Goal: Information Seeking & Learning: Learn about a topic

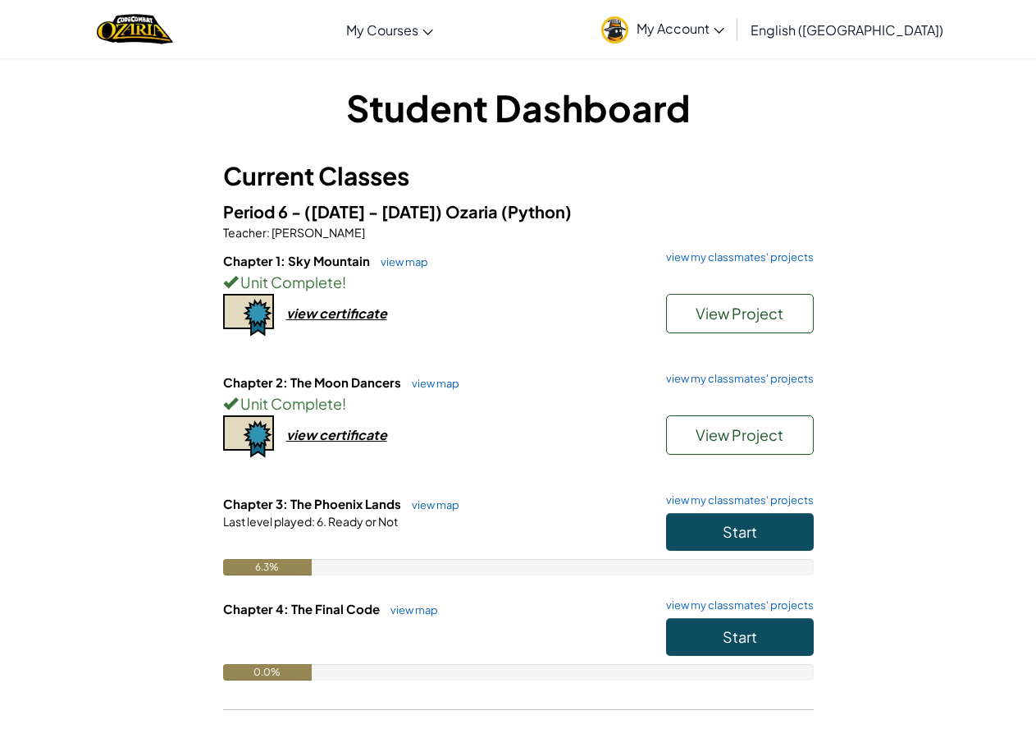
click at [721, 512] on h6 "Chapter 3: The Phoenix Lands view map view my classmates' projects" at bounding box center [518, 504] width 591 height 18
click at [730, 531] on span "Start" at bounding box center [740, 531] width 34 height 19
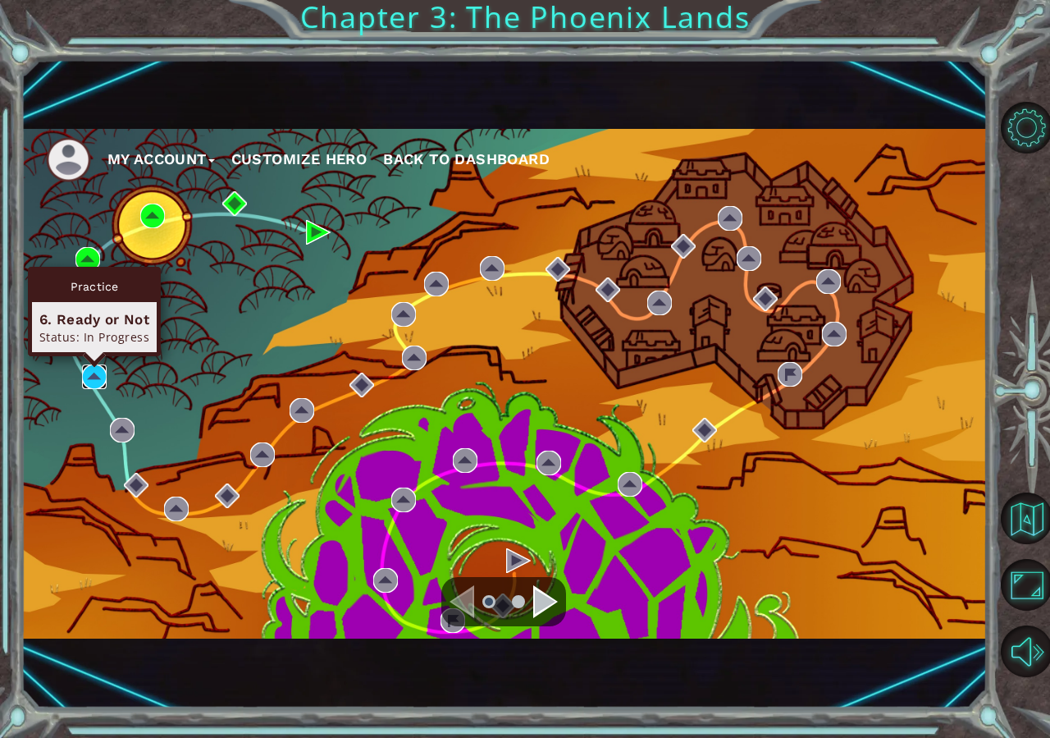
click at [86, 366] on img at bounding box center [94, 376] width 25 height 25
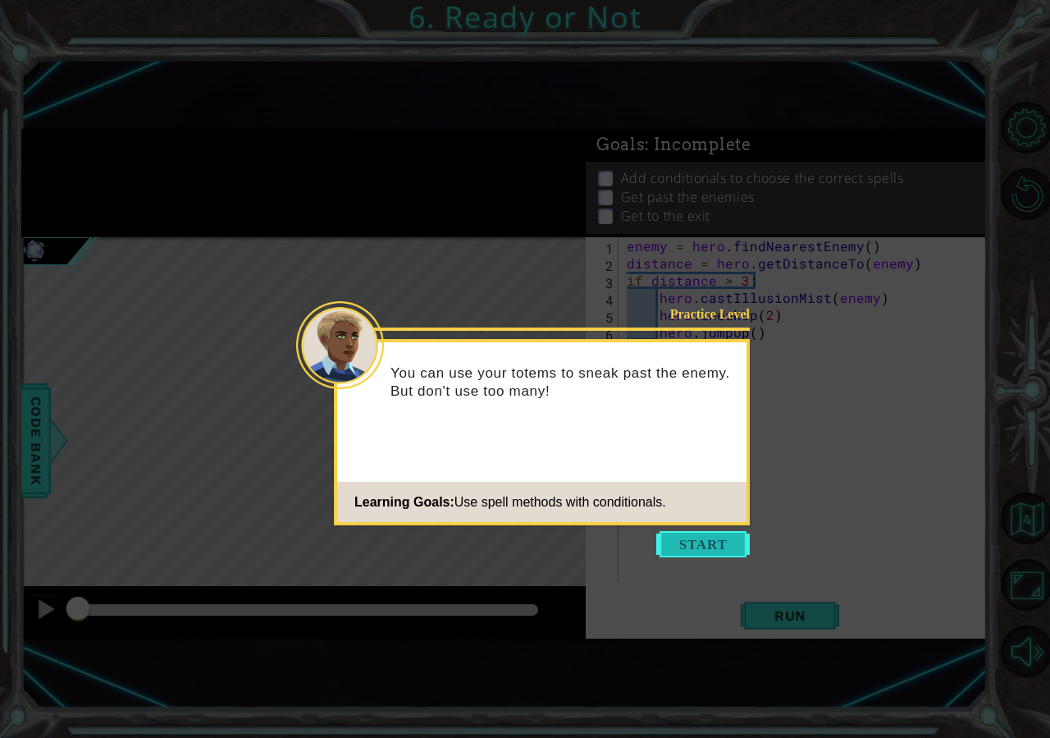
click at [708, 539] on button "Start" at bounding box center [703, 544] width 94 height 26
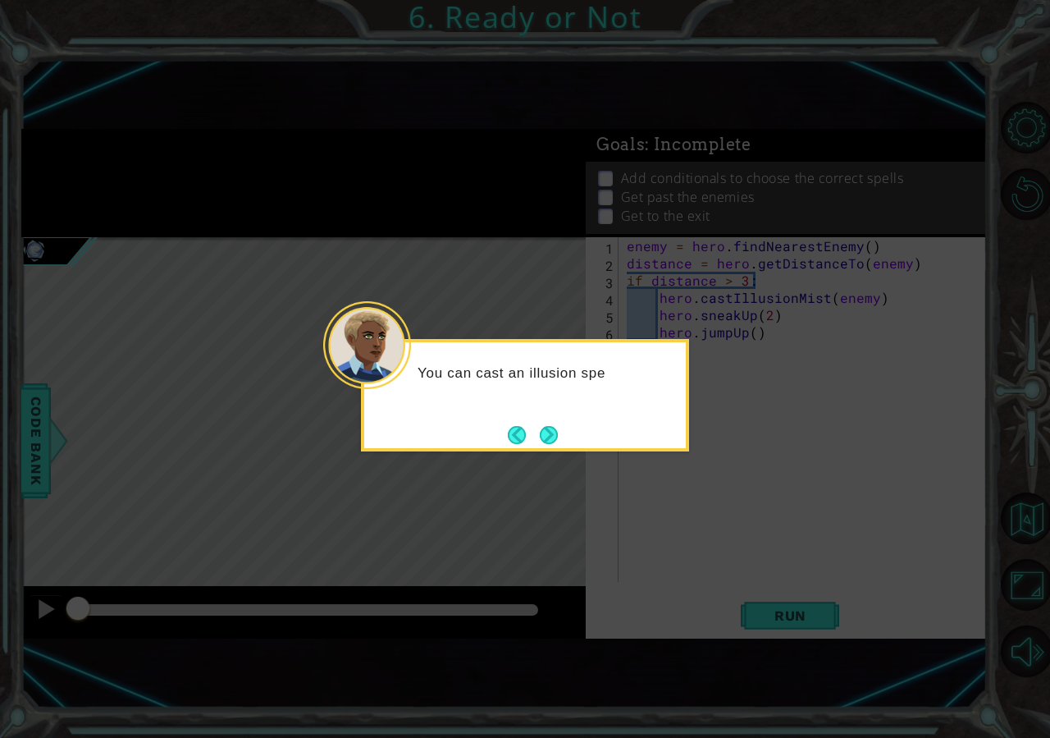
click at [555, 447] on button "Next" at bounding box center [549, 435] width 25 height 25
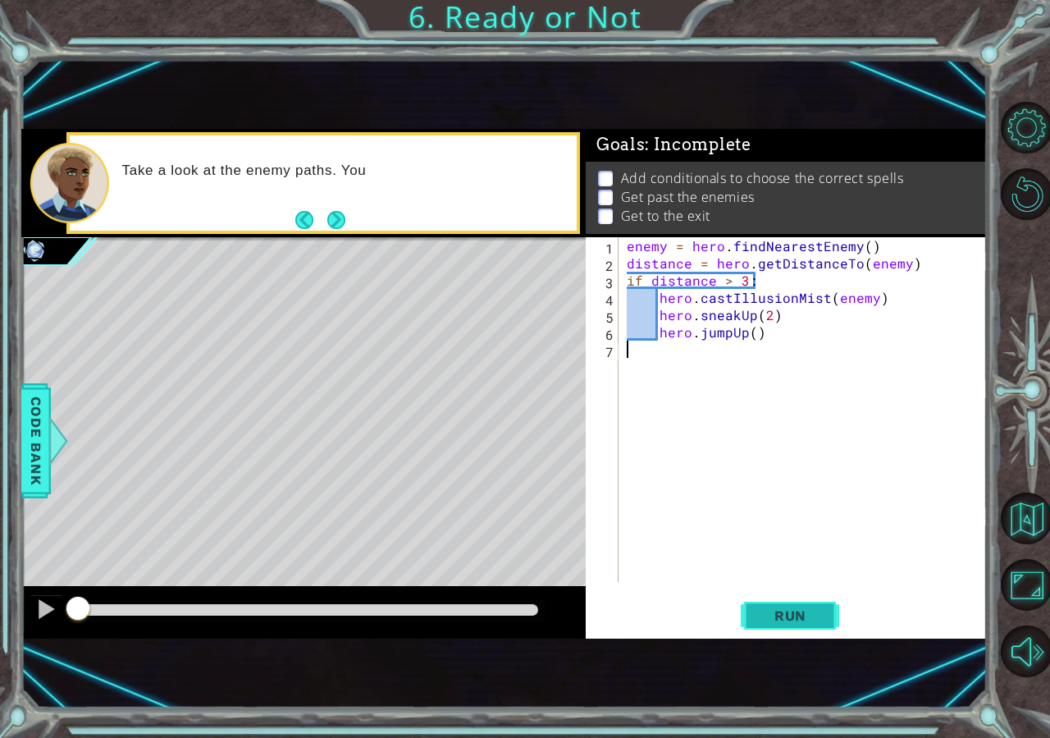
click at [821, 615] on span "Run" at bounding box center [790, 615] width 65 height 16
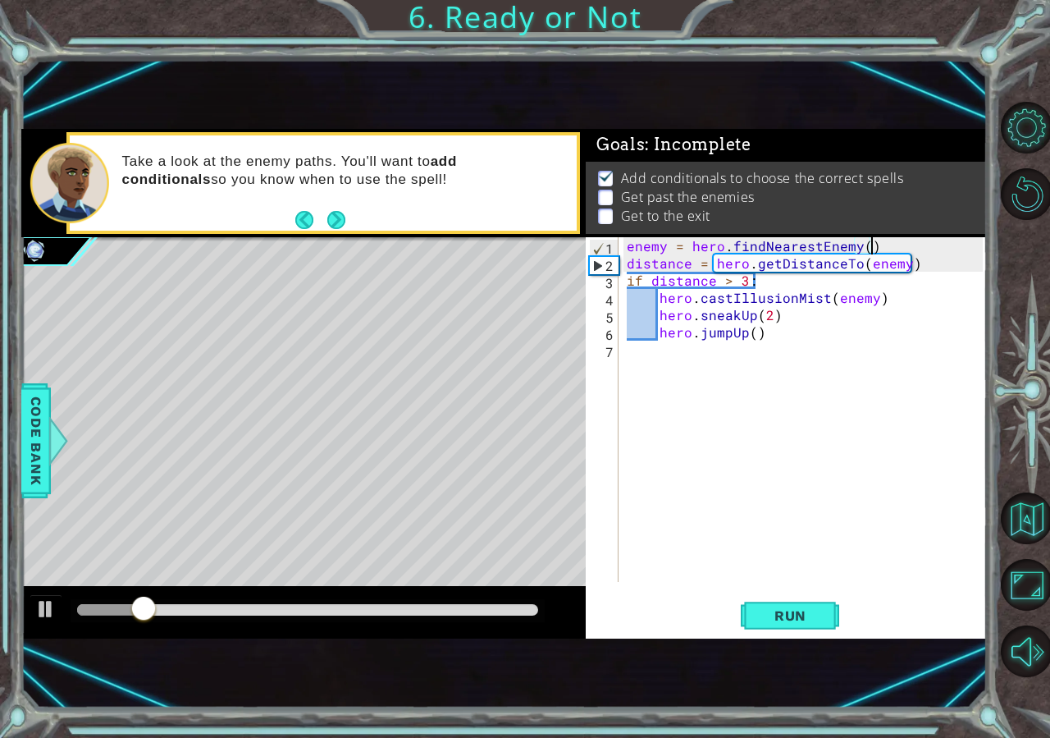
click at [925, 245] on div "enemy = hero . findNearestEnemy ( ) distance = hero . getDistanceTo ( enemy ) i…" at bounding box center [808, 426] width 368 height 379
type textarea "enemy = hero.findNearestEnemy()"
click at [808, 332] on div "enemy = hero . findNearestEnemy ( ) distance = hero . getDistanceTo ( enemy ) i…" at bounding box center [808, 426] width 368 height 379
type textarea "hero.jumpUp()"
click at [762, 341] on div "enemy = hero . findNearestEnemy ( ) distance = hero . getDistanceTo ( enemy ) i…" at bounding box center [808, 426] width 368 height 379
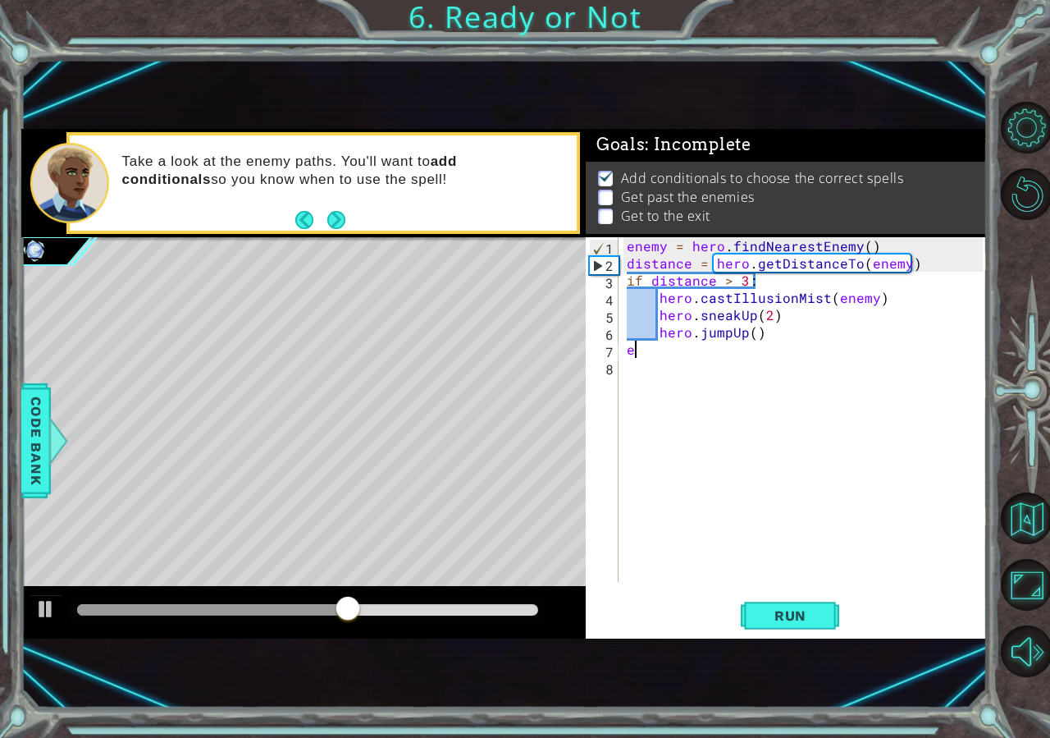
scroll to position [0, 0]
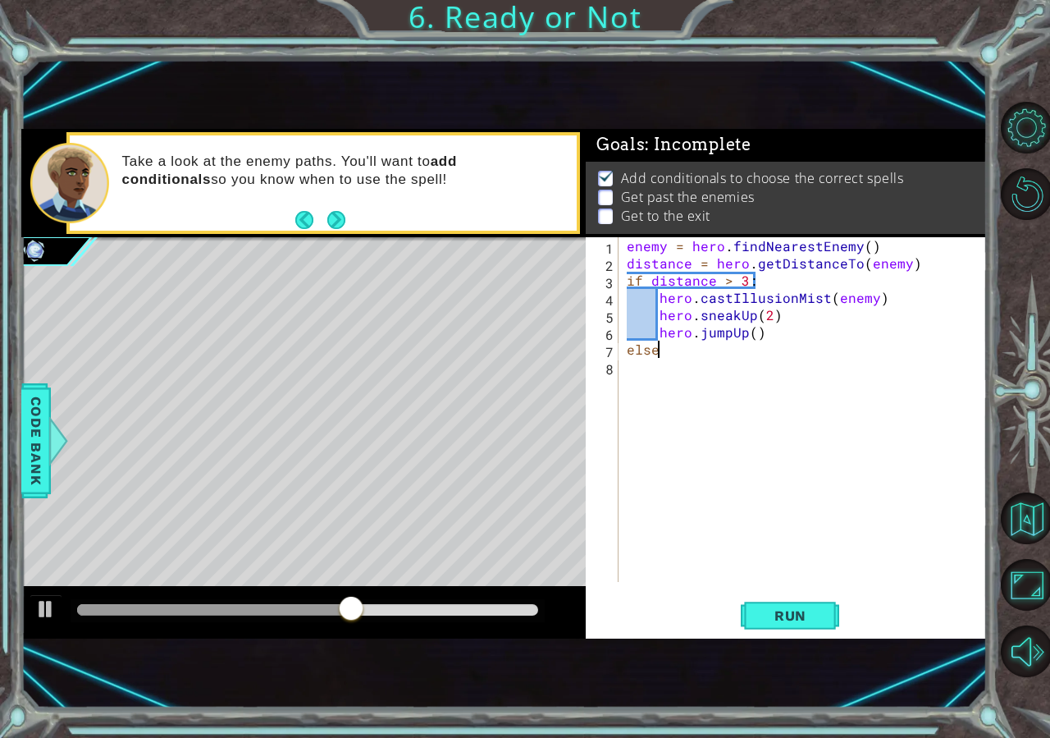
type textarea "else:"
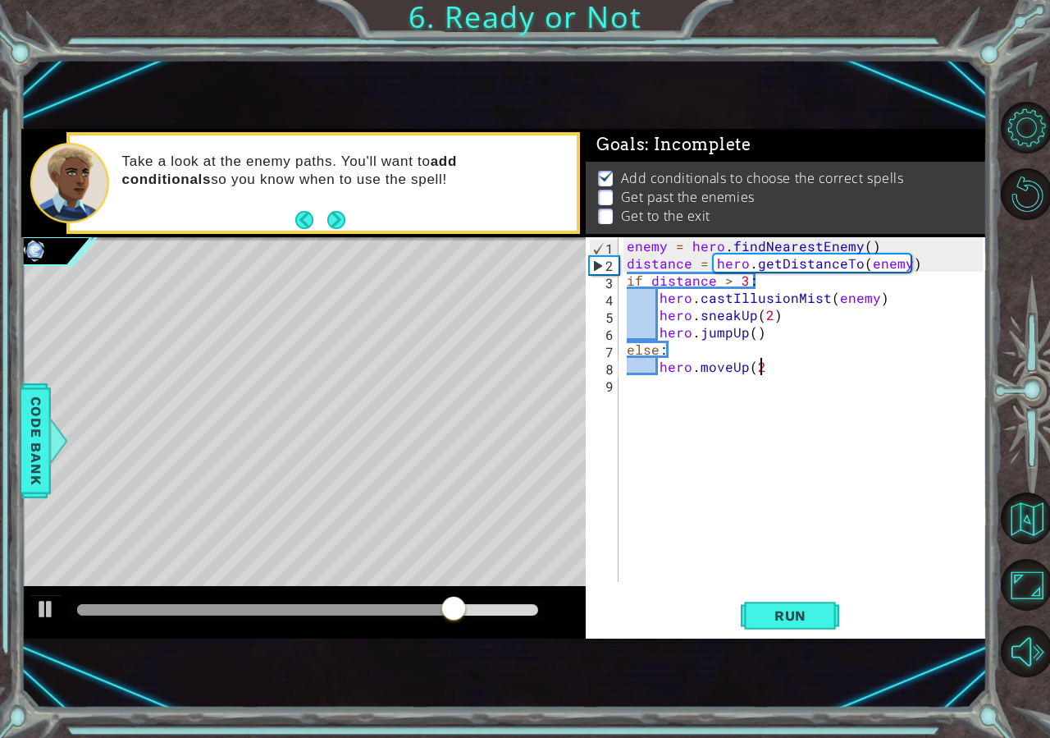
scroll to position [0, 8]
type textarea "hero.moveUp(2)"
click at [826, 609] on button "Run" at bounding box center [790, 615] width 98 height 40
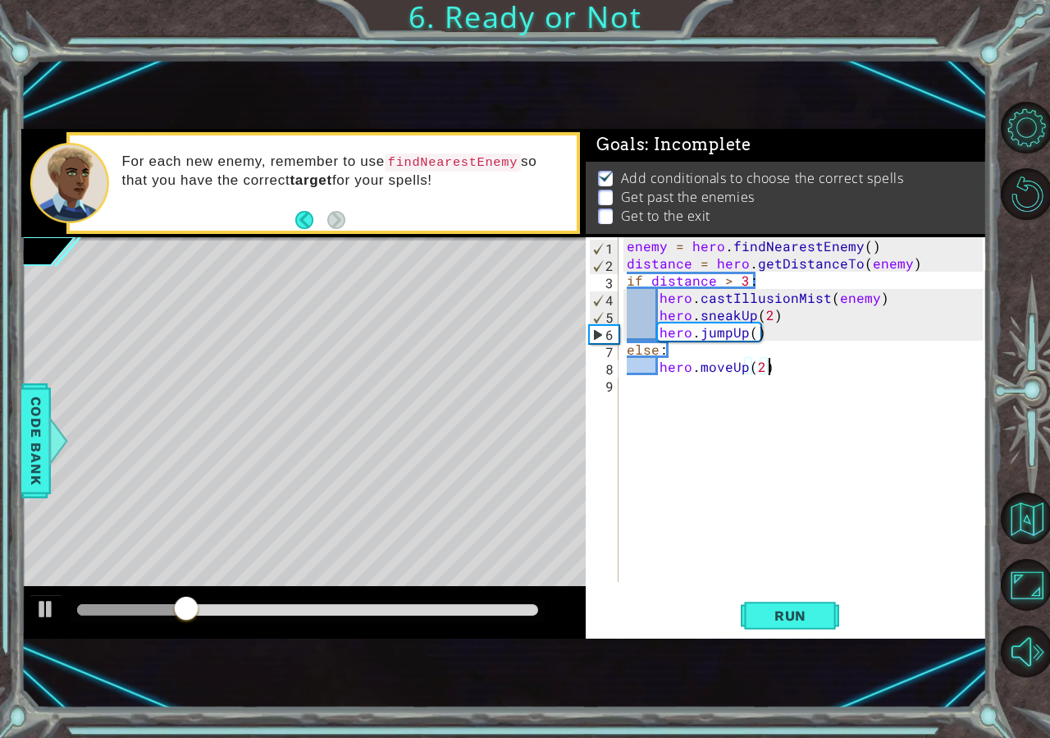
click at [840, 372] on div "enemy = hero . findNearestEnemy ( ) distance = hero . getDistanceTo ( enemy ) i…" at bounding box center [808, 426] width 368 height 379
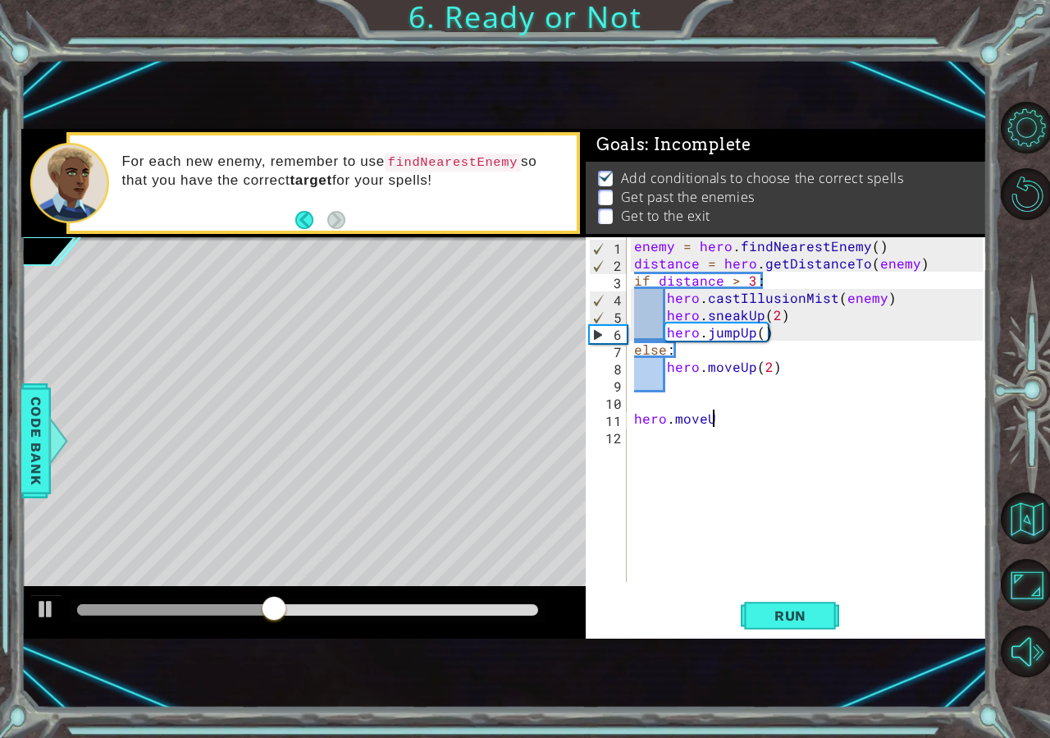
scroll to position [0, 5]
type textarea "hero.moveUp()"
click at [826, 619] on button "Run" at bounding box center [790, 615] width 98 height 40
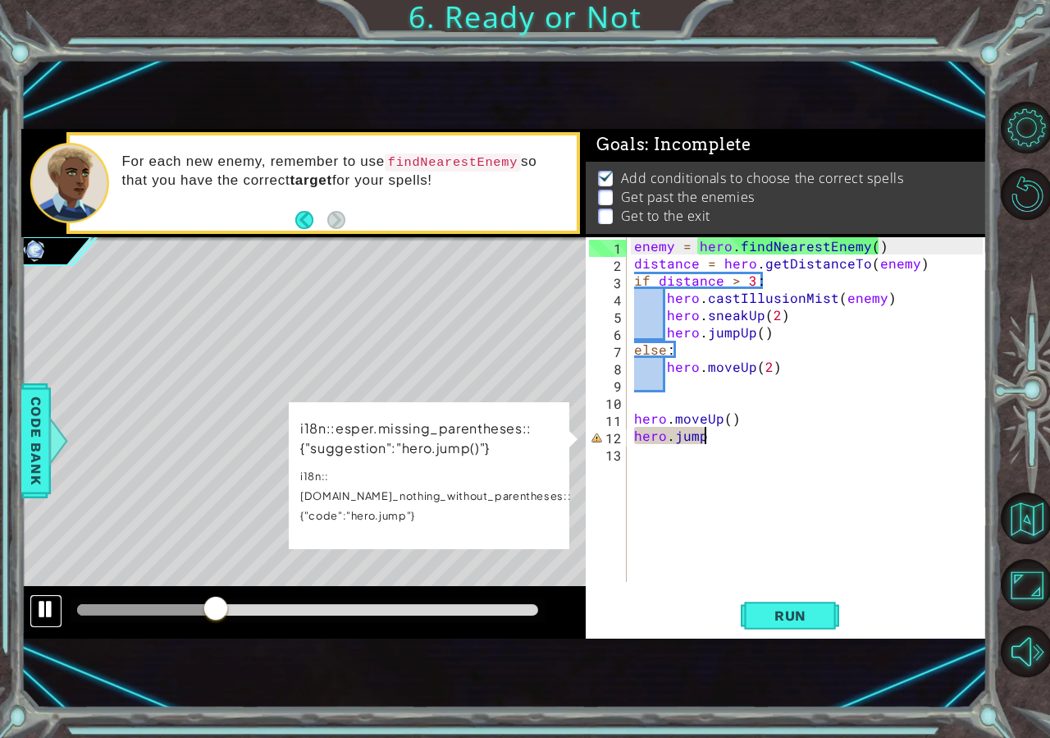
click at [43, 606] on div at bounding box center [45, 608] width 21 height 21
click at [715, 436] on div "enemy = hero . findNearestEnemy ( ) distance = hero . getDistanceTo ( enemy ) i…" at bounding box center [811, 426] width 360 height 379
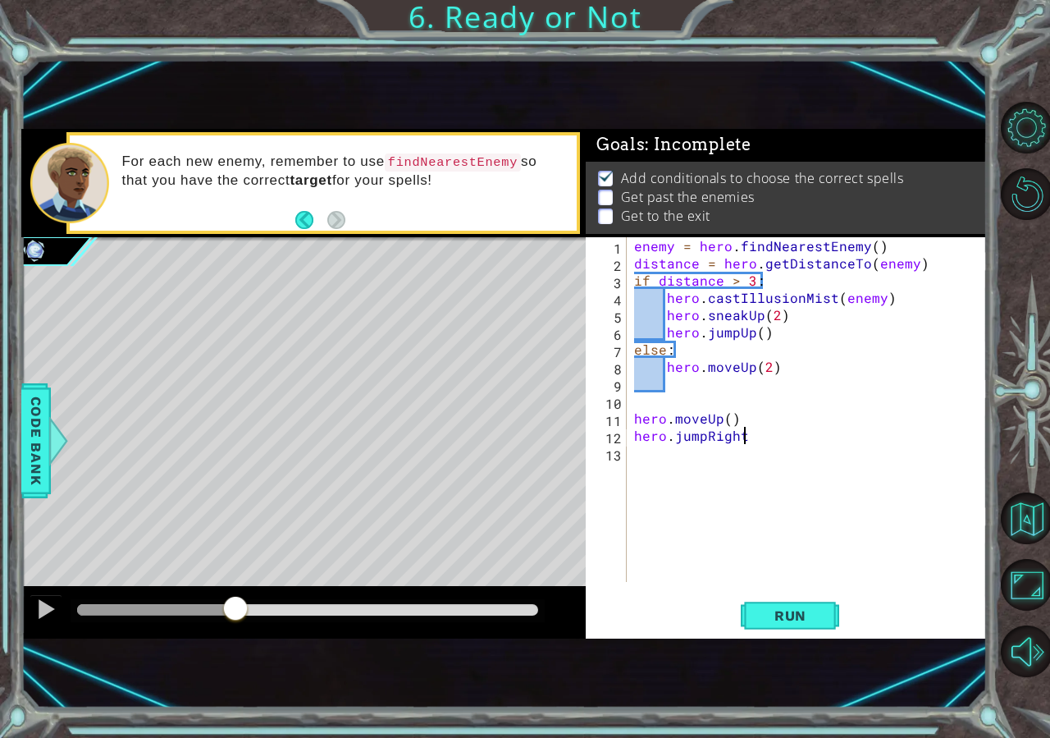
type textarea "hero.jumpRight()"
click at [661, 464] on div "enemy = hero . findNearestEnemy ( ) distance = hero . getDistanceTo ( enemy ) i…" at bounding box center [811, 426] width 360 height 379
click at [822, 605] on button "Run" at bounding box center [790, 615] width 98 height 40
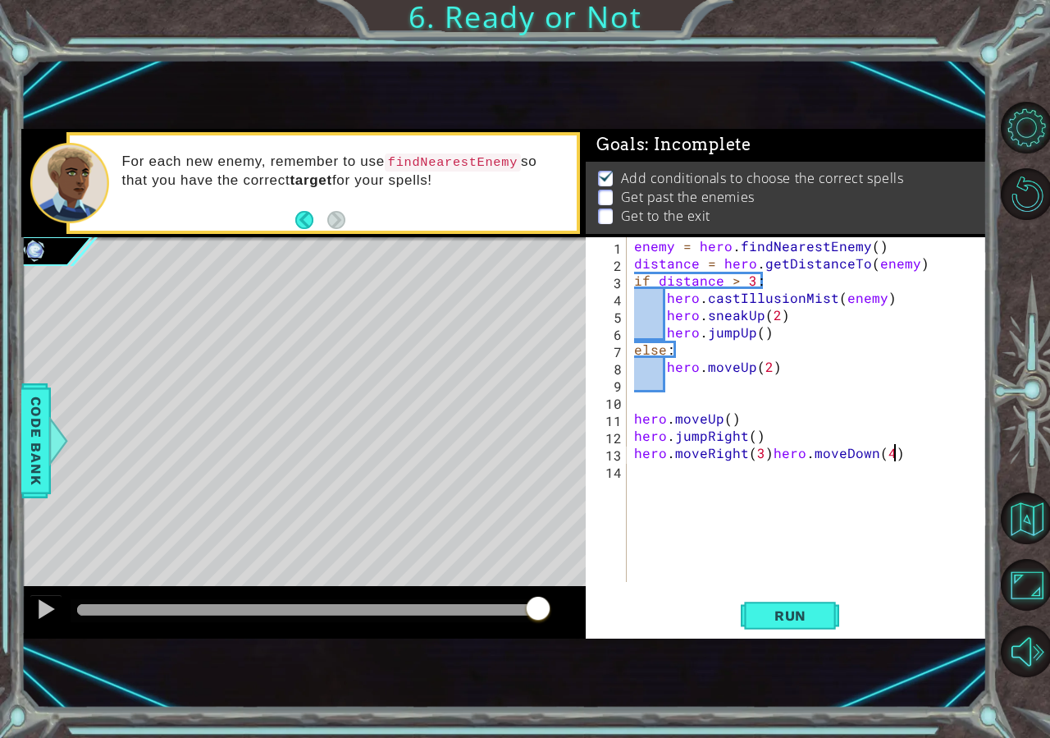
scroll to position [0, 16]
click at [764, 615] on span "Run" at bounding box center [790, 615] width 65 height 16
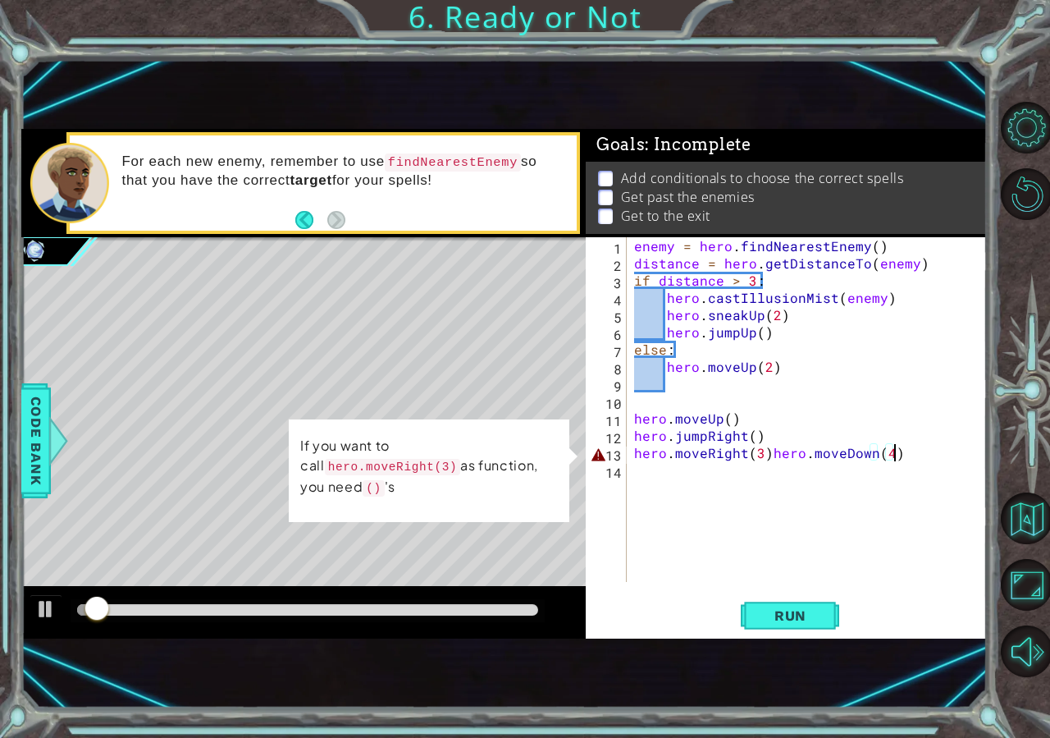
click at [764, 447] on div "enemy = hero . findNearestEnemy ( ) distance = hero . getDistanceTo ( enemy ) i…" at bounding box center [811, 426] width 360 height 379
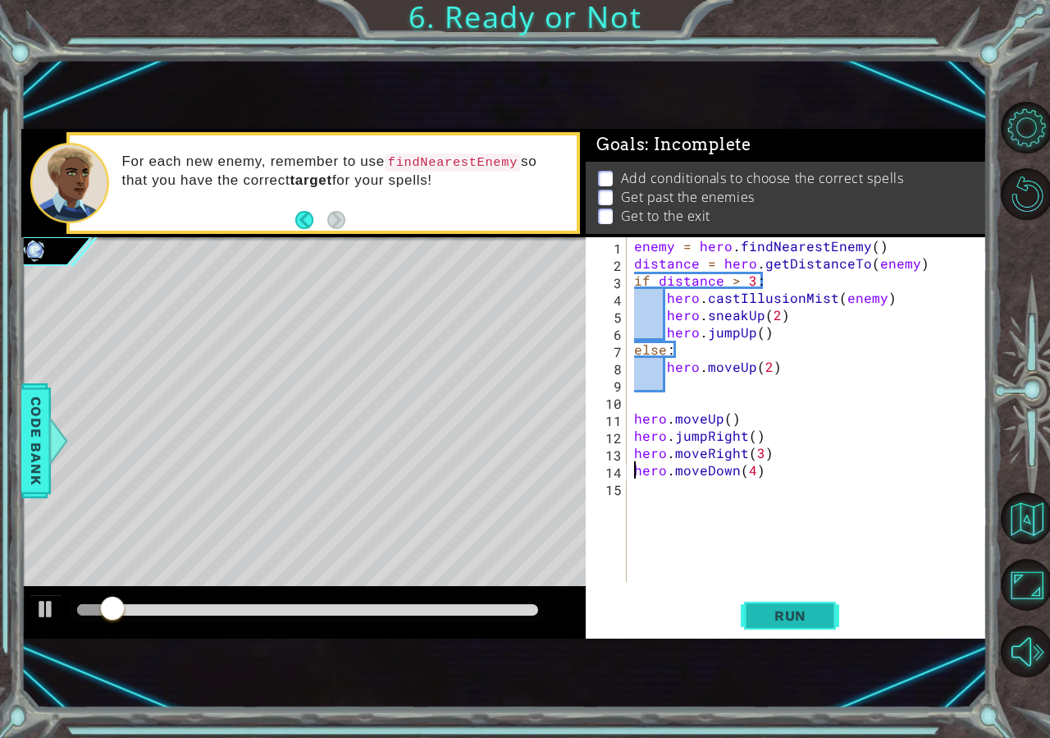
click at [771, 624] on button "Run" at bounding box center [790, 615] width 98 height 40
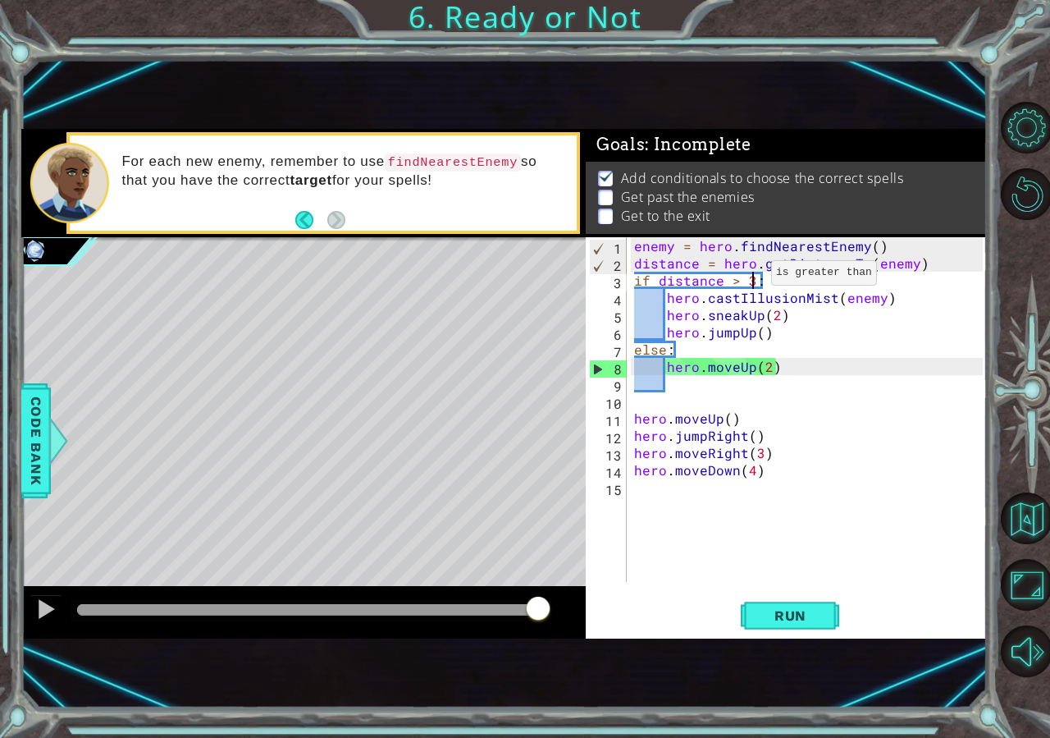
click at [751, 277] on div "enemy = hero . findNearestEnemy ( ) distance = hero . getDistanceTo ( enemy ) i…" at bounding box center [811, 426] width 360 height 379
click at [734, 276] on div "enemy = hero . findNearestEnemy ( ) distance = hero . getDistanceTo ( enemy ) i…" at bounding box center [811, 426] width 360 height 379
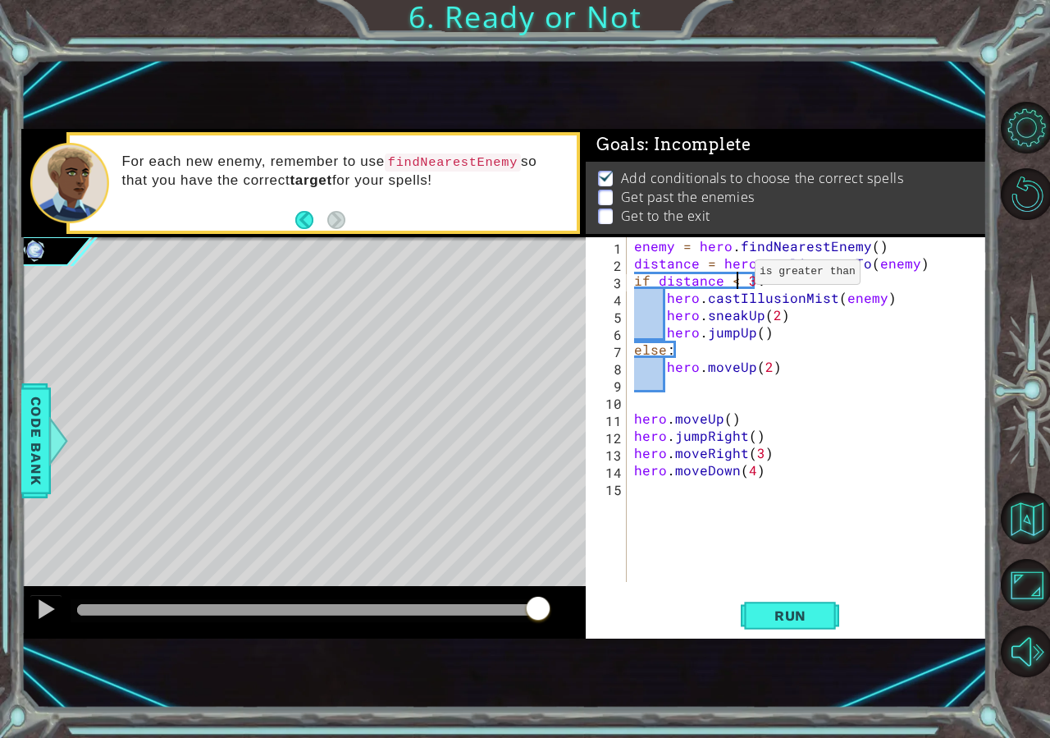
scroll to position [0, 6]
click at [751, 618] on button "Run" at bounding box center [790, 615] width 98 height 40
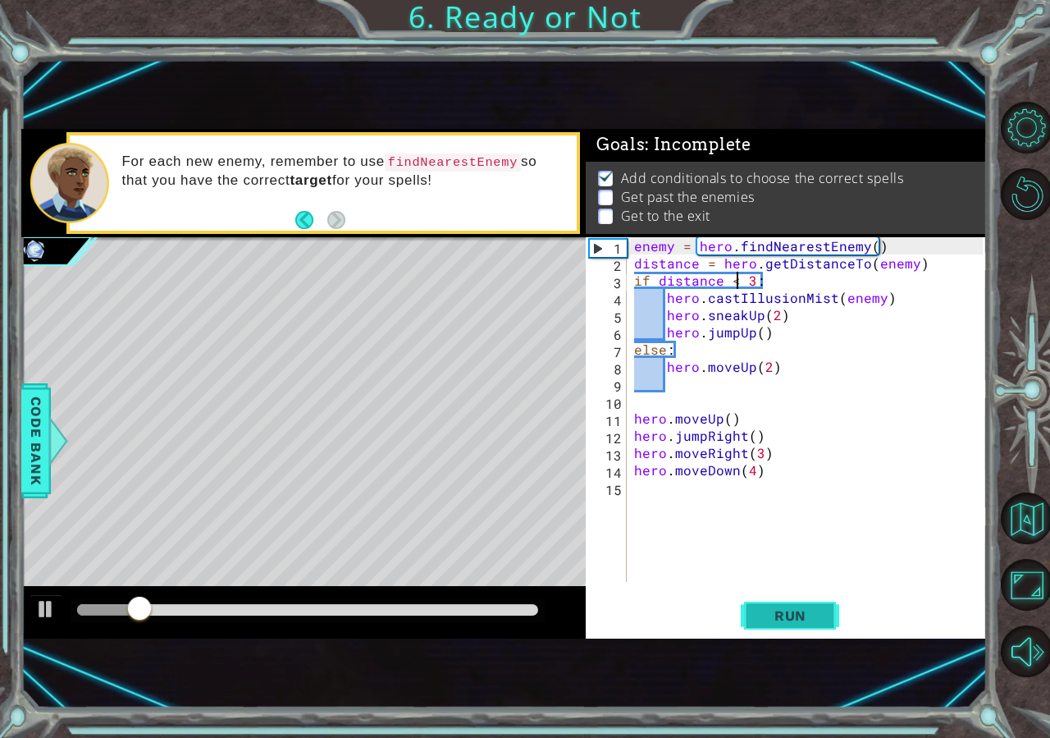
click at [758, 602] on button "Run" at bounding box center [790, 615] width 98 height 40
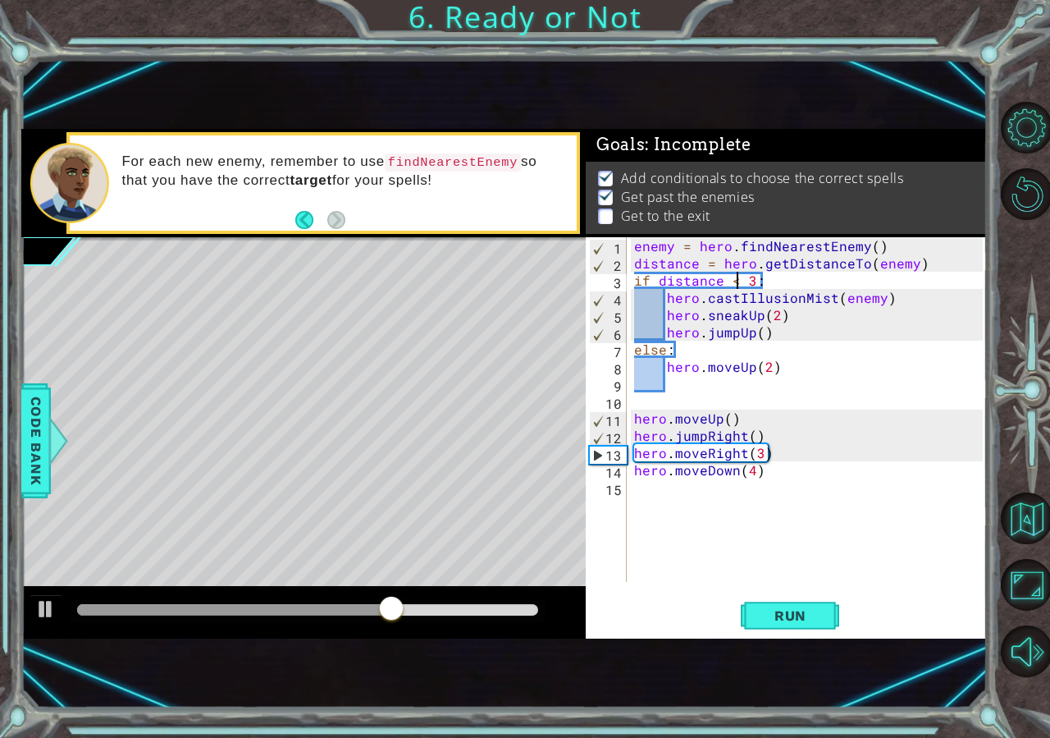
click at [753, 478] on div "enemy = hero . findNearestEnemy ( ) distance = hero . getDistanceTo ( enemy ) i…" at bounding box center [811, 426] width 360 height 379
type textarea "hero.moveDown(3)"
click at [648, 488] on div "enemy = hero . findNearestEnemy ( ) distance = hero . getDistanceTo ( enemy ) i…" at bounding box center [811, 426] width 360 height 379
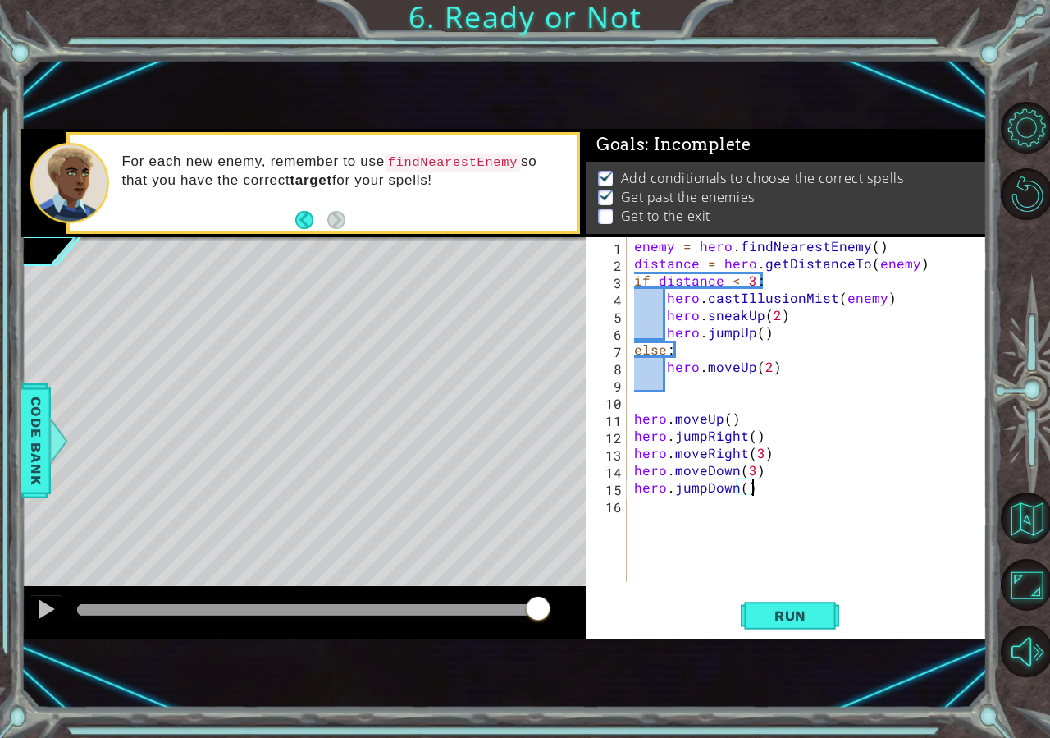
type textarea "hero.jumpDown()"
click at [832, 585] on div "hero.jumpDown() 1 2 3 4 5 6 7 8 9 10 11 12 13 14 15 16 enemy = hero . findNeare…" at bounding box center [786, 437] width 401 height 401
click at [823, 596] on button "Run" at bounding box center [790, 615] width 98 height 40
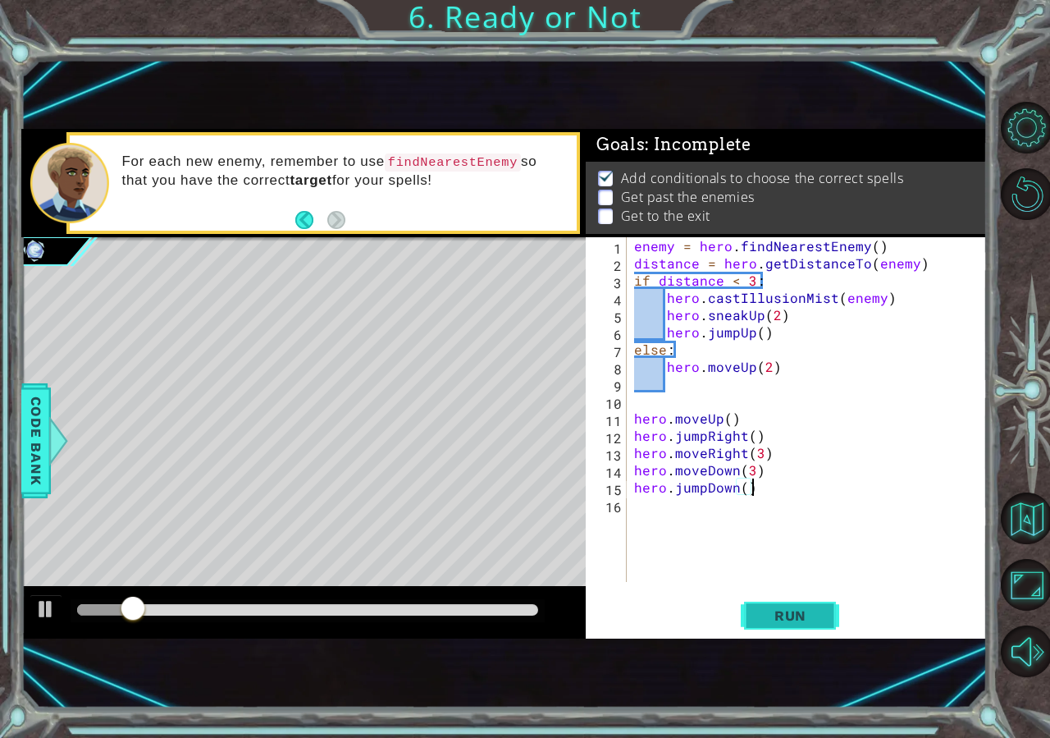
click at [820, 605] on button "Run" at bounding box center [790, 615] width 98 height 40
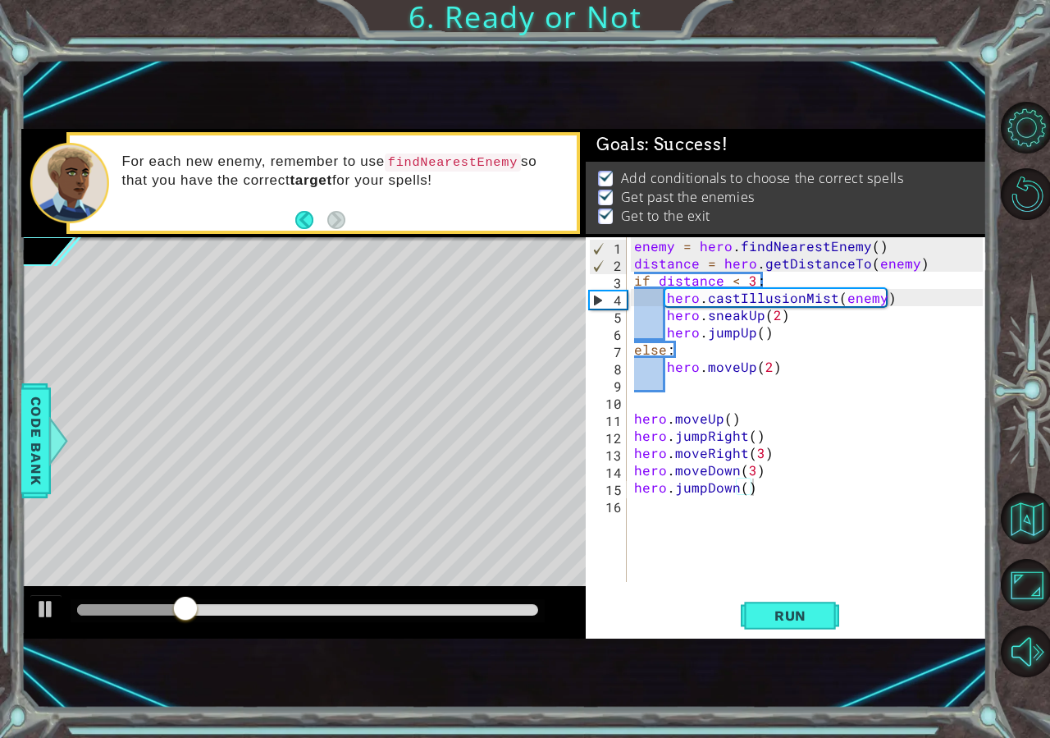
click at [435, 603] on div at bounding box center [308, 610] width 474 height 23
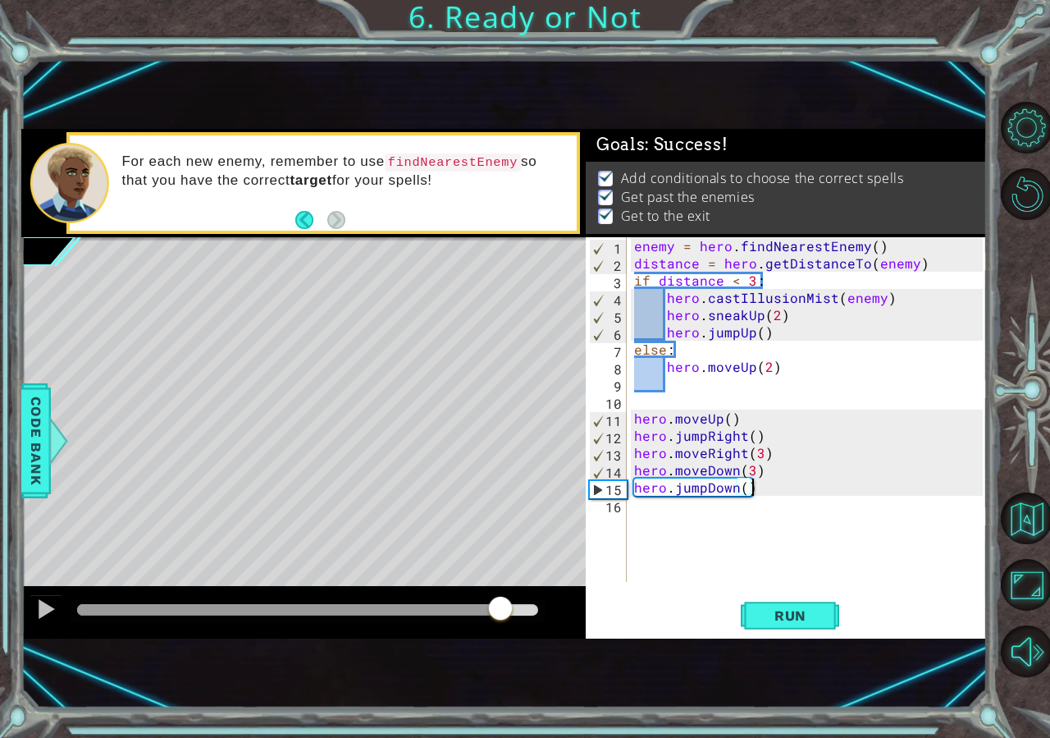
drag, startPoint x: 501, startPoint y: 610, endPoint x: 444, endPoint y: 609, distance: 57.4
click at [501, 609] on div at bounding box center [307, 609] width 461 height 11
click at [54, 619] on div at bounding box center [45, 608] width 21 height 21
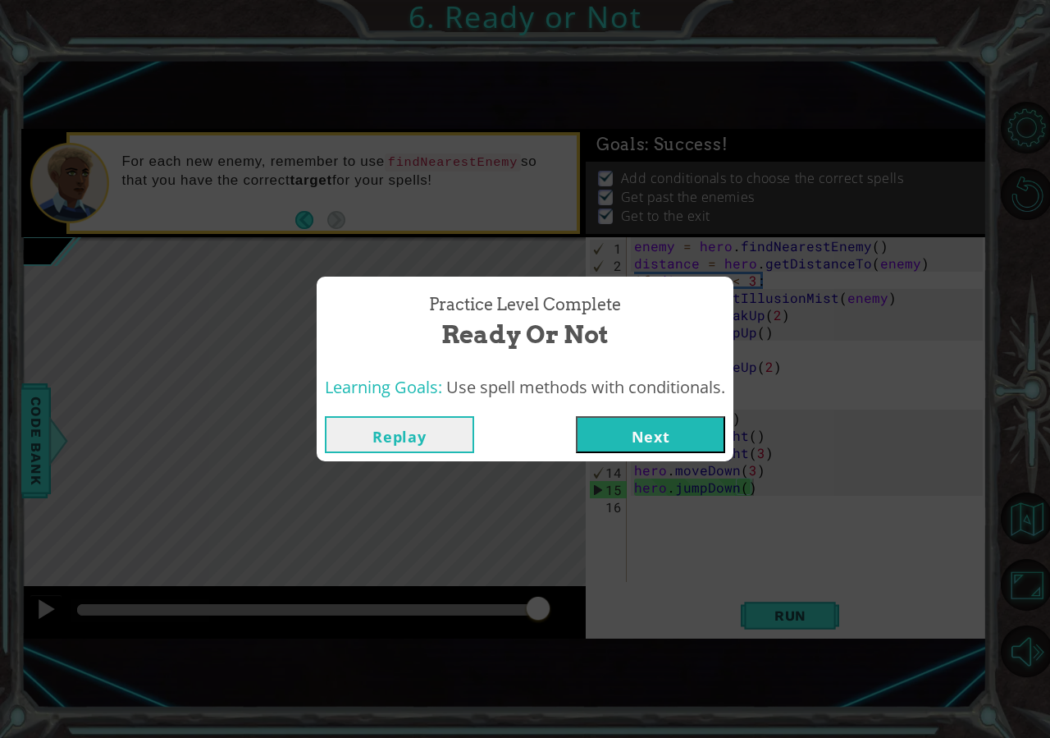
click at [672, 458] on div "Replay Next" at bounding box center [525, 434] width 417 height 53
click at [675, 444] on button "Next" at bounding box center [650, 434] width 149 height 37
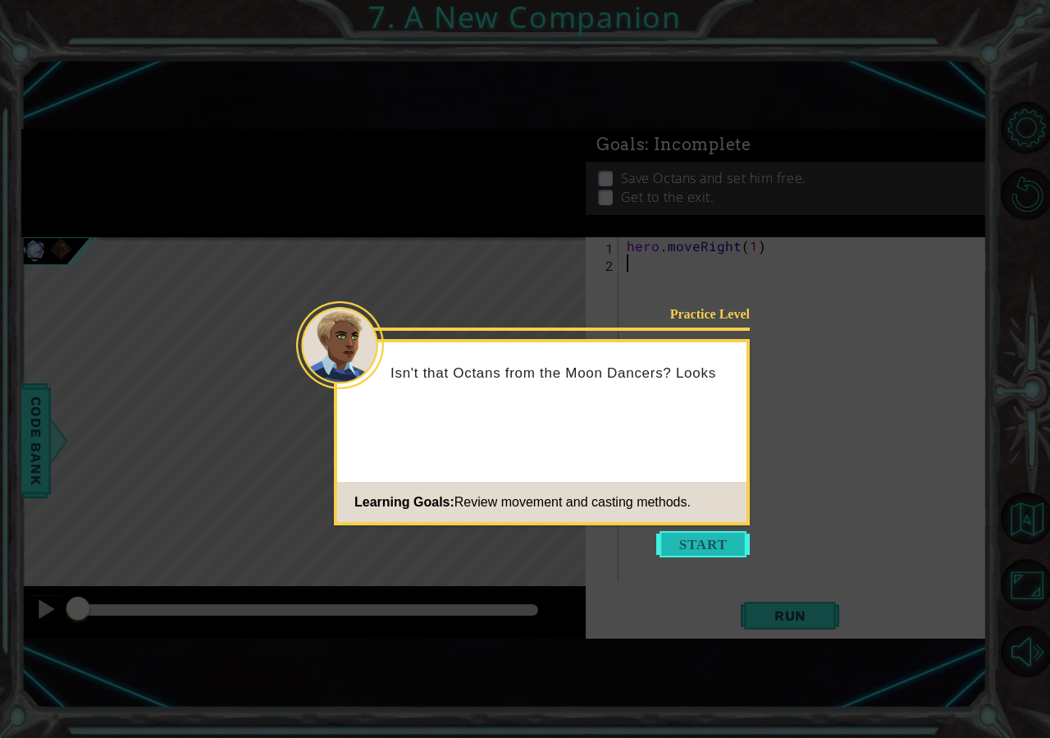
click at [692, 551] on button "Start" at bounding box center [703, 544] width 94 height 26
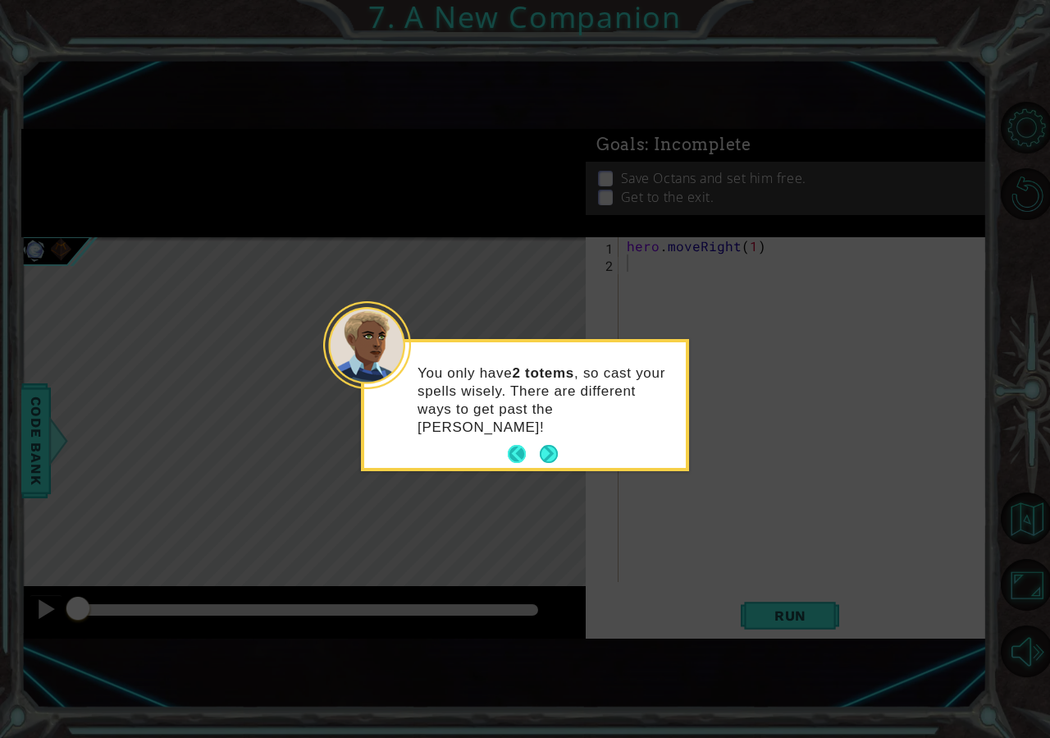
drag, startPoint x: 552, startPoint y: 450, endPoint x: 538, endPoint y: 440, distance: 17.8
click at [547, 447] on div "You only have 2 totems , so cast your spells wisely. There are different ways t…" at bounding box center [525, 405] width 328 height 132
click at [538, 441] on footer at bounding box center [533, 453] width 50 height 25
click at [552, 439] on button "Next" at bounding box center [549, 454] width 30 height 30
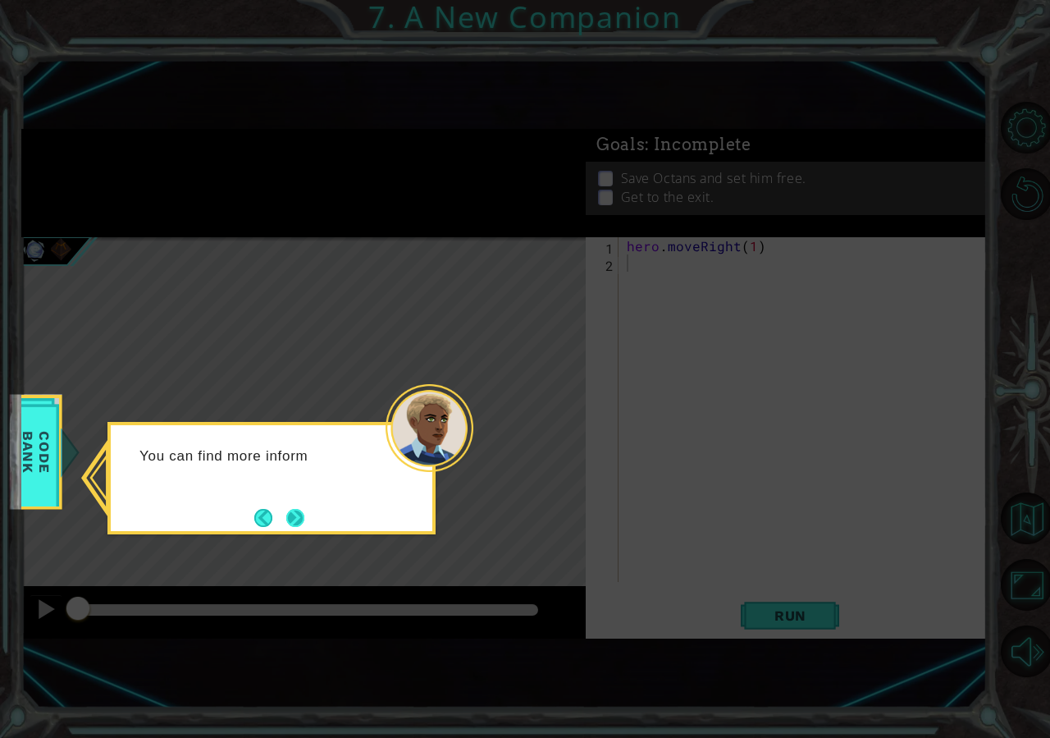
click at [288, 519] on button "Next" at bounding box center [295, 517] width 19 height 19
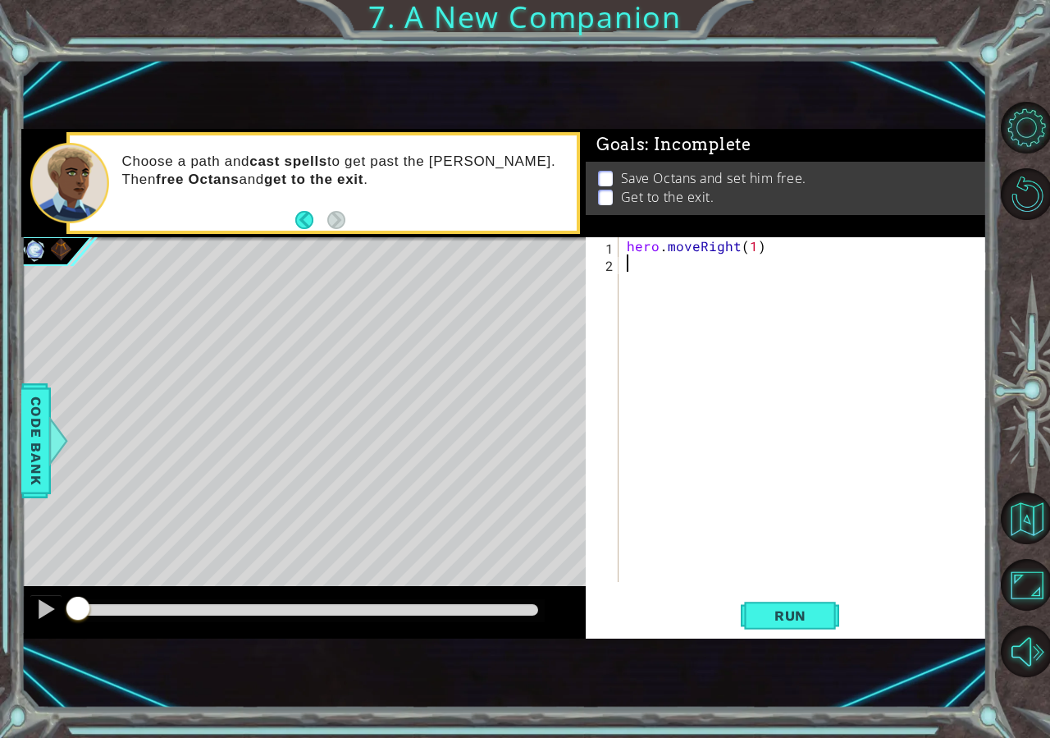
click at [643, 264] on div "hero . moveRight ( 1 )" at bounding box center [808, 426] width 368 height 379
click at [787, 623] on span "Run" at bounding box center [790, 615] width 65 height 16
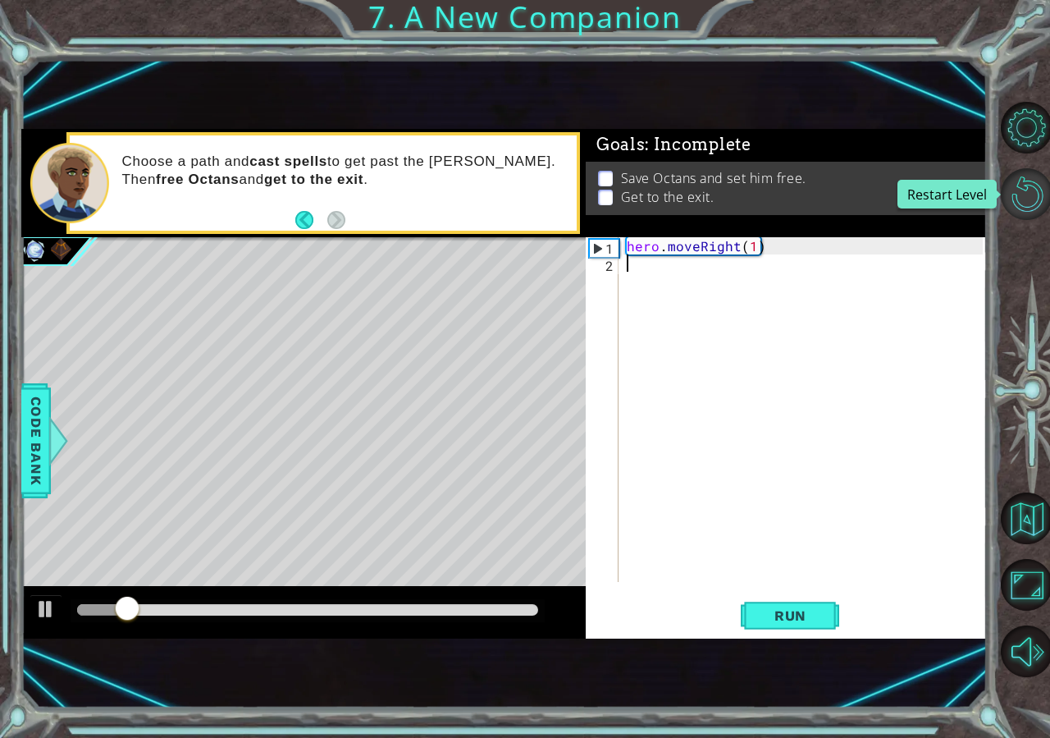
click at [1007, 188] on button "Restart Level" at bounding box center [1027, 194] width 52 height 52
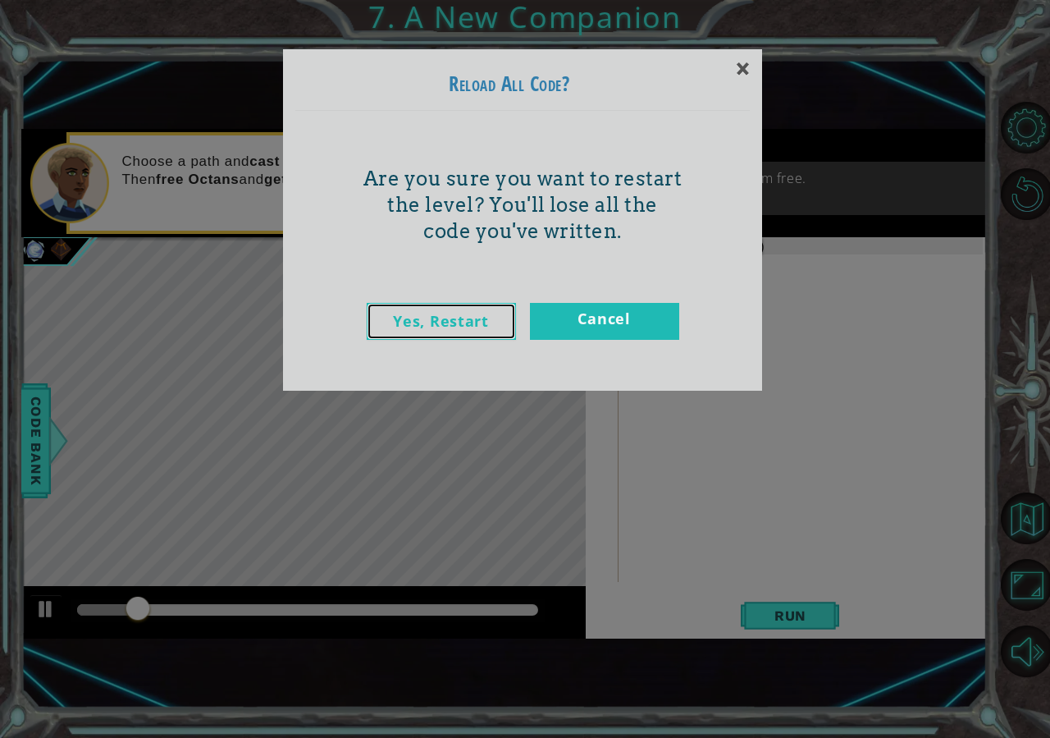
click at [481, 339] on link "Yes, Restart" at bounding box center [441, 321] width 149 height 37
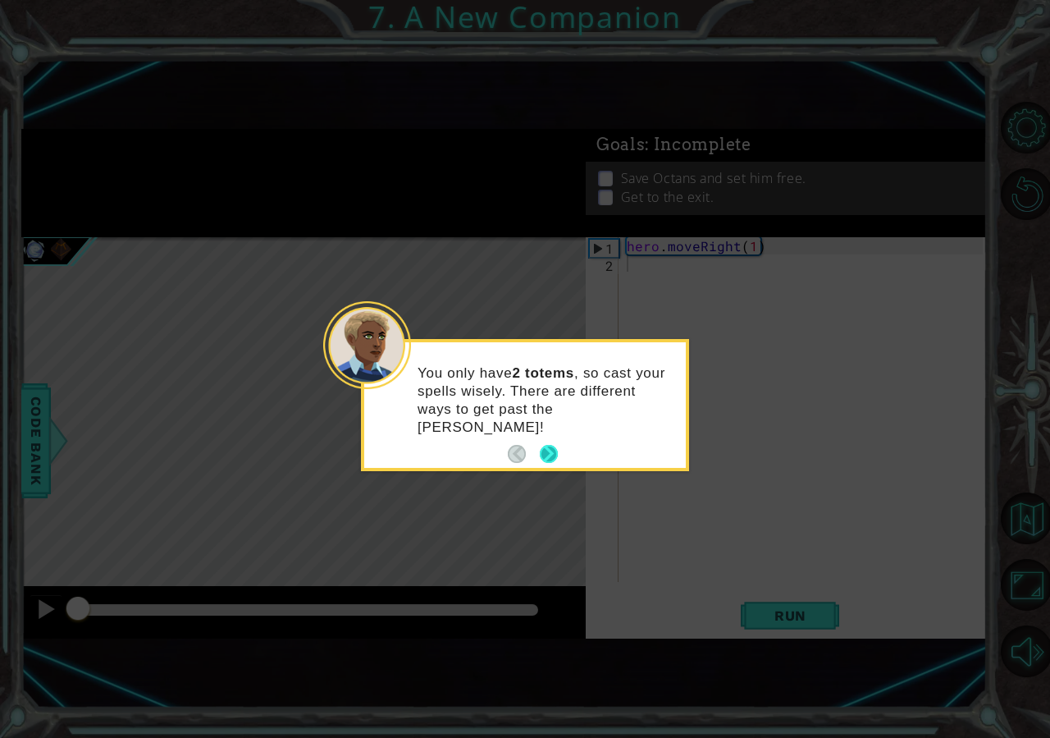
click at [542, 443] on button "Next" at bounding box center [548, 453] width 21 height 21
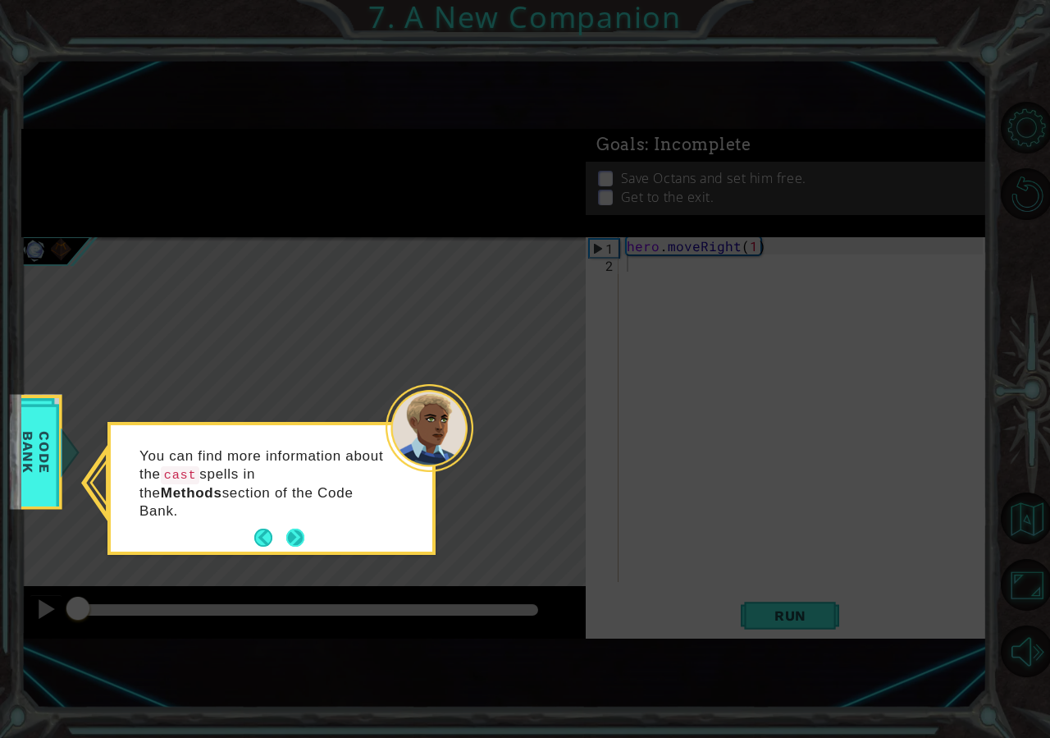
click at [292, 528] on button "Next" at bounding box center [296, 538] width 20 height 20
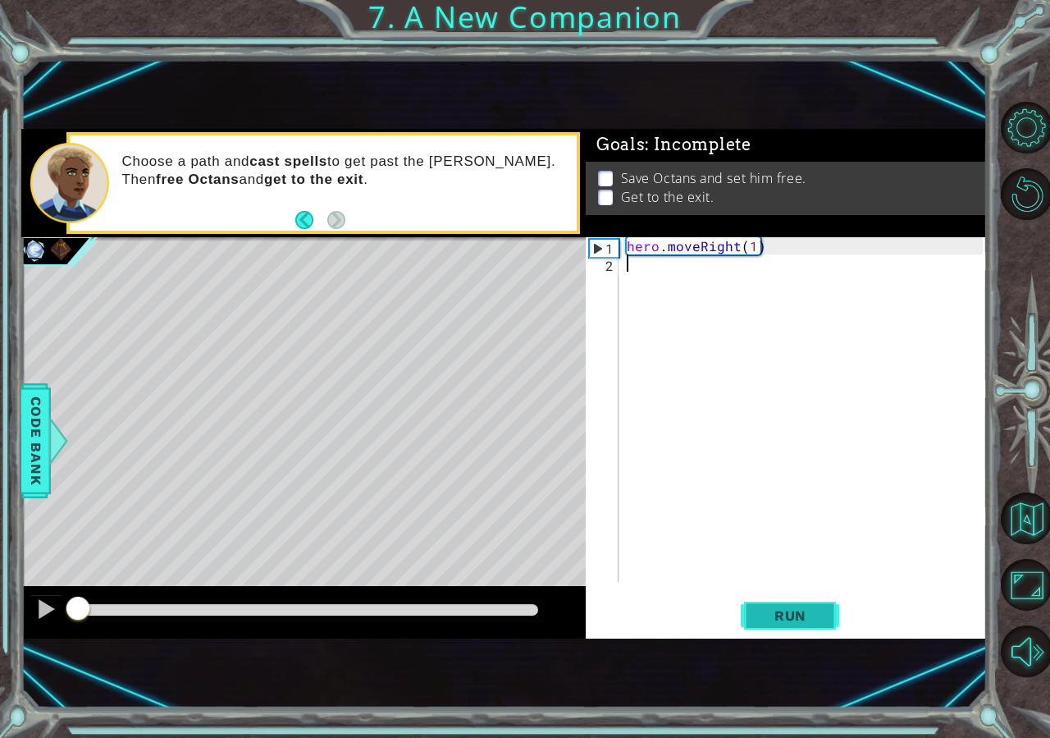
click at [813, 601] on button "Run" at bounding box center [790, 615] width 98 height 40
click at [60, 434] on div at bounding box center [58, 440] width 21 height 49
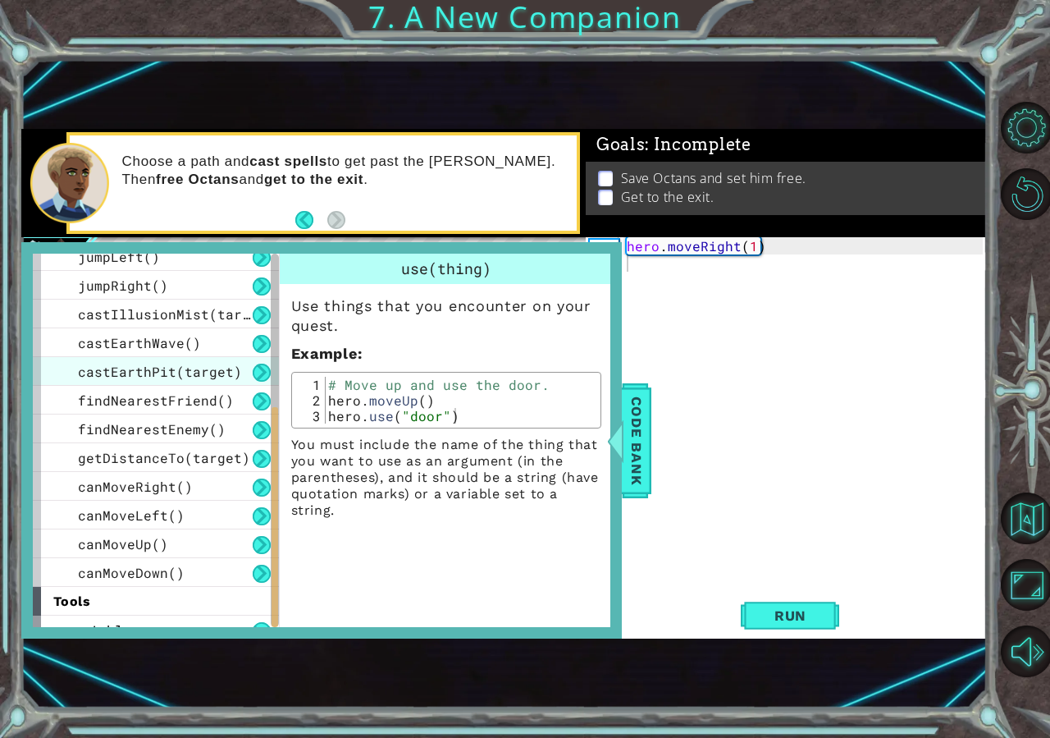
scroll to position [431, 0]
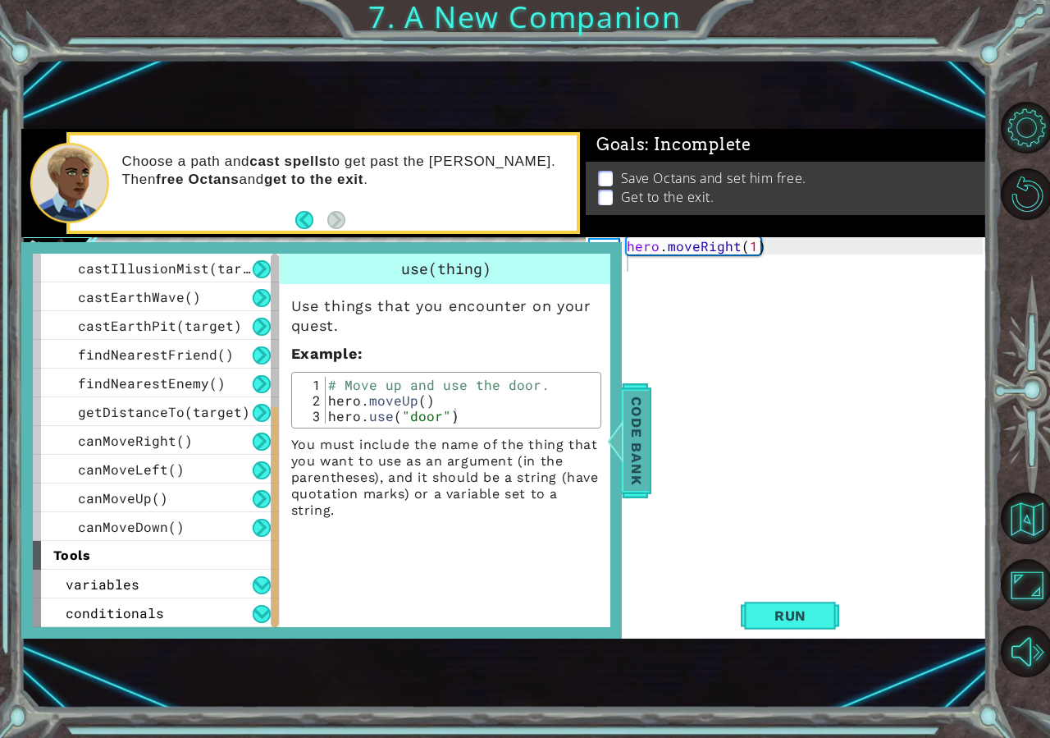
click at [634, 474] on span "Code Bank" at bounding box center [637, 440] width 26 height 100
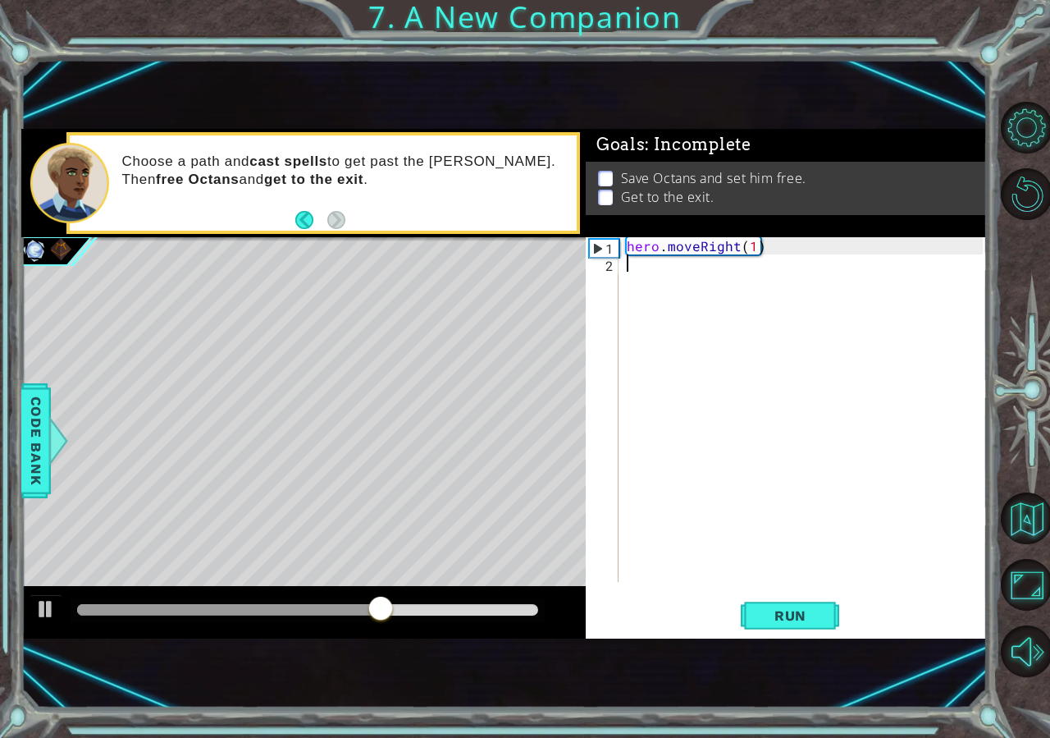
click at [675, 272] on div "hero . moveRight ( 1 )" at bounding box center [808, 426] width 368 height 379
click at [1036, 527] on button "Back to Map" at bounding box center [1027, 518] width 52 height 52
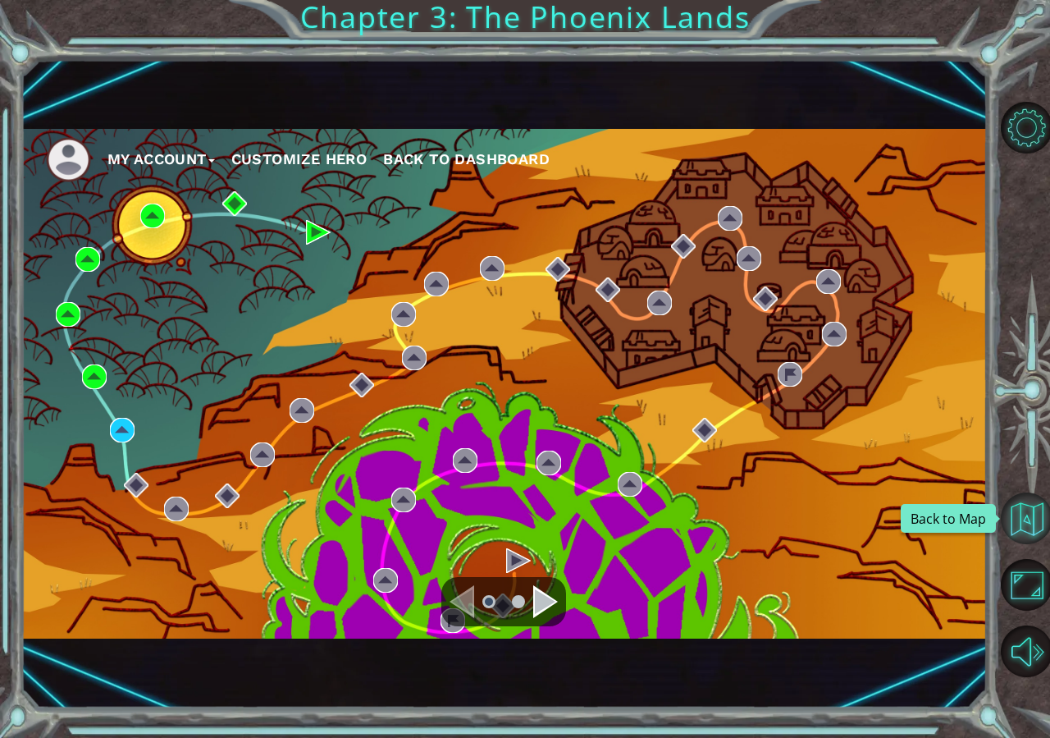
click at [1013, 512] on button "Back to Map" at bounding box center [1027, 518] width 52 height 52
click at [1024, 516] on button "Back to Map" at bounding box center [1027, 518] width 52 height 52
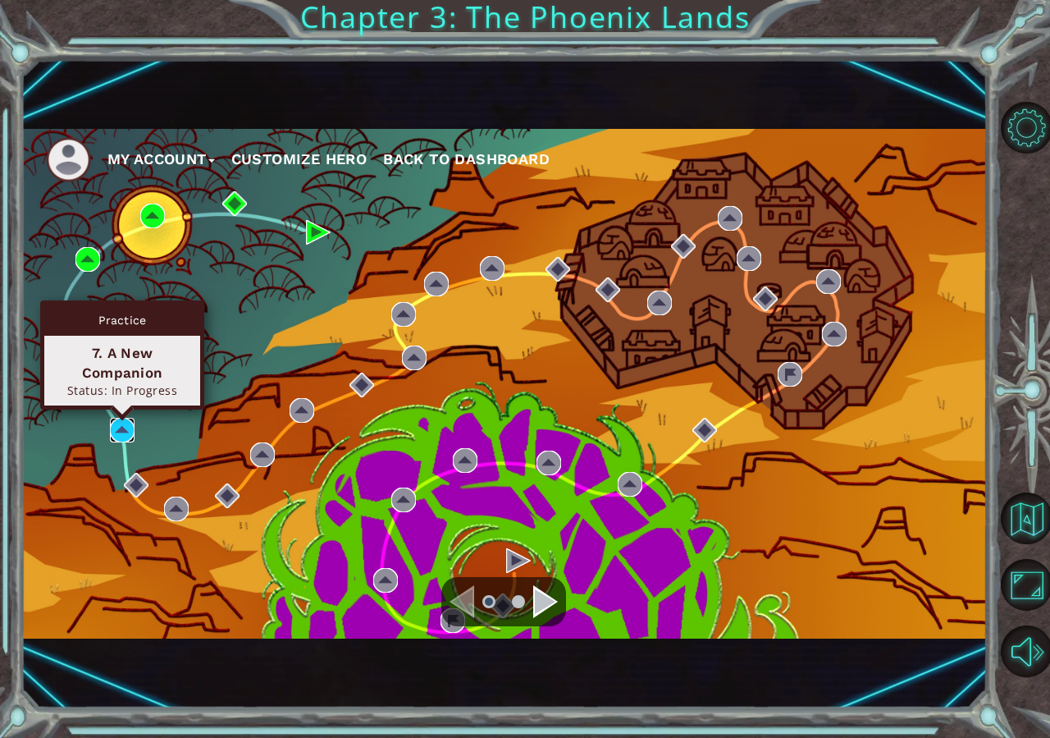
click at [133, 436] on img at bounding box center [122, 430] width 25 height 25
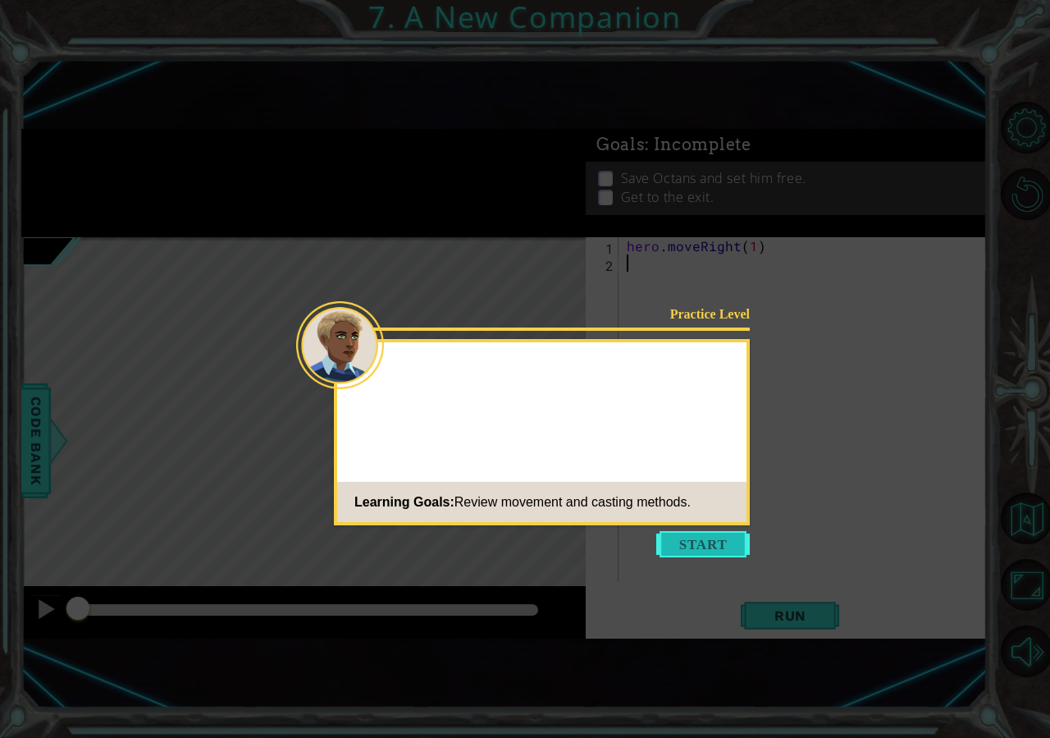
click at [712, 536] on button "Start" at bounding box center [703, 544] width 94 height 26
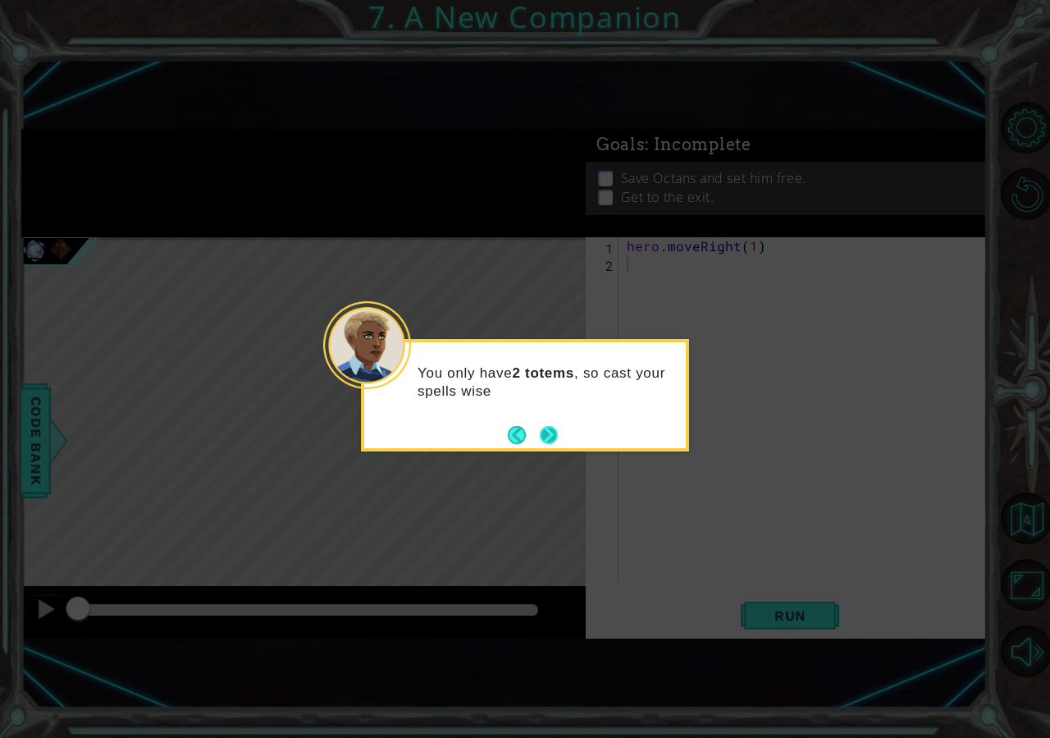
click at [549, 432] on button "Next" at bounding box center [549, 434] width 30 height 30
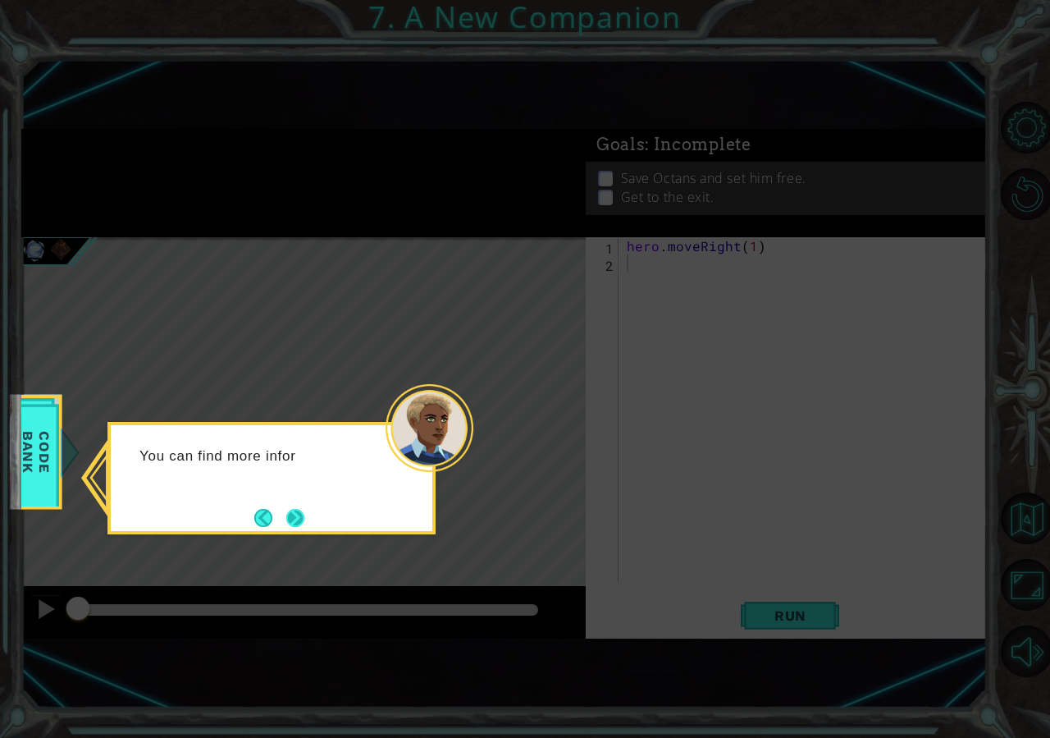
click at [303, 518] on button "Next" at bounding box center [296, 518] width 20 height 20
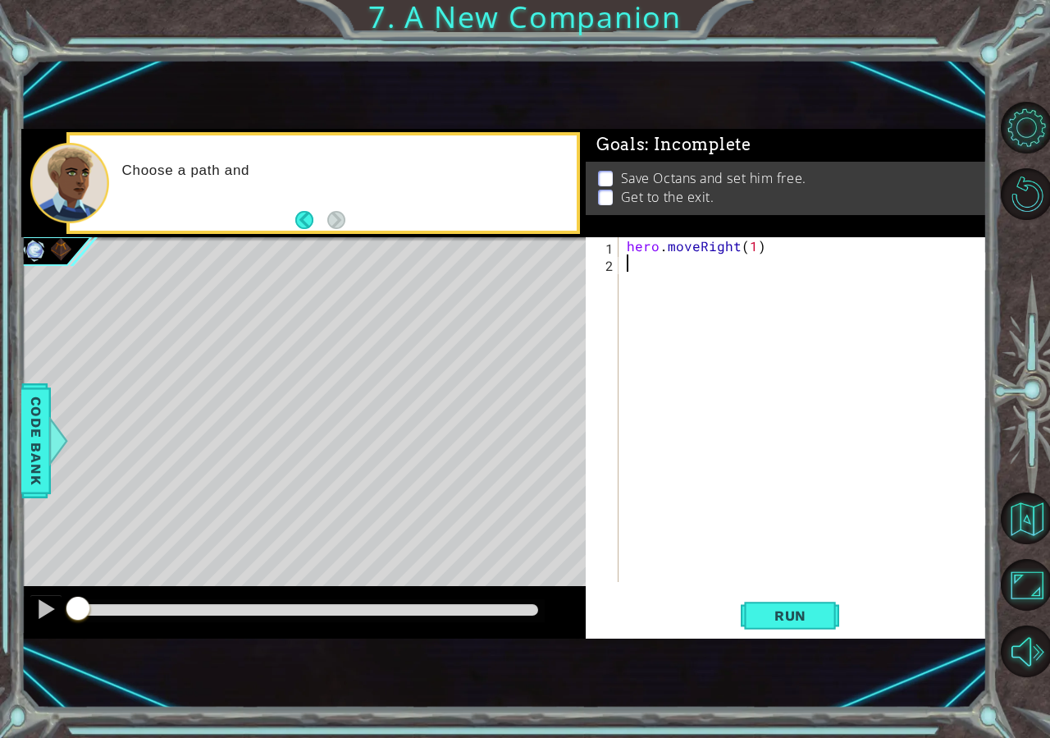
click at [647, 273] on div "hero . moveRight ( 1 )" at bounding box center [808, 426] width 368 height 379
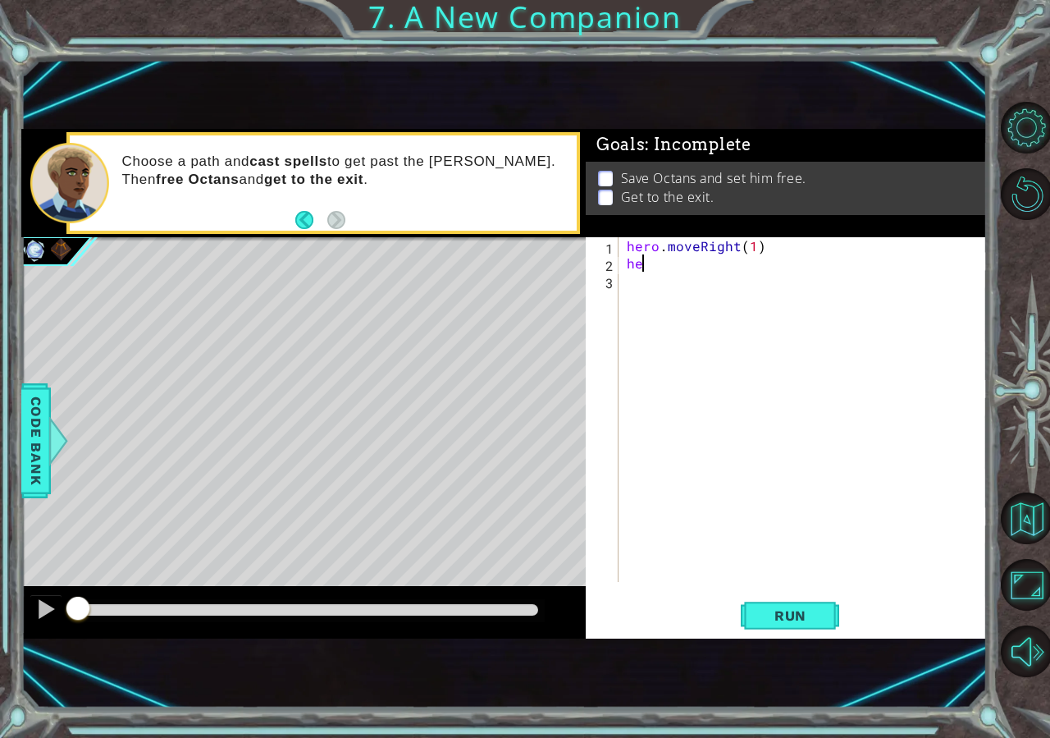
scroll to position [0, 1]
type textarea "h"
click at [42, 476] on span "Code Bank" at bounding box center [36, 440] width 26 height 100
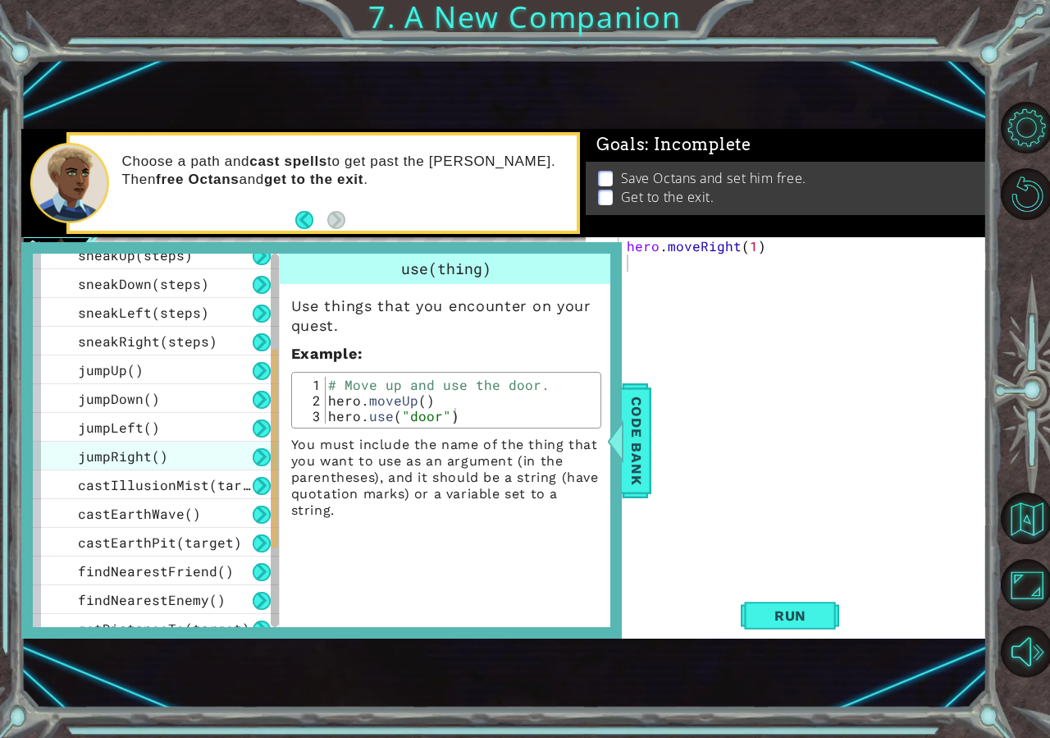
scroll to position [241, 0]
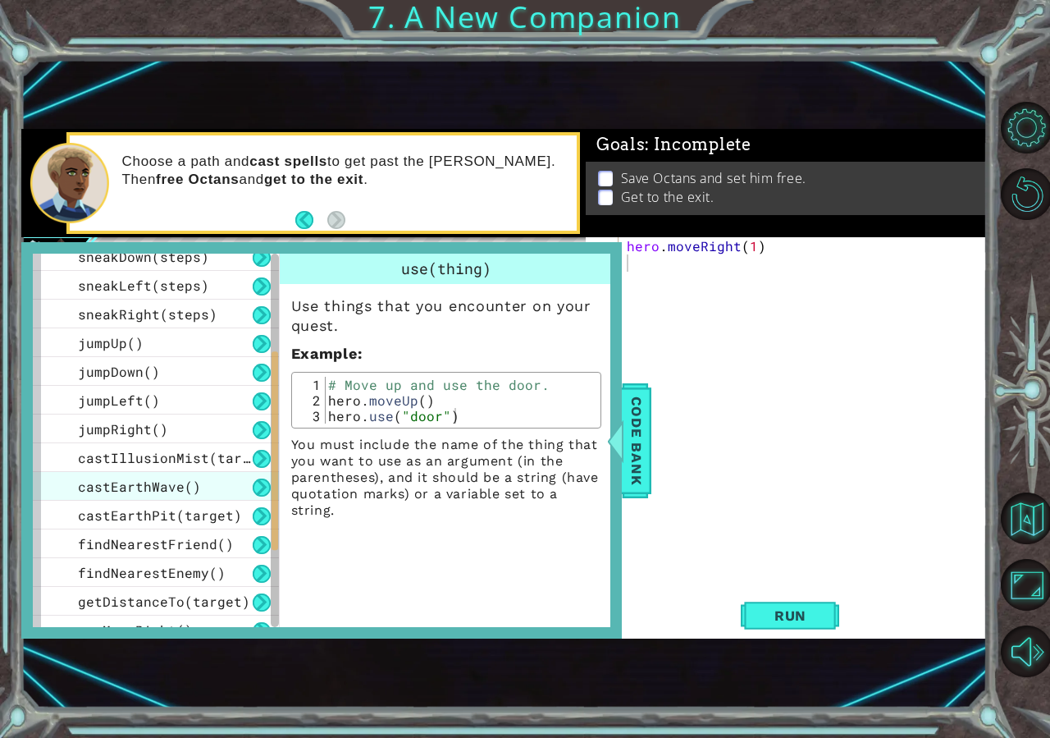
click at [125, 477] on div "castEarthWave()" at bounding box center [156, 486] width 246 height 29
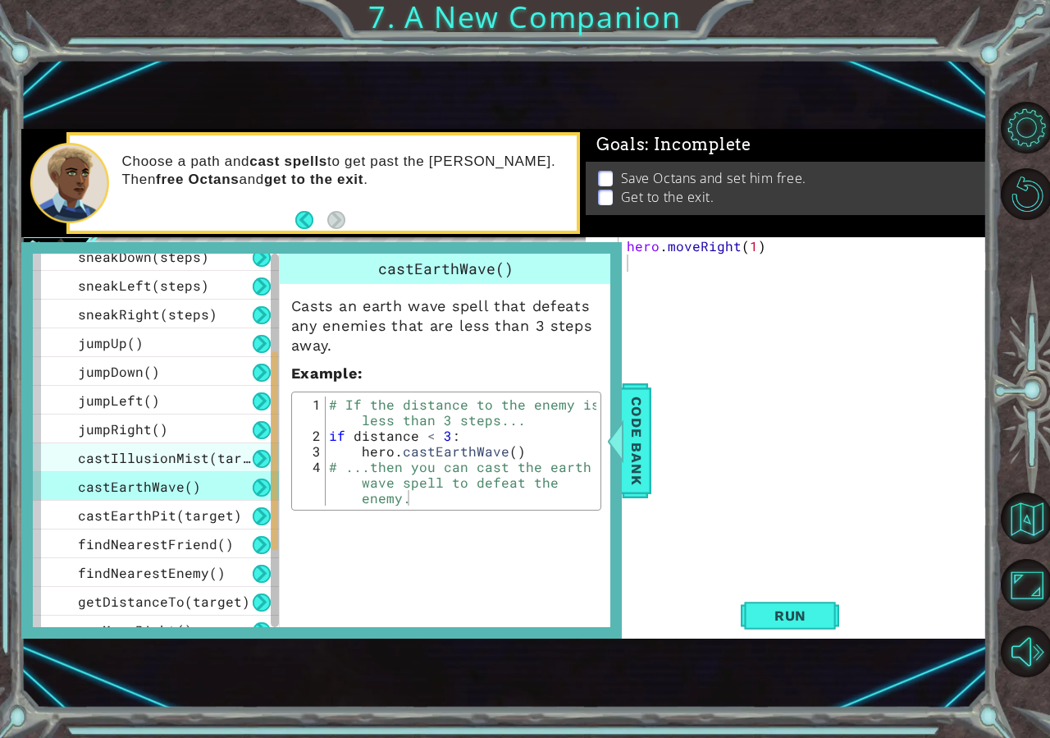
click at [186, 467] on div "castIllusionMist(target)" at bounding box center [156, 457] width 246 height 29
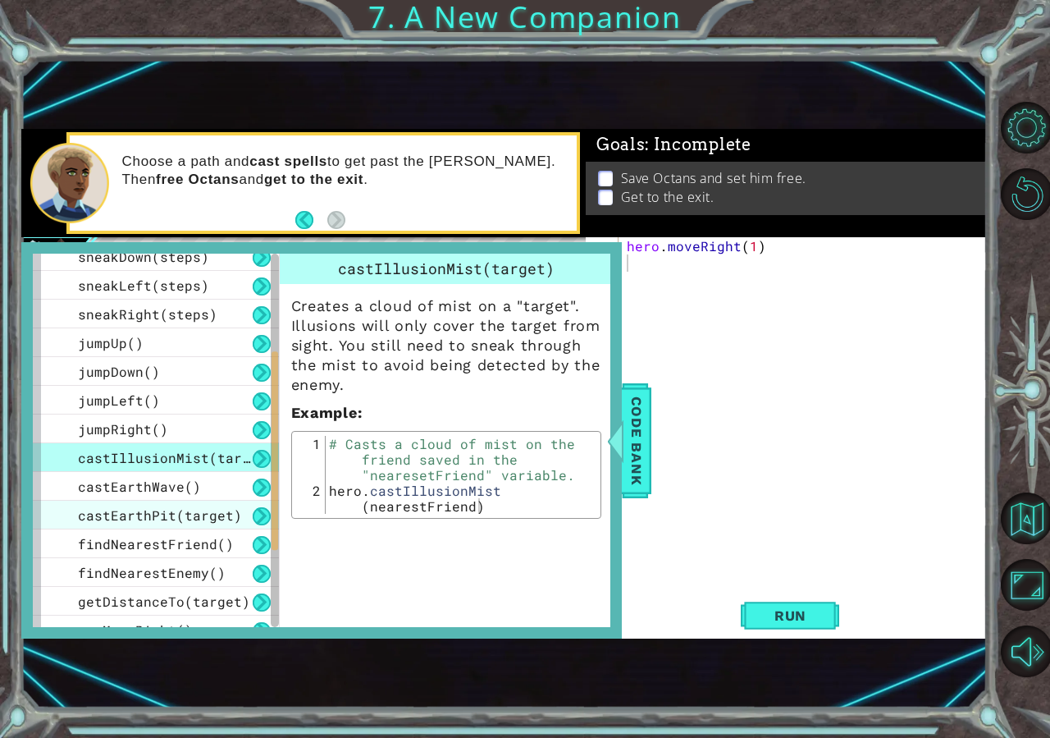
click at [174, 510] on span "castEarthPit(target)" at bounding box center [160, 514] width 164 height 17
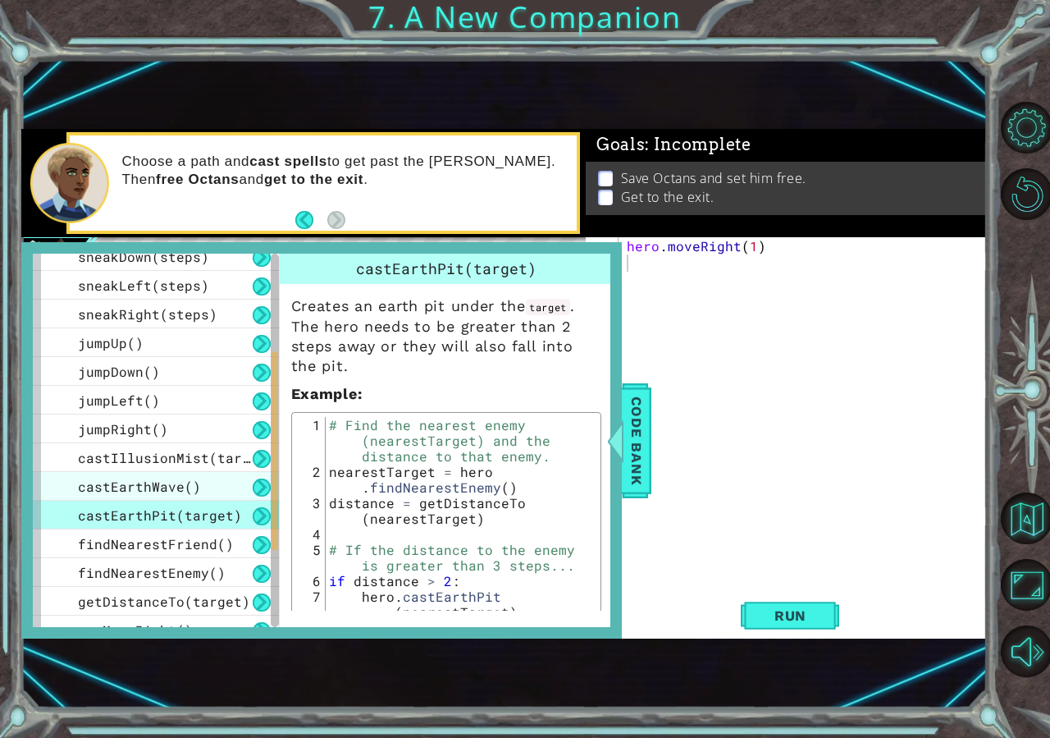
click at [194, 497] on div "castEarthWave()" at bounding box center [156, 486] width 246 height 29
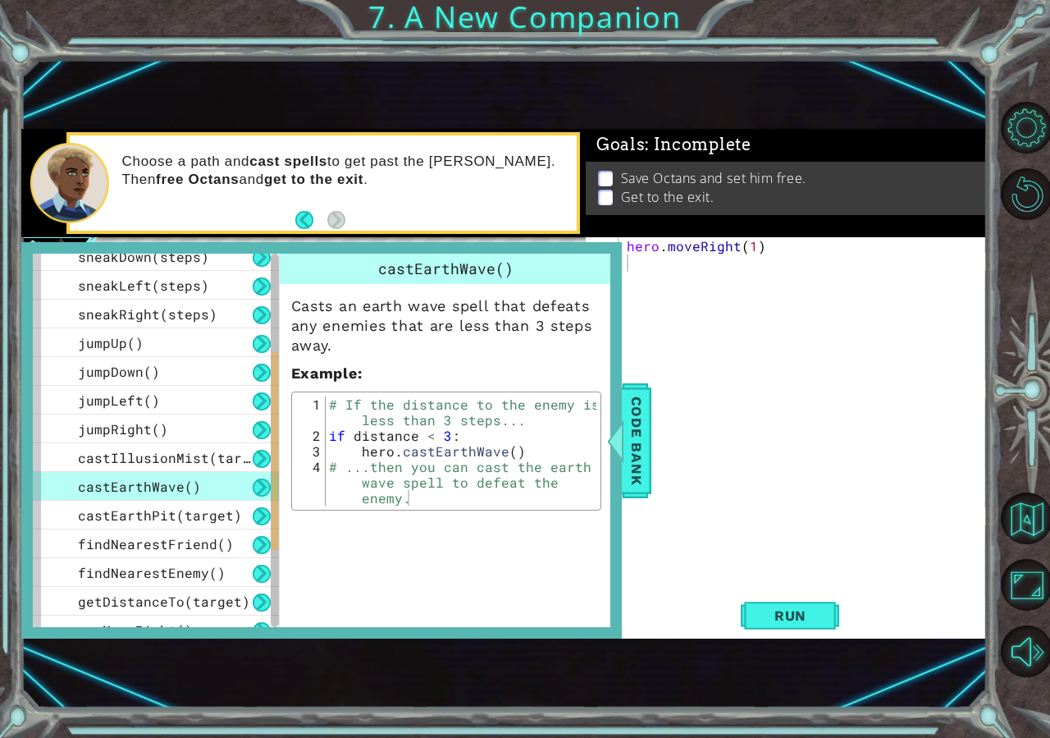
click at [219, 483] on div "castEarthWave()" at bounding box center [156, 486] width 246 height 29
click at [713, 275] on div "hero . moveRight ( 1 )" at bounding box center [808, 426] width 368 height 379
click at [678, 269] on div "hero . moveRight ( 1 )" at bounding box center [808, 426] width 368 height 379
type textarea "if distance < 2:"
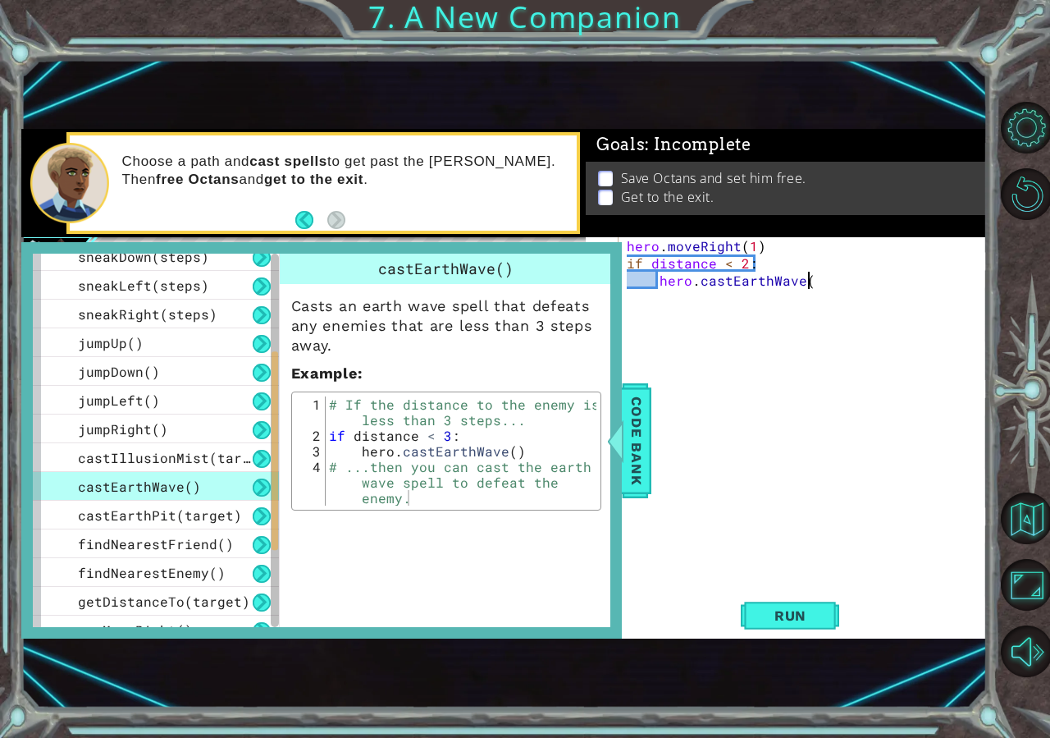
scroll to position [0, 11]
click at [795, 251] on div "hero . moveRight ( 1 ) if distance < 2 : hero . [GEOGRAPHIC_DATA] ( )" at bounding box center [808, 426] width 368 height 379
type textarea "hero.moveRight(1)"
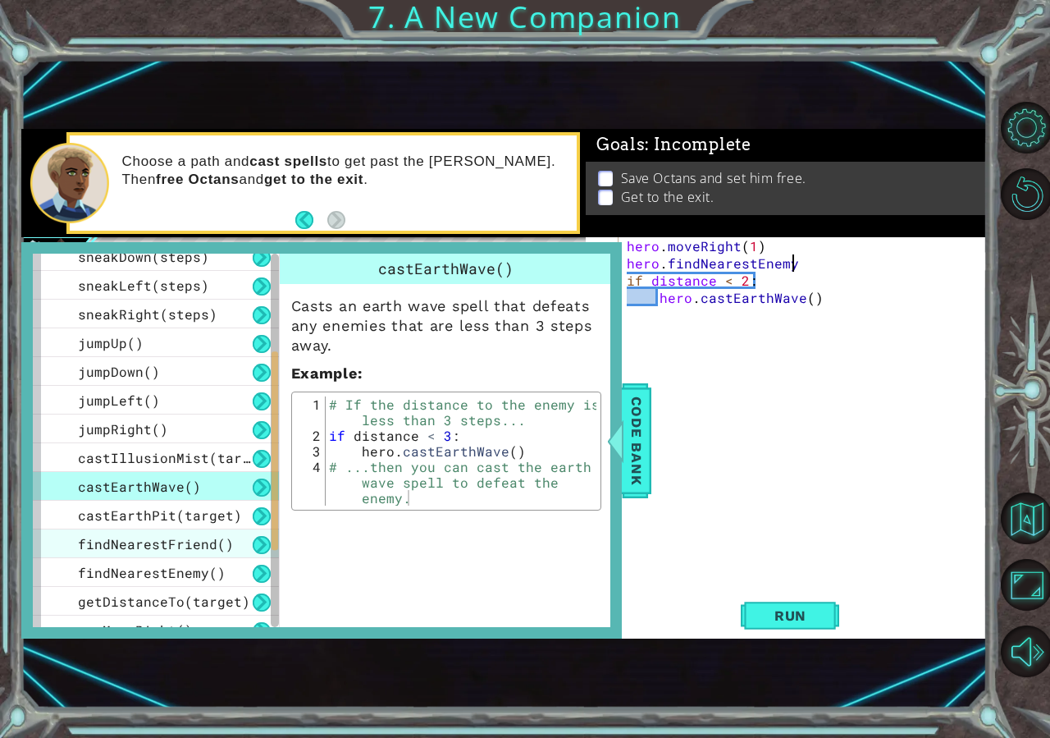
click at [170, 540] on span "findNearestFriend()" at bounding box center [156, 543] width 156 height 17
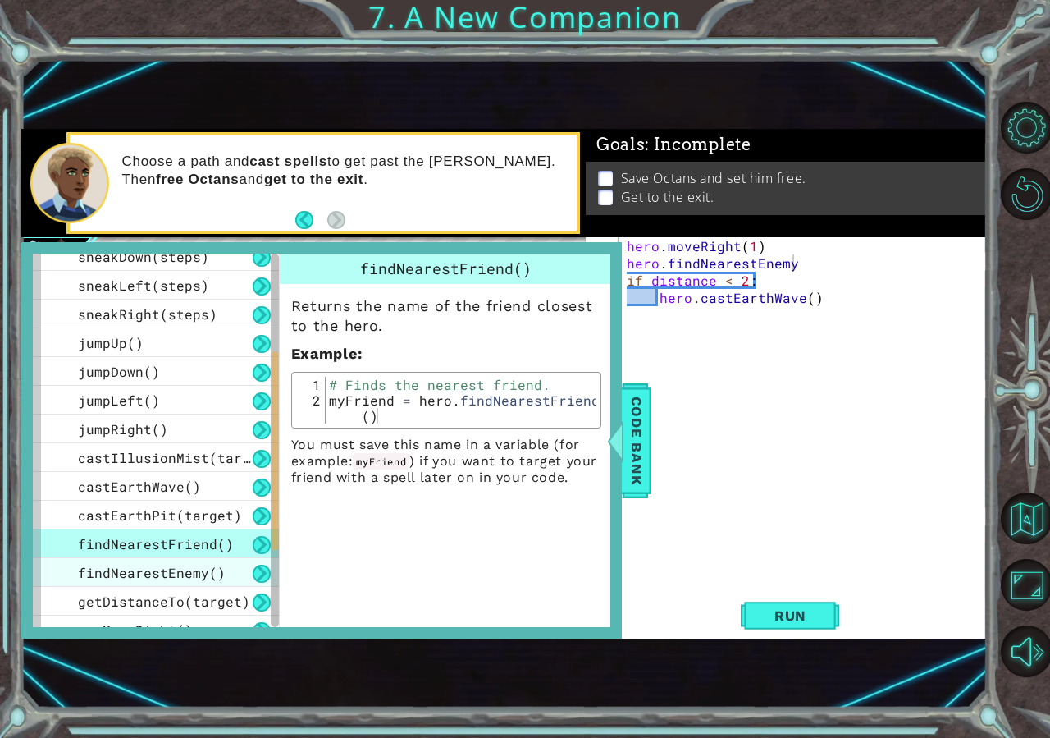
click at [166, 575] on span "findNearestEnemy()" at bounding box center [152, 572] width 148 height 17
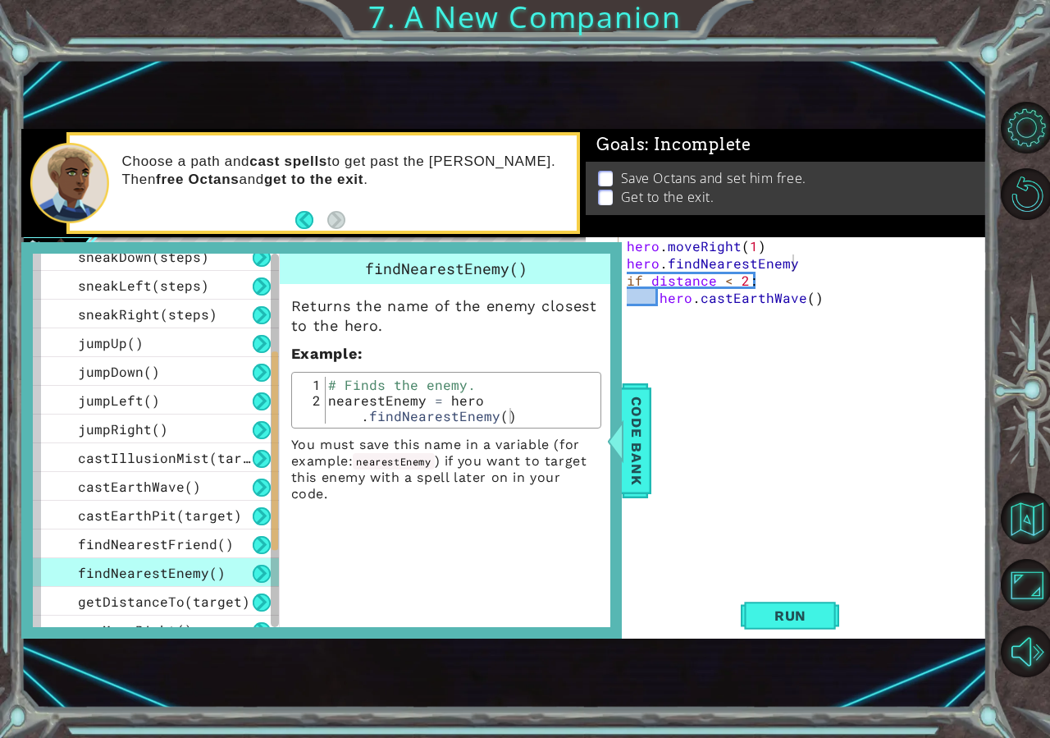
click at [803, 263] on div "hero . moveRight ( 1 ) hero . findNearestEnemy if distance < 2 : hero . [GEOGRA…" at bounding box center [808, 426] width 368 height 379
drag, startPoint x: 809, startPoint y: 273, endPoint x: 673, endPoint y: 289, distance: 137.1
click at [643, 269] on div "hero . moveRight ( 1 ) hero . findNearestEnemy if distance < 2 : hero . [GEOGRA…" at bounding box center [808, 426] width 368 height 379
click at [794, 263] on div "hero . moveRight ( 1 ) hero . findNearestEnemy if distance < 2 : hero . [GEOGRA…" at bounding box center [808, 426] width 368 height 379
drag, startPoint x: 794, startPoint y: 263, endPoint x: 624, endPoint y: 272, distance: 171.0
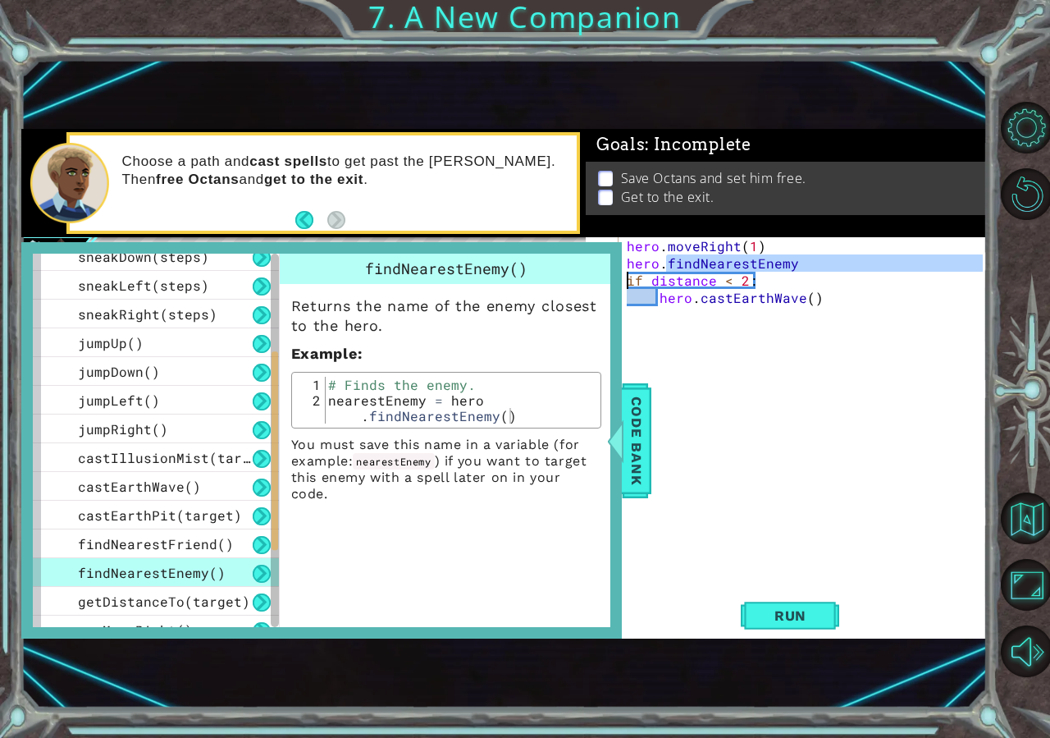
click at [624, 273] on div "hero . moveRight ( 1 ) hero . findNearestEnemy if distance < 2 : hero . [GEOGRA…" at bounding box center [808, 426] width 368 height 379
click at [635, 263] on div "hero . moveRight ( 1 ) hero . findNearestEnemy if distance < 2 : hero . [GEOGRA…" at bounding box center [808, 426] width 368 height 379
drag, startPoint x: 624, startPoint y: 263, endPoint x: 789, endPoint y: 268, distance: 164.2
click at [789, 268] on div "hero . moveRight ( 1 ) hero . findNearestEnemy if distance < 2 : hero . [GEOGRA…" at bounding box center [808, 426] width 368 height 379
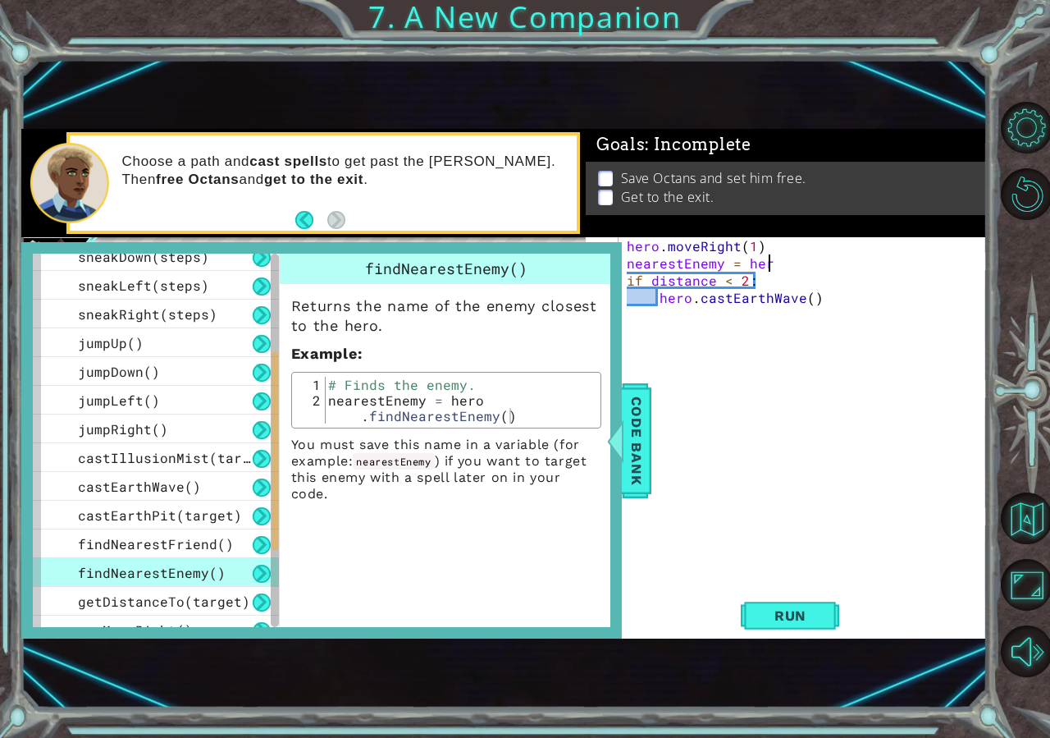
type textarea "nearestEnemy = hero"
type textarea "n"
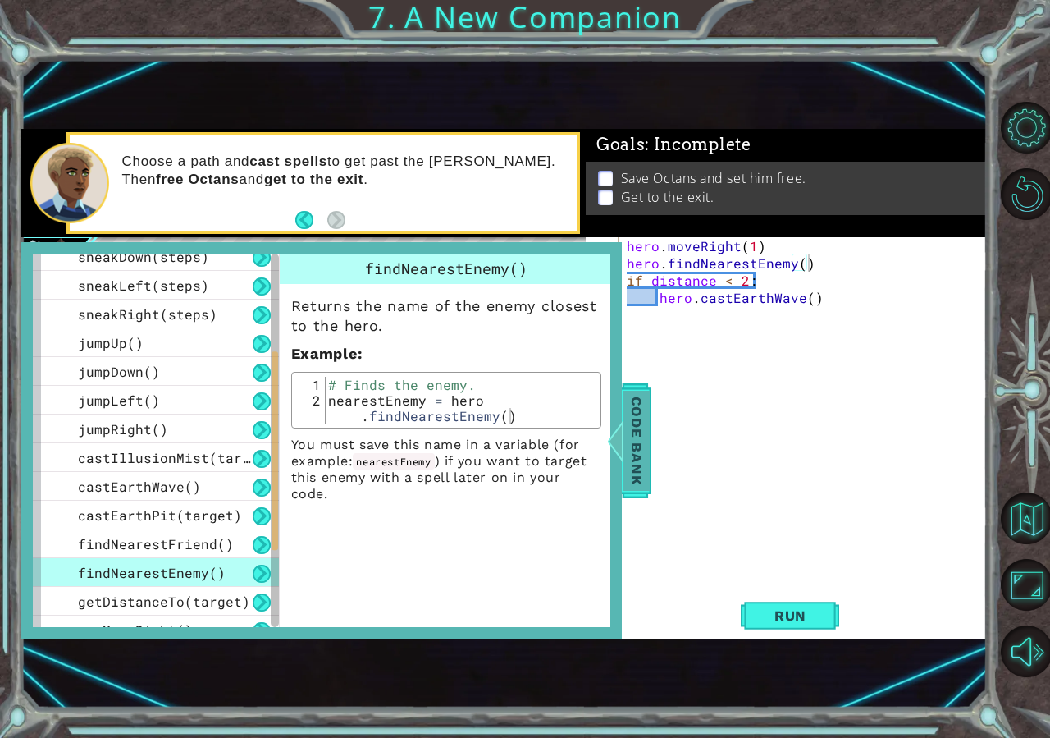
drag, startPoint x: 631, startPoint y: 457, endPoint x: 620, endPoint y: 447, distance: 15.1
click at [629, 457] on span "Code Bank" at bounding box center [637, 440] width 26 height 100
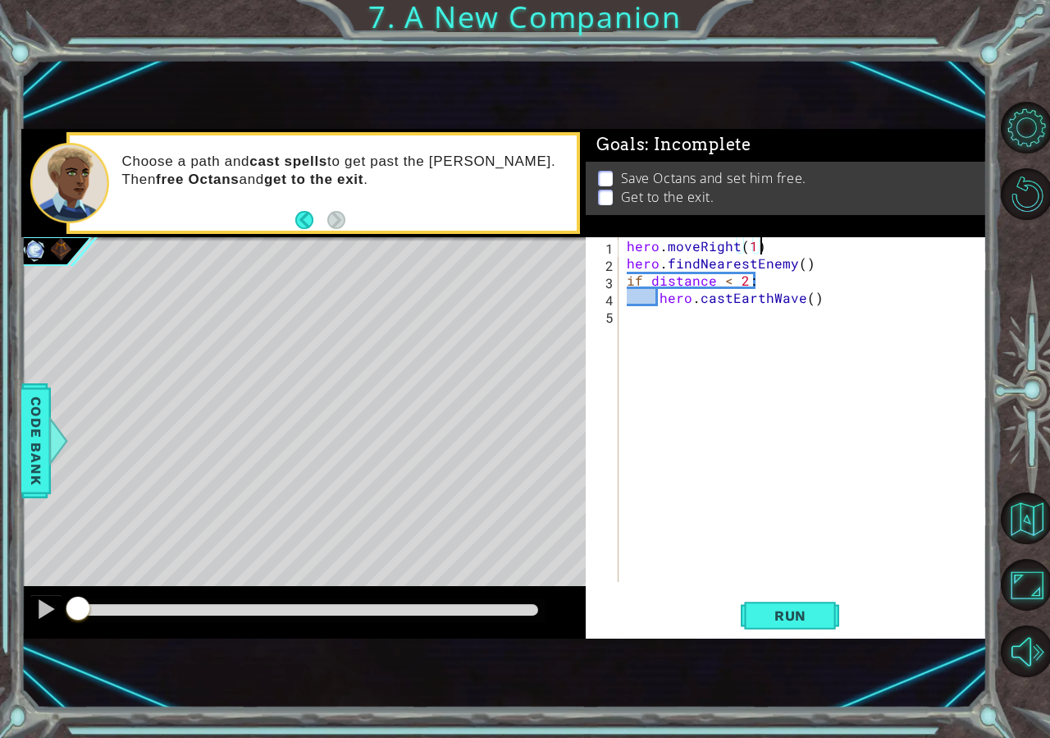
click at [812, 254] on div "hero . moveRight ( 1 ) hero . findNearestEnemy ( ) if distance < 2 : hero . [GE…" at bounding box center [808, 426] width 368 height 379
click at [804, 258] on div "hero . moveRight ( 1 ) hero . findNearestEnemy ( ) if distance < 2 : hero . [GE…" at bounding box center [808, 426] width 368 height 379
type textarea "hero.findNearestEnemy()"
click at [804, 258] on div "hero . moveRight ( 1 ) hero . findNearestEnemy ( ) if distance < 2 : hero . [GE…" at bounding box center [808, 426] width 368 height 379
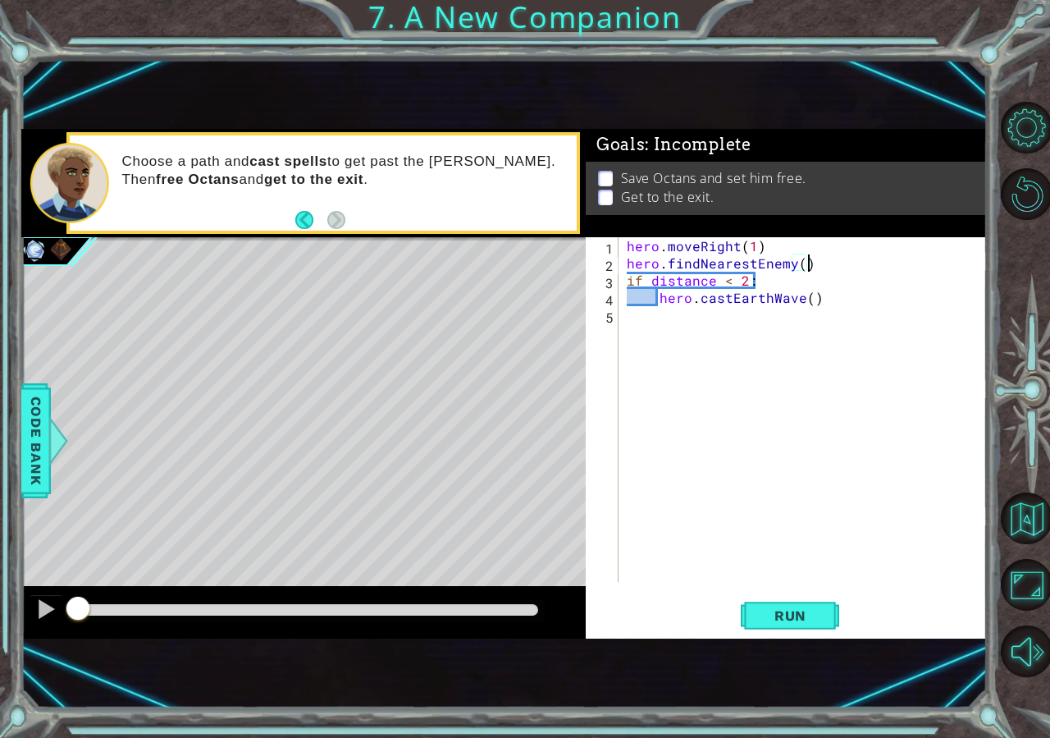
click at [804, 258] on div "hero . moveRight ( 1 ) hero . findNearestEnemy ( ) if distance < 2 : hero . [GE…" at bounding box center [808, 426] width 368 height 379
click at [656, 408] on div "hero . moveRight ( 1 ) hero . findNearestEnemy ( ) if distance < 2 : hero . [GE…" at bounding box center [808, 426] width 368 height 379
type textarea "else:"
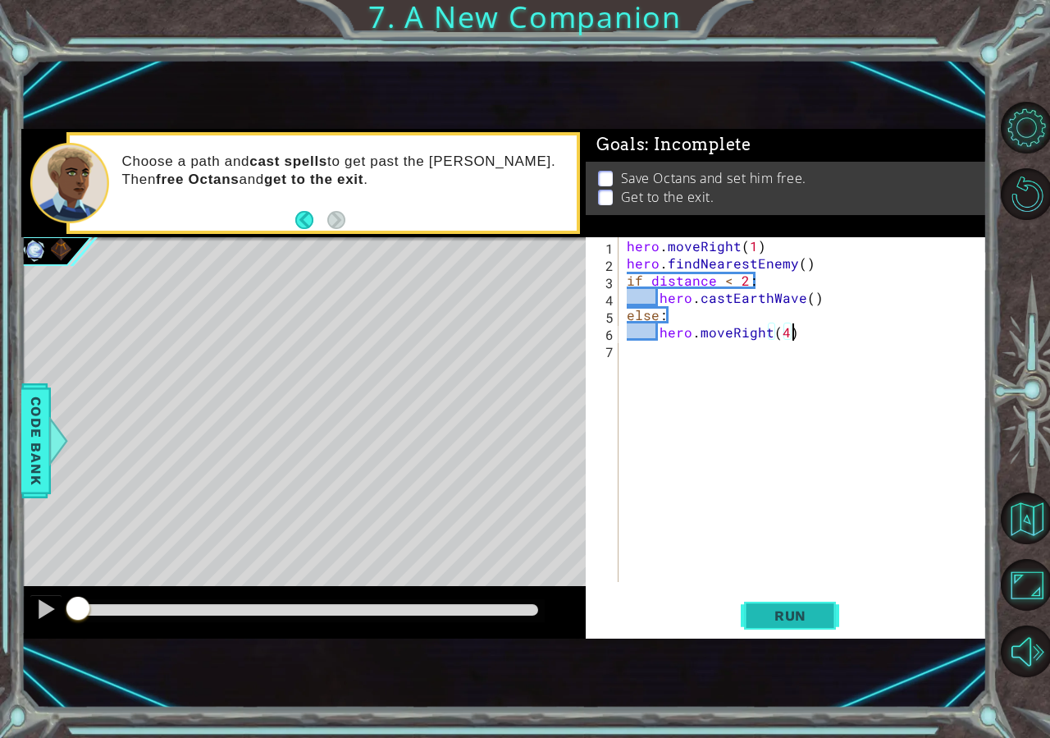
click at [788, 611] on span "Run" at bounding box center [790, 615] width 65 height 16
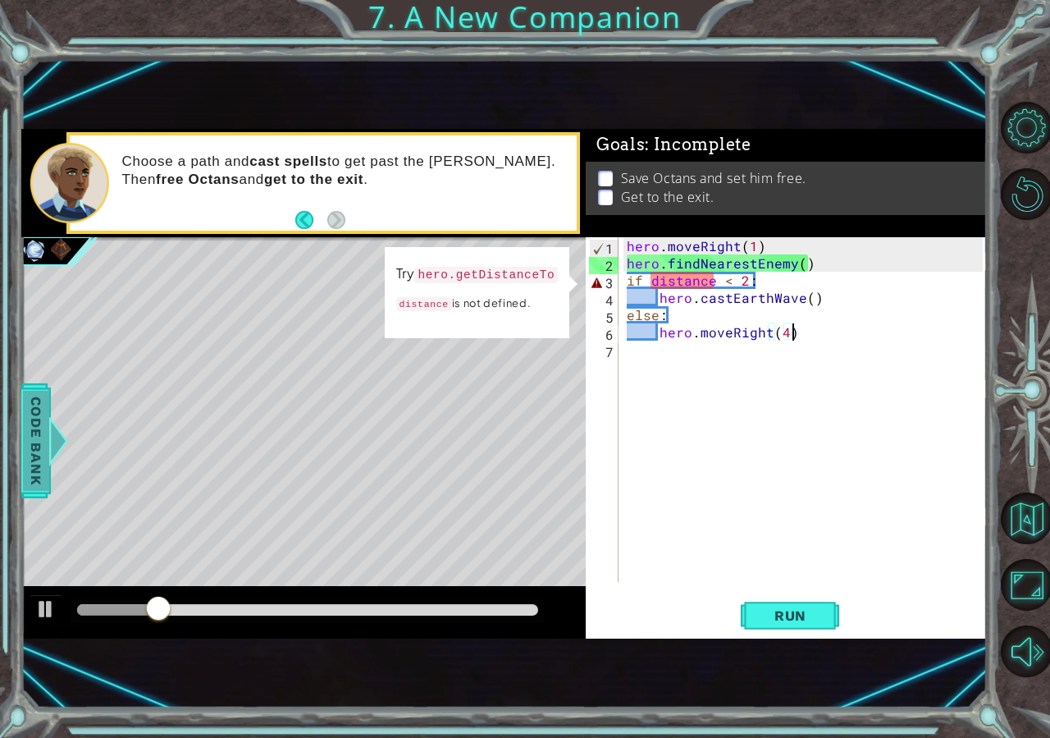
click at [34, 463] on span "Code Bank" at bounding box center [36, 440] width 26 height 100
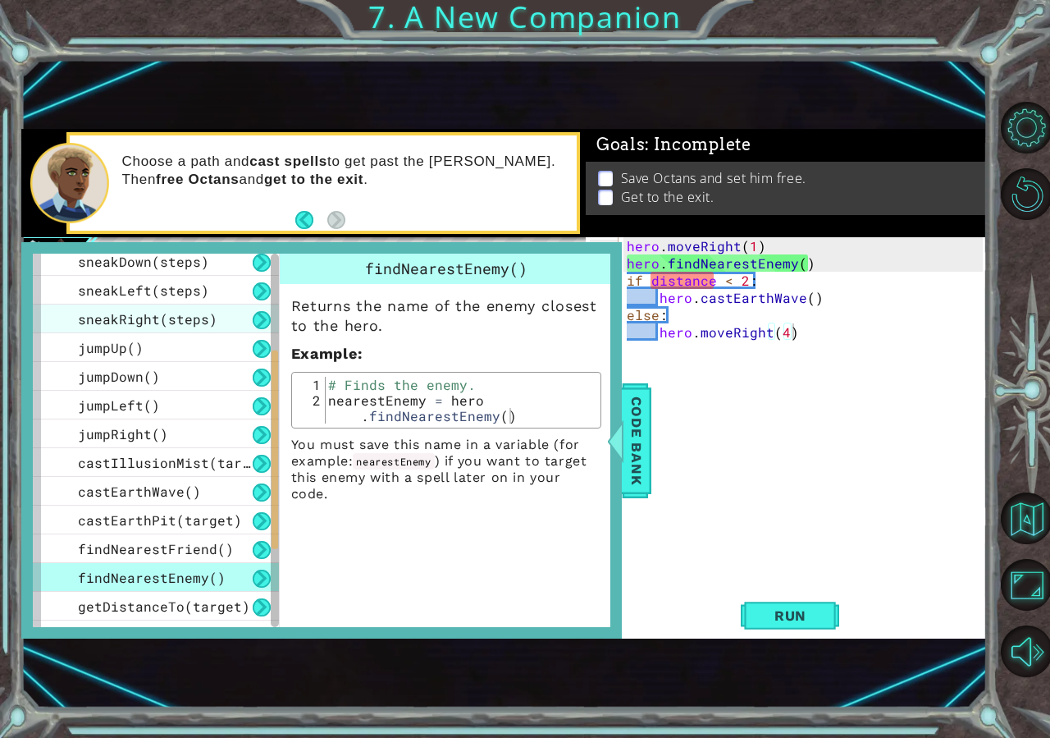
scroll to position [315, 0]
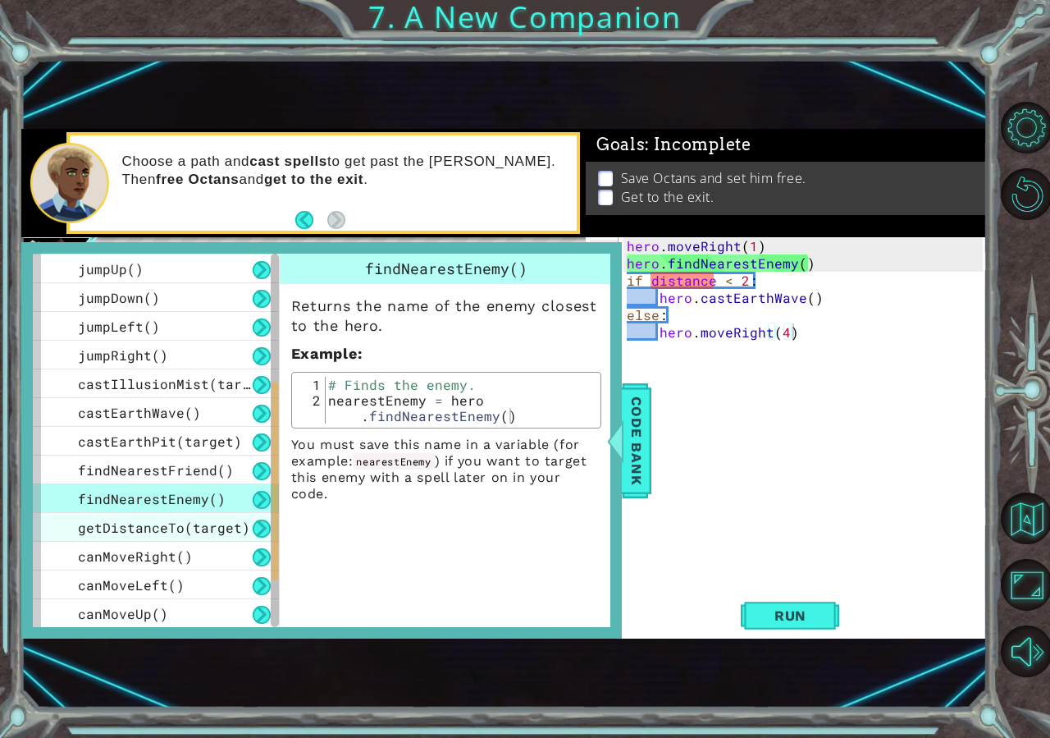
click at [134, 523] on span "getDistanceTo(target)" at bounding box center [164, 527] width 172 height 17
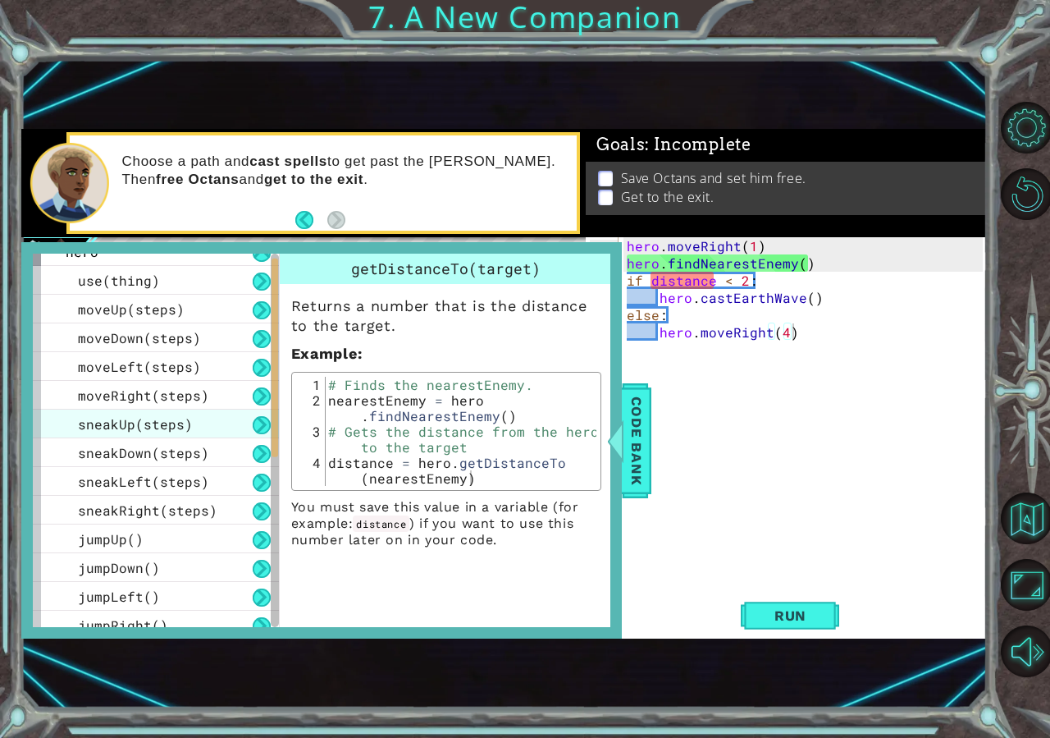
scroll to position [0, 0]
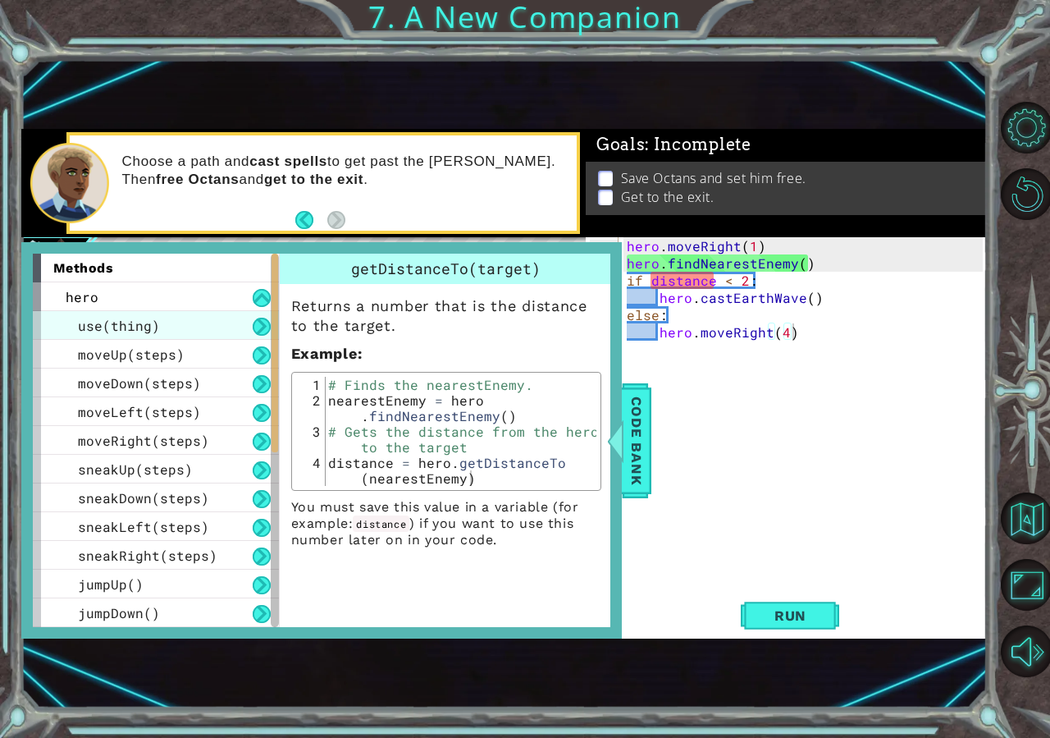
click at [89, 320] on span "use(thing)" at bounding box center [119, 325] width 82 height 17
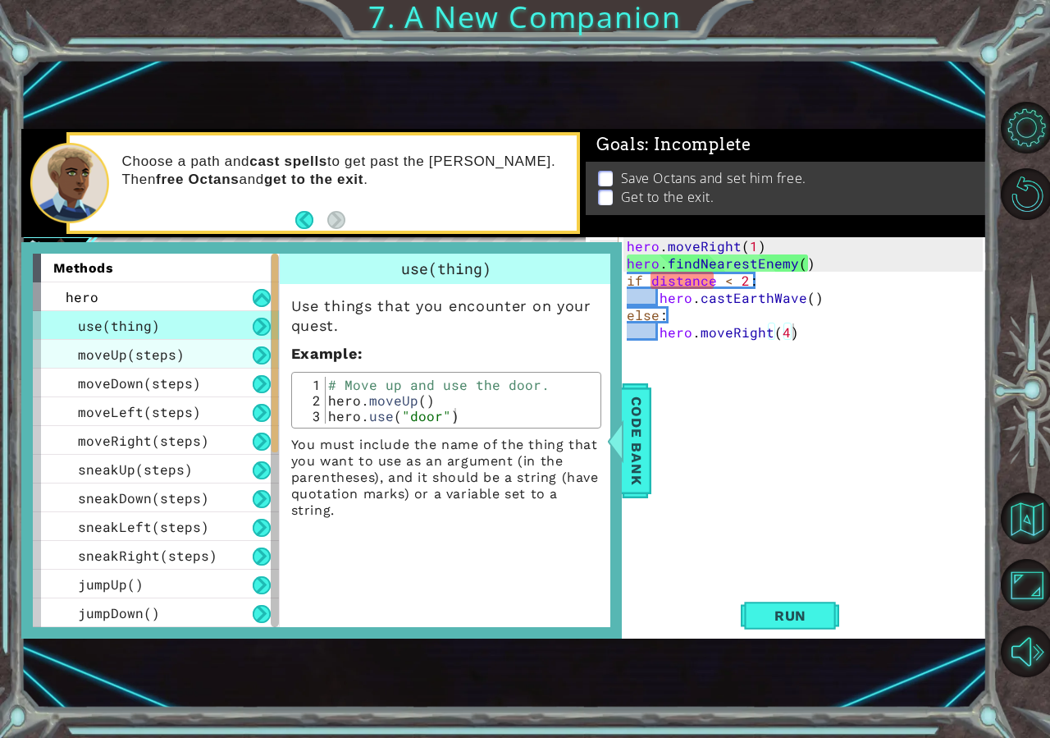
click at [89, 348] on span "moveUp(steps)" at bounding box center [131, 353] width 107 height 17
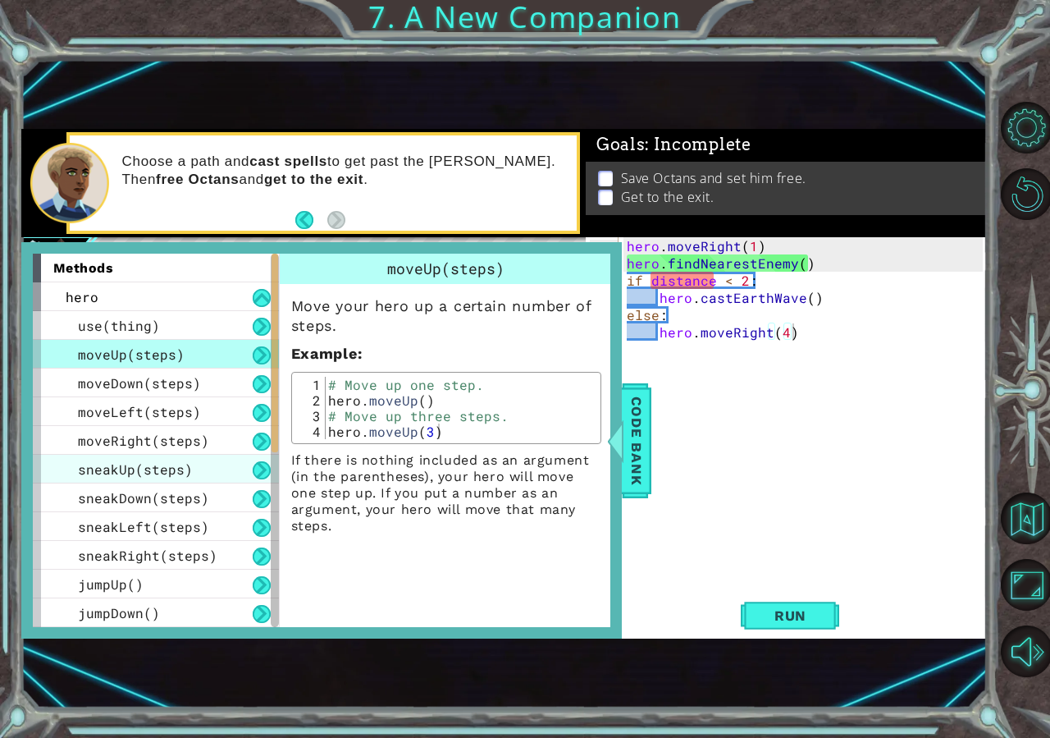
click at [116, 480] on div "sneakUp(steps)" at bounding box center [156, 469] width 246 height 29
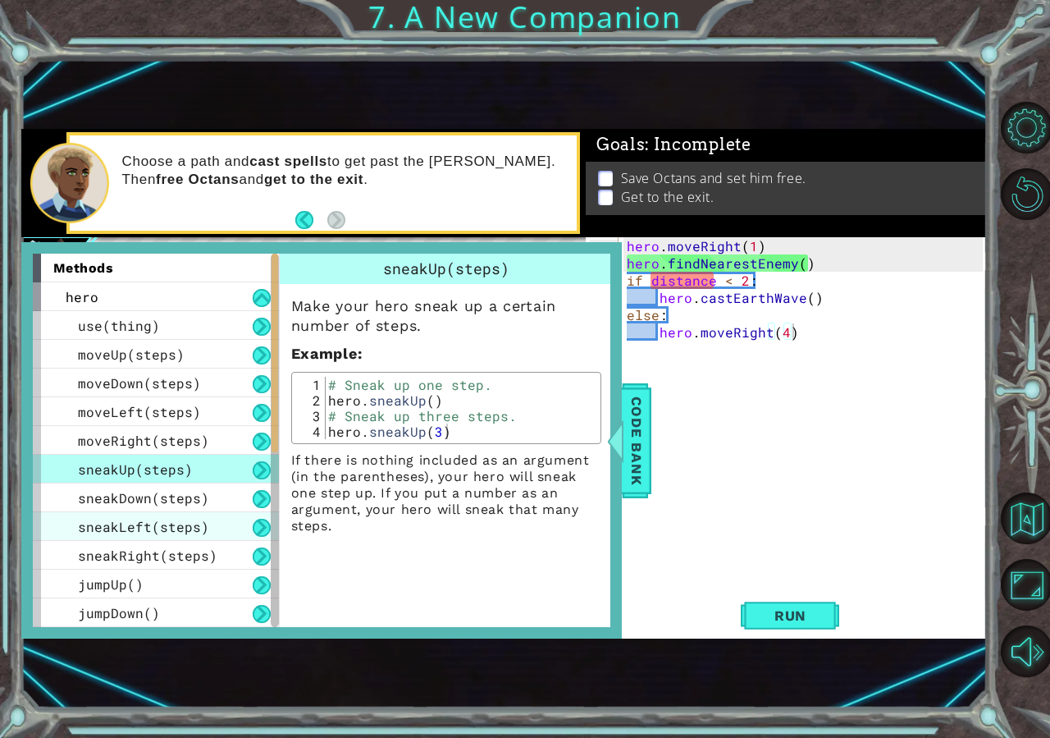
click at [109, 517] on div "sneakLeft(steps)" at bounding box center [156, 526] width 246 height 29
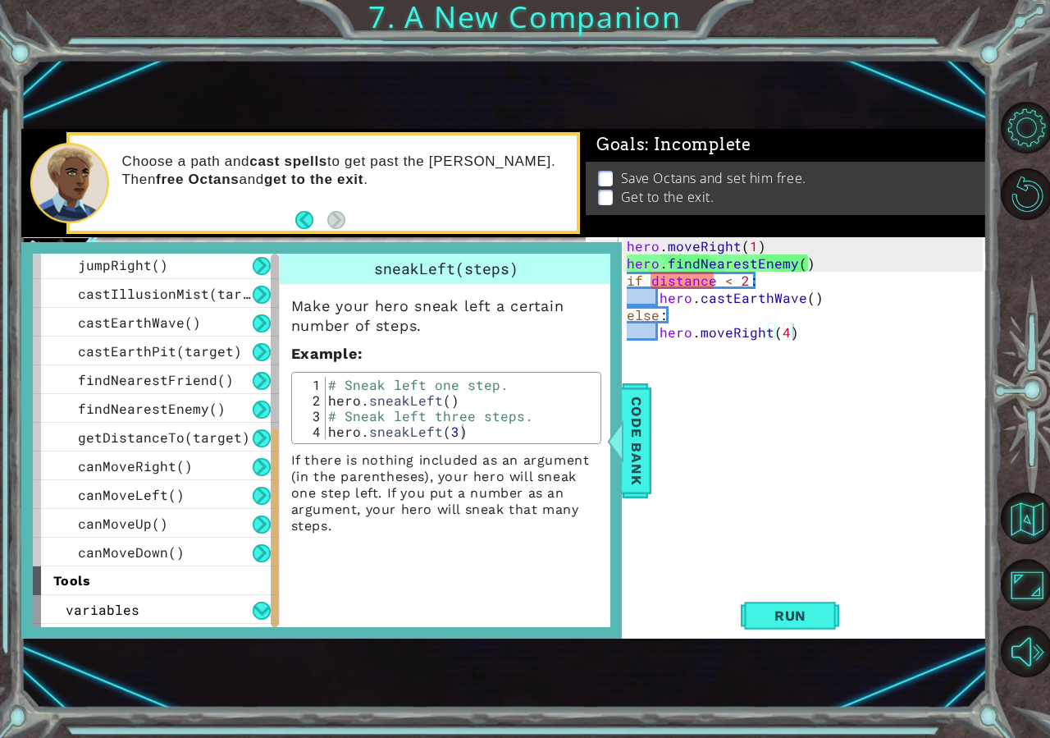
scroll to position [431, 0]
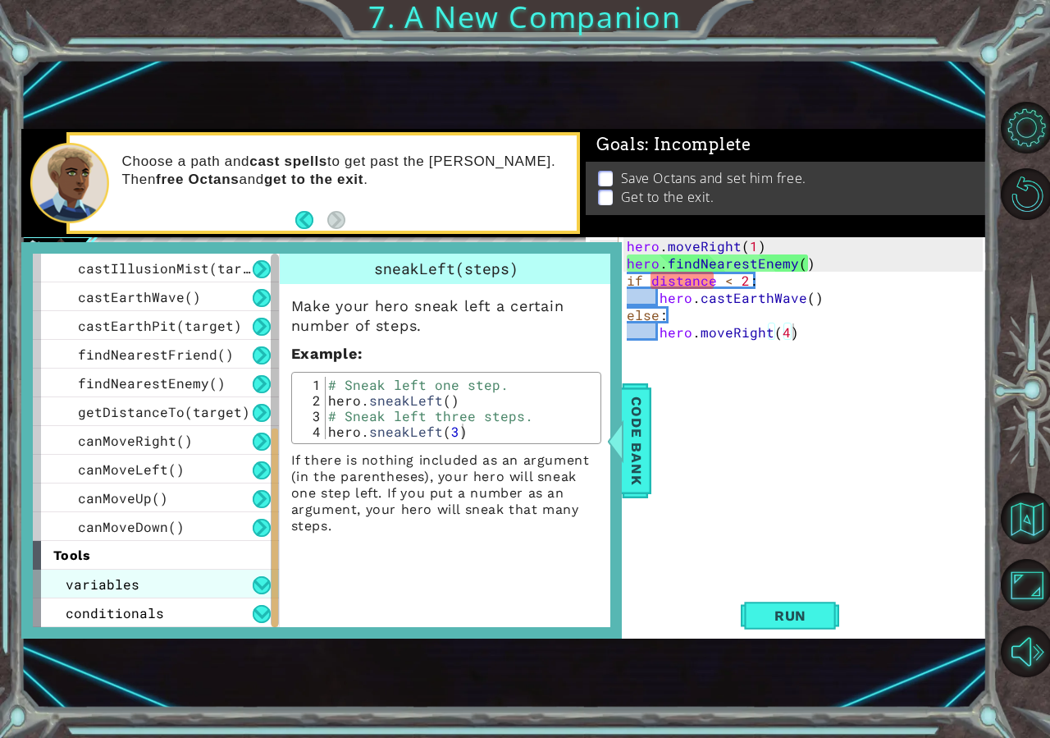
click at [205, 580] on div "variables" at bounding box center [156, 584] width 246 height 29
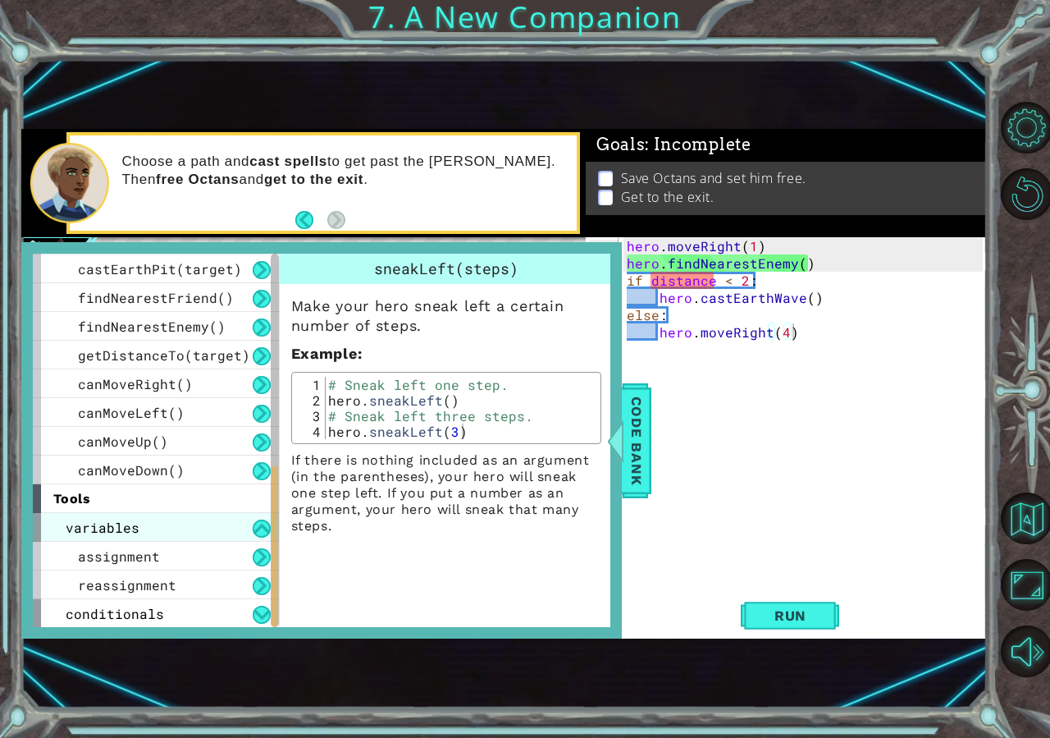
click at [191, 570] on div "assignment" at bounding box center [156, 556] width 246 height 29
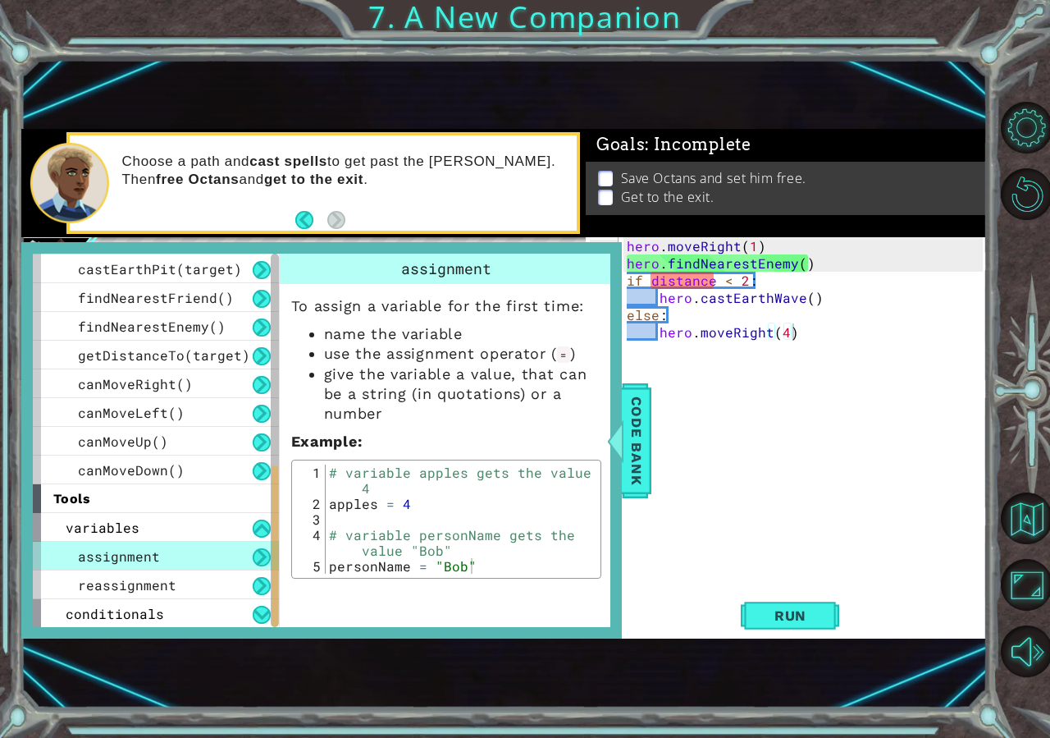
click at [201, 565] on div "assignment" at bounding box center [156, 556] width 246 height 29
click at [199, 566] on div "assignment" at bounding box center [156, 556] width 246 height 29
click at [179, 579] on div "reassignment" at bounding box center [156, 584] width 246 height 29
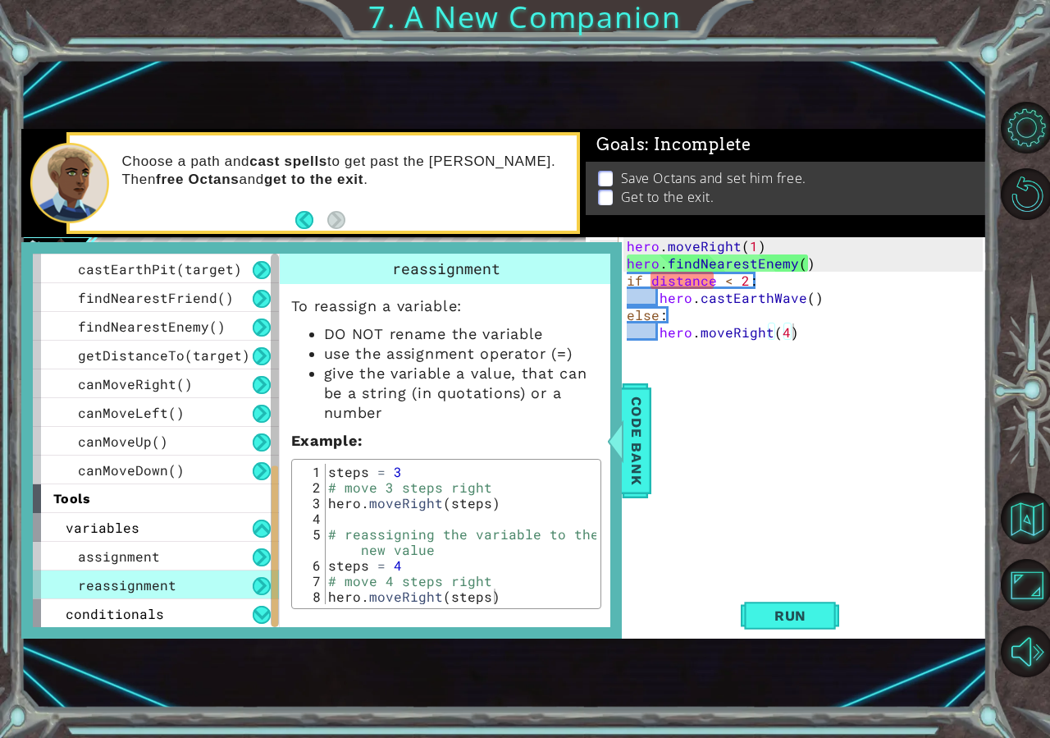
drag, startPoint x: 179, startPoint y: 656, endPoint x: 169, endPoint y: 662, distance: 11.8
click at [169, 662] on div "1 ההההההההההההההההההההההההההההההההההההההההההההההההההההההההההההההההההההההההההההה…" at bounding box center [504, 383] width 967 height 649
click at [236, 616] on div "conditionals" at bounding box center [156, 613] width 246 height 29
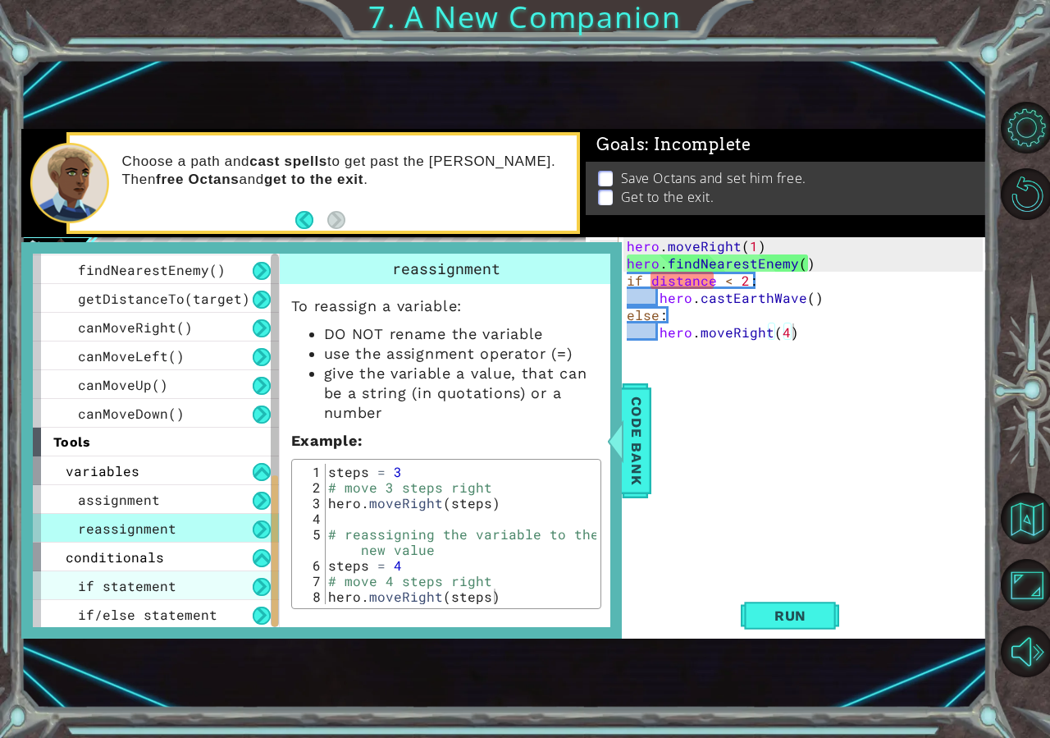
click at [164, 583] on span "if statement" at bounding box center [127, 585] width 98 height 17
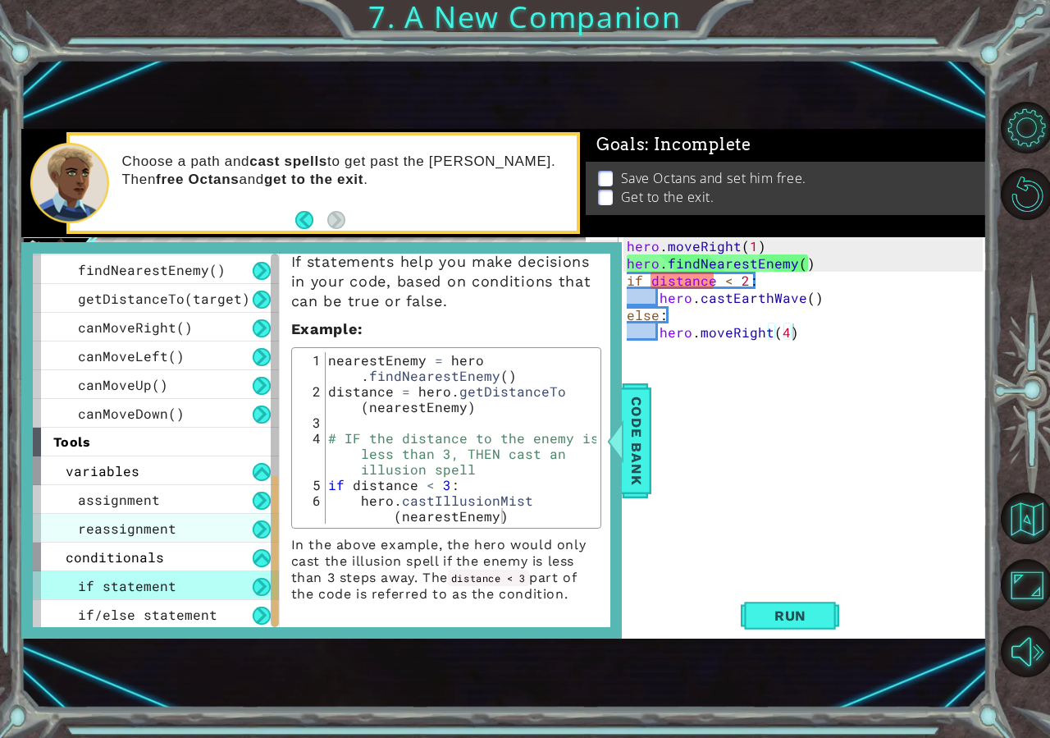
scroll to position [62, 0]
type textarea "hero.findNearestEnemy()"
click at [822, 263] on div "hero . moveRight ( 1 ) hero . findNearestEnemy ( ) if distance < 2 : hero . cas…" at bounding box center [808, 426] width 368 height 379
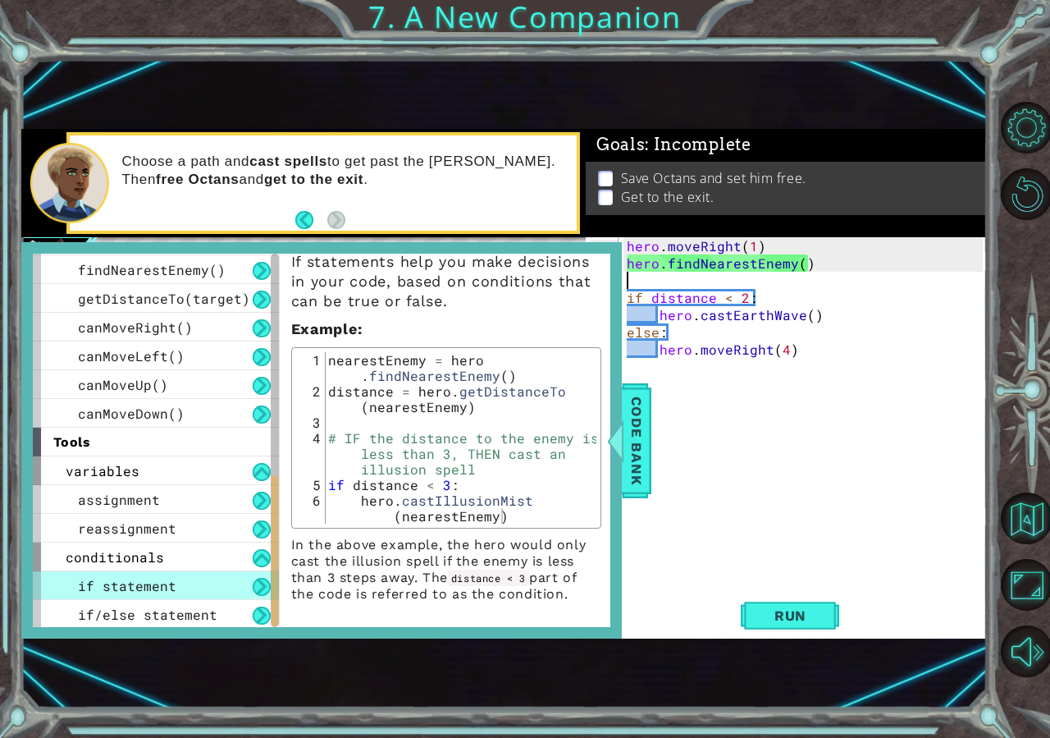
click at [802, 270] on div "hero . moveRight ( 1 ) hero . findNearestEnemy ( ) if distance < 2 : hero . cas…" at bounding box center [808, 426] width 368 height 379
type textarea "hero.findNearestEnemy()"
click at [814, 277] on div "hero . moveRight ( 1 ) hero . findNearestEnemy ( ) if distance < 2 : hero . cas…" at bounding box center [808, 426] width 368 height 379
click at [224, 618] on div "if/else statement" at bounding box center [156, 614] width 246 height 29
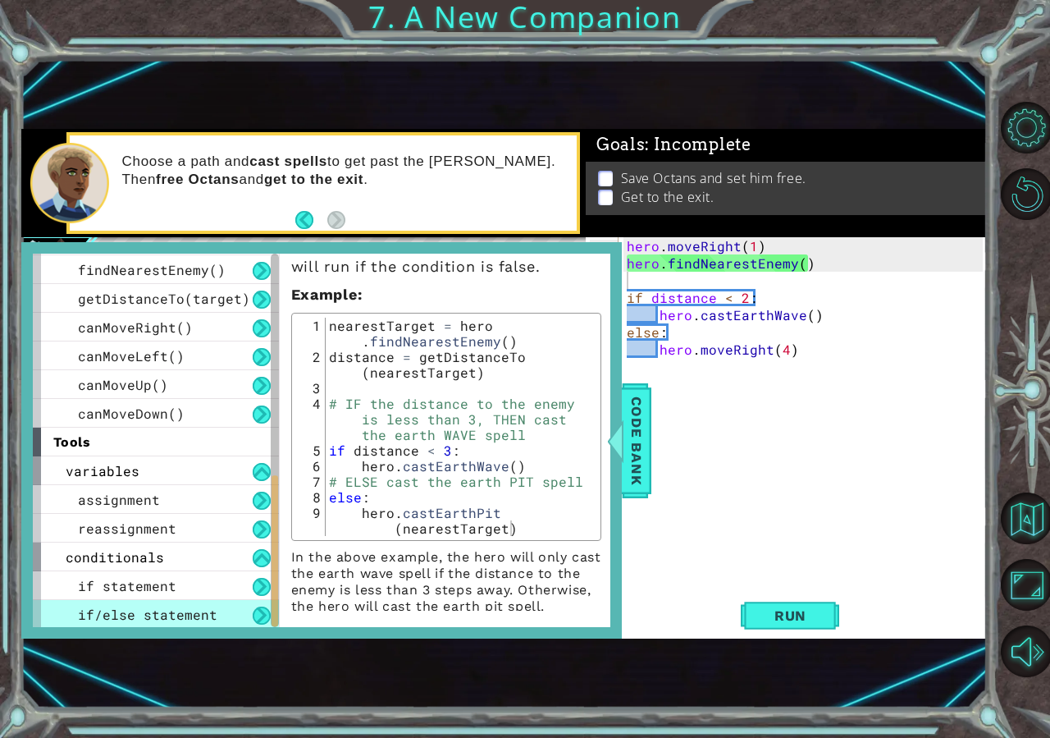
scroll to position [167, 0]
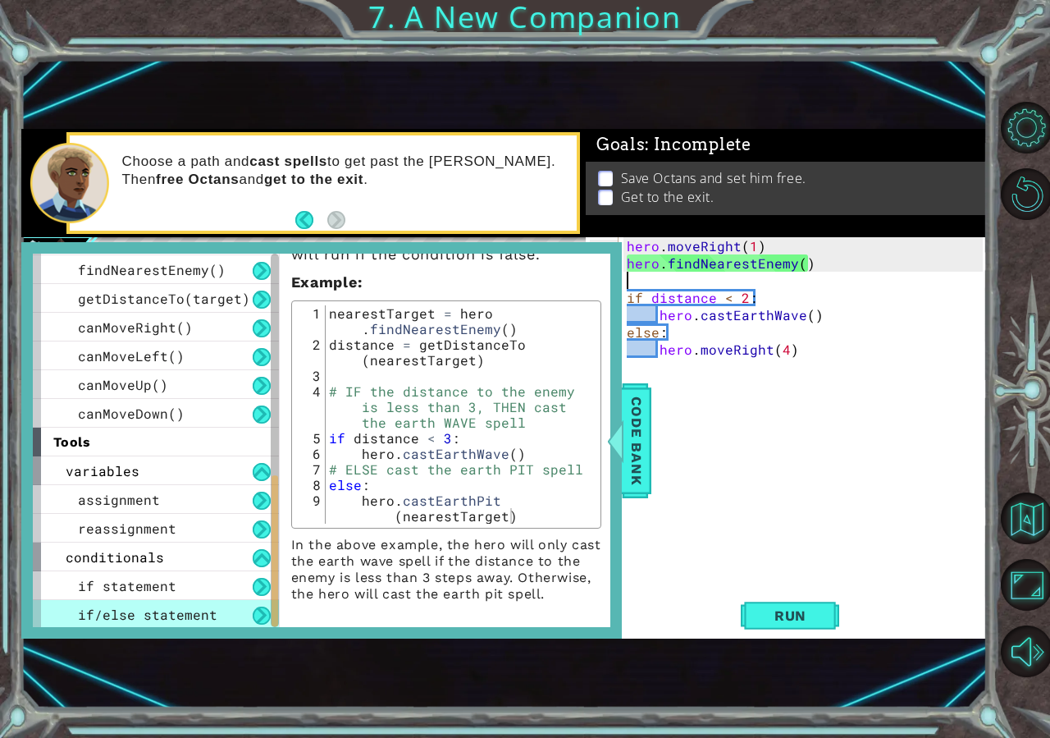
click at [679, 279] on div "hero . moveRight ( 1 ) hero . findNearestEnemy ( ) if distance < 2 : hero . cas…" at bounding box center [808, 426] width 368 height 379
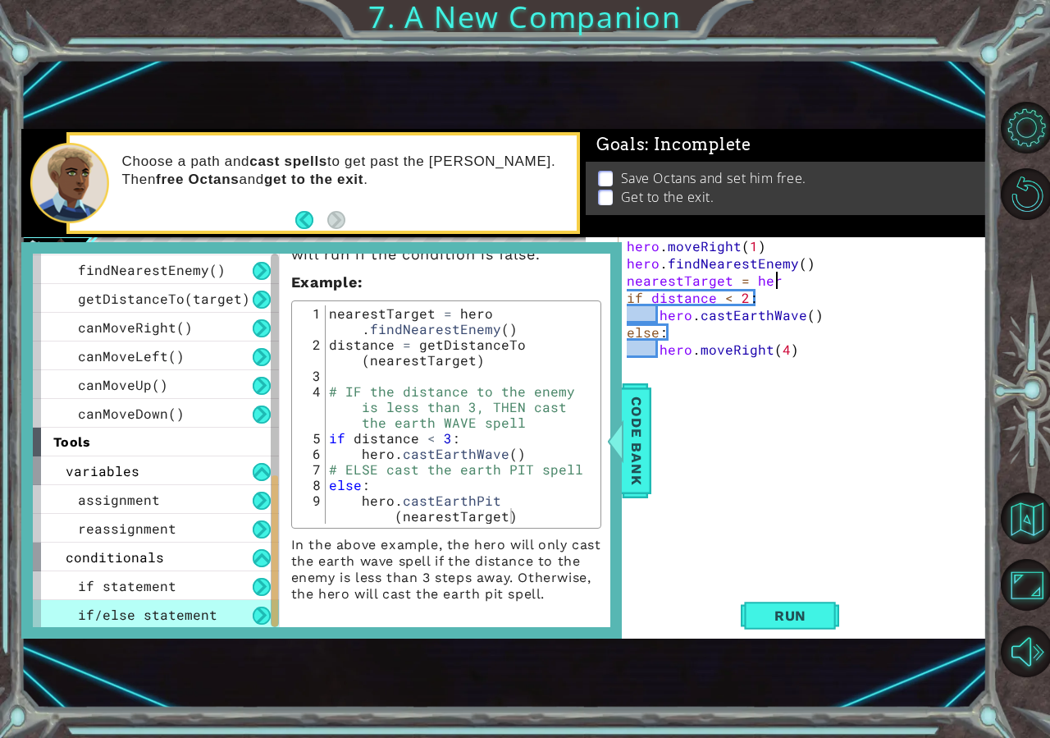
type textarea "nearestTarget = hero"
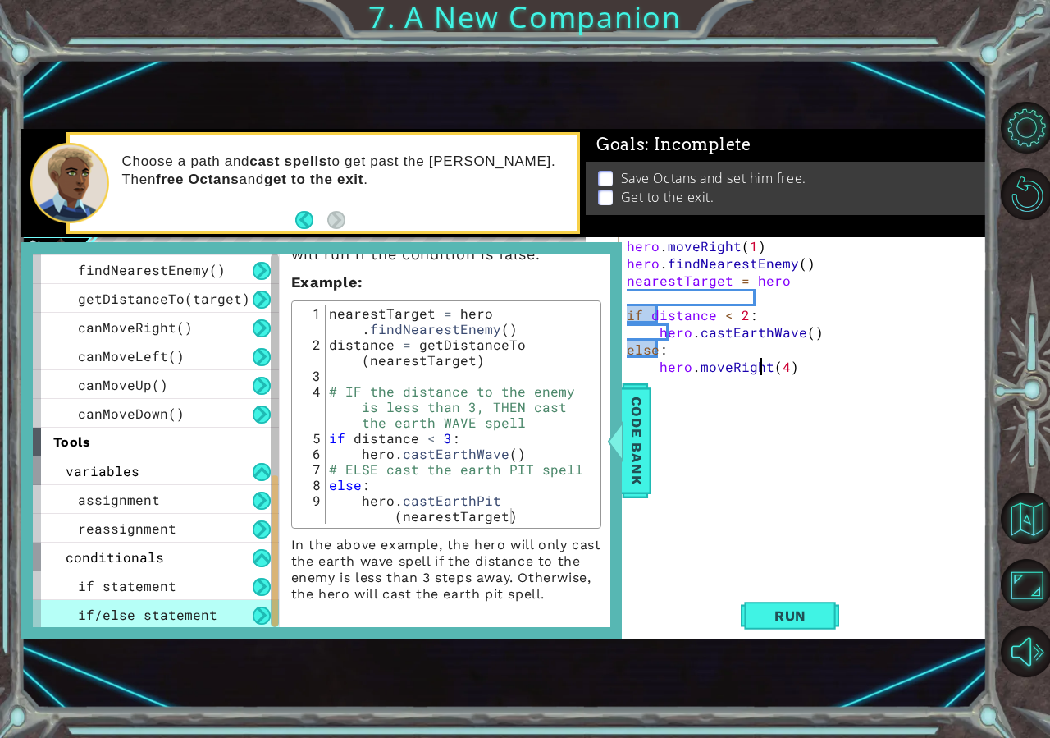
click at [757, 366] on div "hero . moveRight ( 1 ) hero . findNearestEnemy ( ) nearestTarget = hero if dist…" at bounding box center [808, 426] width 368 height 379
type textarea "hero.moveRight(4)"
click at [778, 300] on div "hero . moveRight ( 1 ) hero . findNearestEnemy ( ) nearestTarget = hero if dist…" at bounding box center [808, 426] width 368 height 379
click at [756, 300] on div "hero . moveRight ( 1 ) hero . findNearestEnemy ( ) nearestTarget = hero if dist…" at bounding box center [808, 426] width 368 height 379
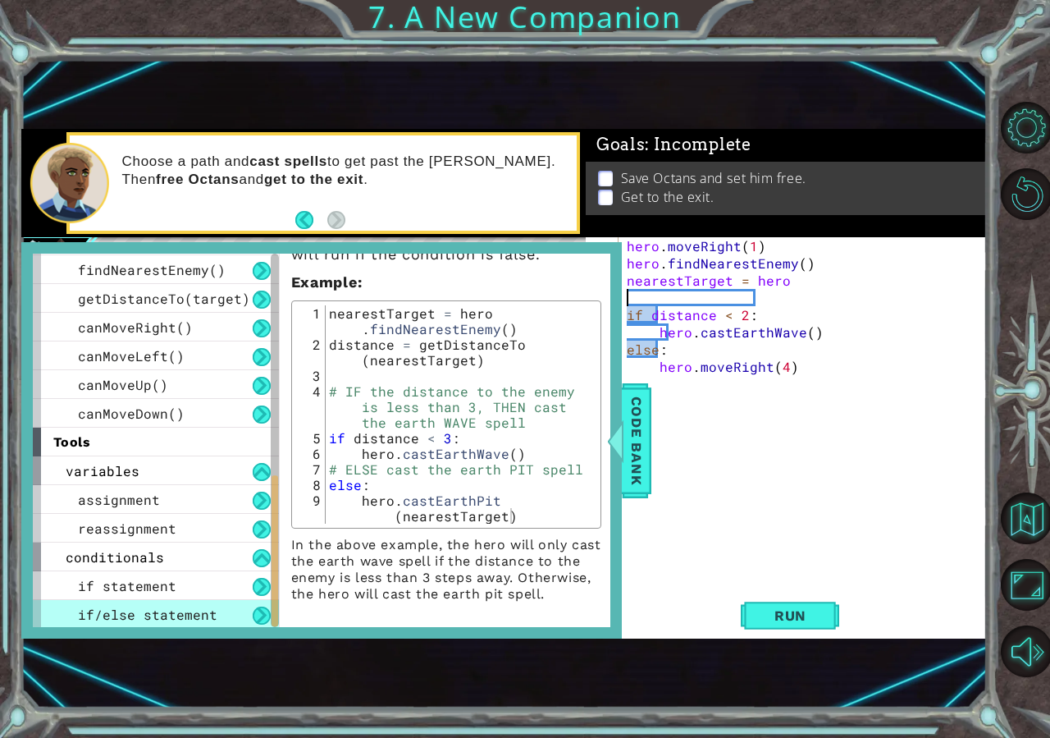
click at [756, 300] on div "hero . moveRight ( 1 ) hero . findNearestEnemy ( ) nearestTarget = hero if dist…" at bounding box center [808, 426] width 368 height 379
click at [792, 307] on div "hero . moveRight ( 1 ) hero . findNearestEnemy ( ) nearestTarget = hero if dist…" at bounding box center [808, 426] width 368 height 379
drag, startPoint x: 782, startPoint y: 344, endPoint x: 799, endPoint y: 353, distance: 19.5
click at [786, 347] on div "hero . moveRight ( 1 ) hero . findNearestEnemy ( ) nearestTarget = hero if dist…" at bounding box center [808, 426] width 368 height 379
click at [789, 364] on div "hero . moveRight ( 1 ) hero . findNearestEnemy ( ) nearestTarget = hero if dist…" at bounding box center [808, 426] width 368 height 379
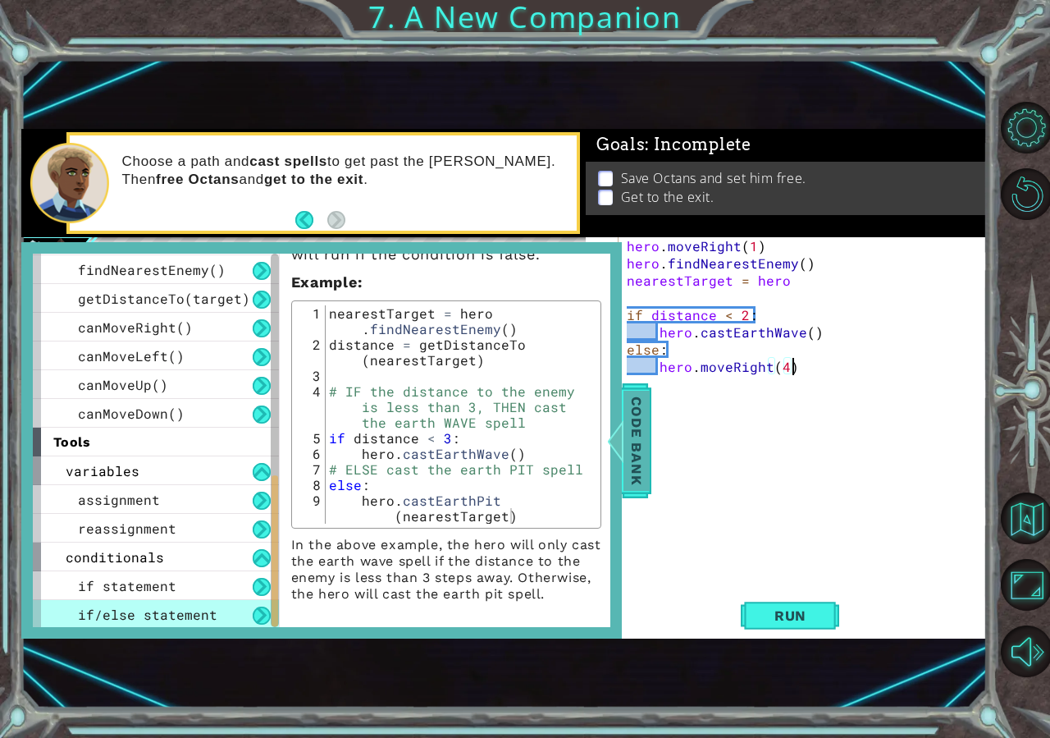
click at [634, 425] on span "Code Bank" at bounding box center [637, 440] width 26 height 100
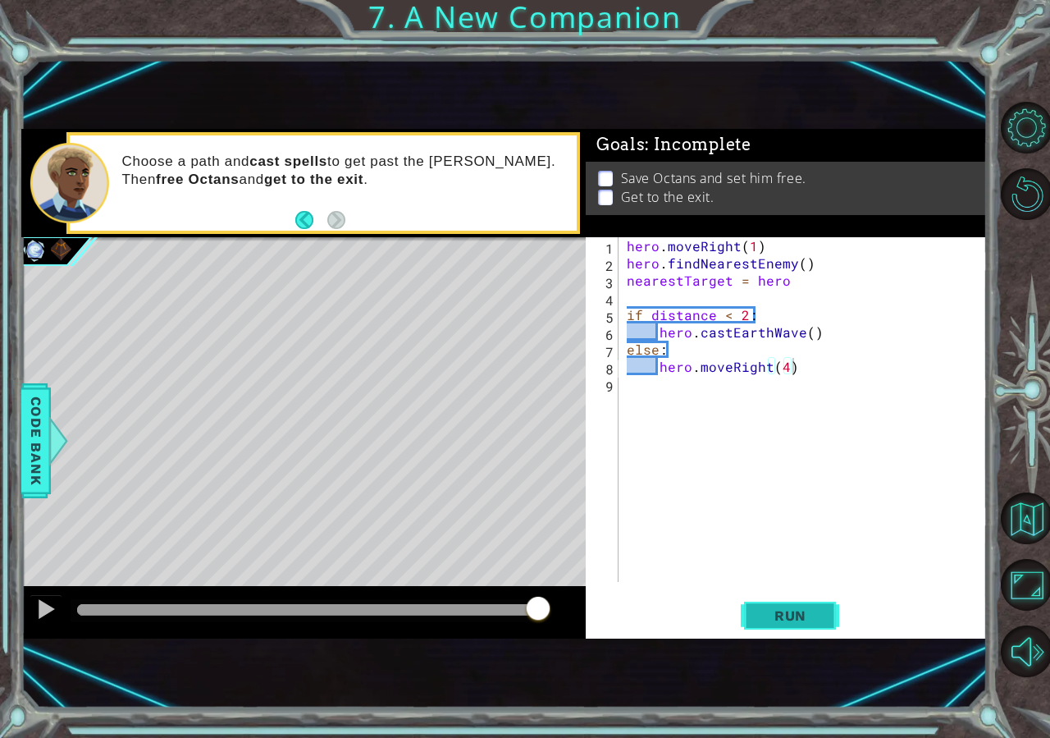
click at [791, 608] on span "Run" at bounding box center [790, 615] width 65 height 16
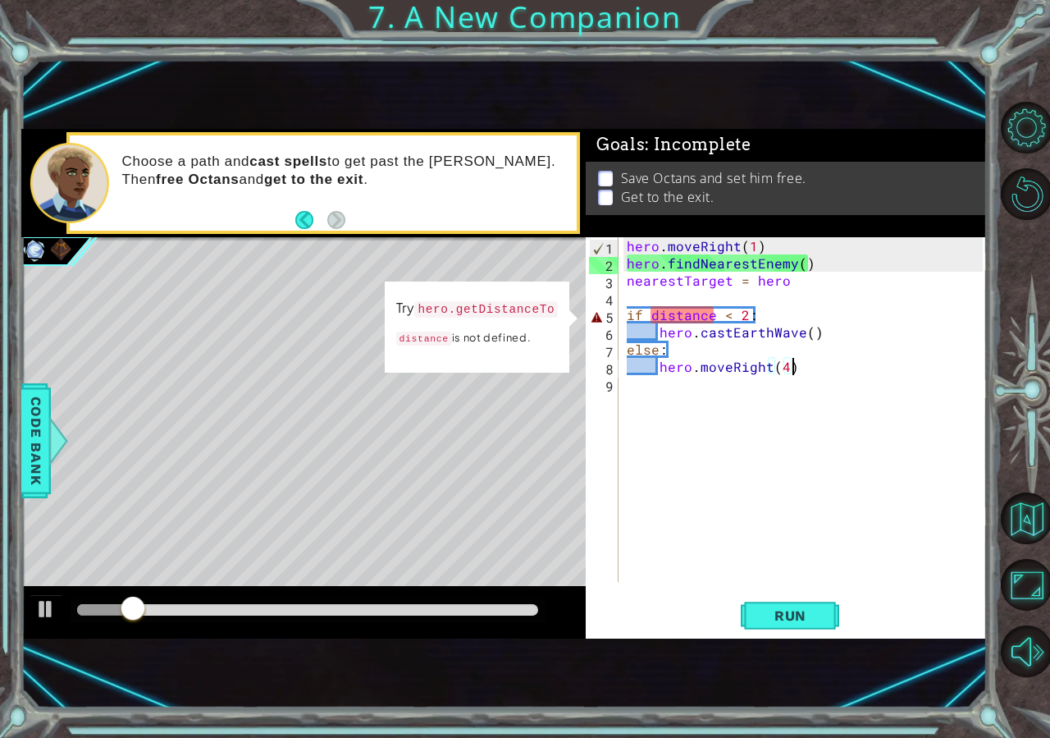
click at [707, 316] on div "hero . moveRight ( 1 ) hero . findNearestEnemy ( ) nearestTarget = hero if dist…" at bounding box center [808, 426] width 368 height 379
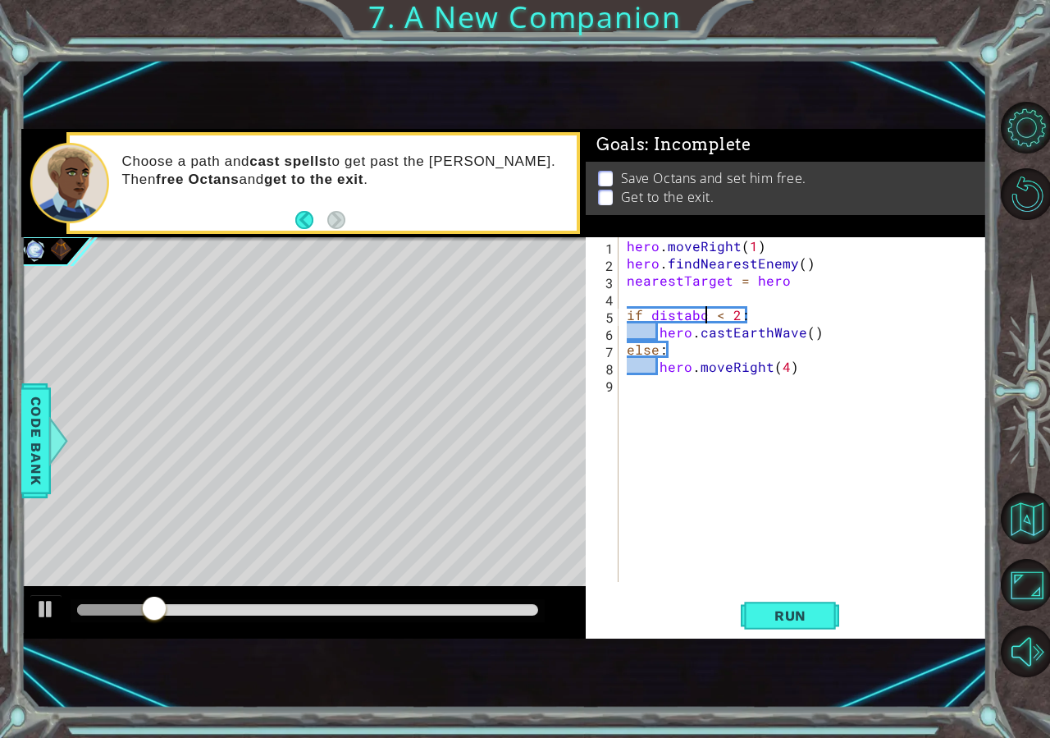
scroll to position [0, 5]
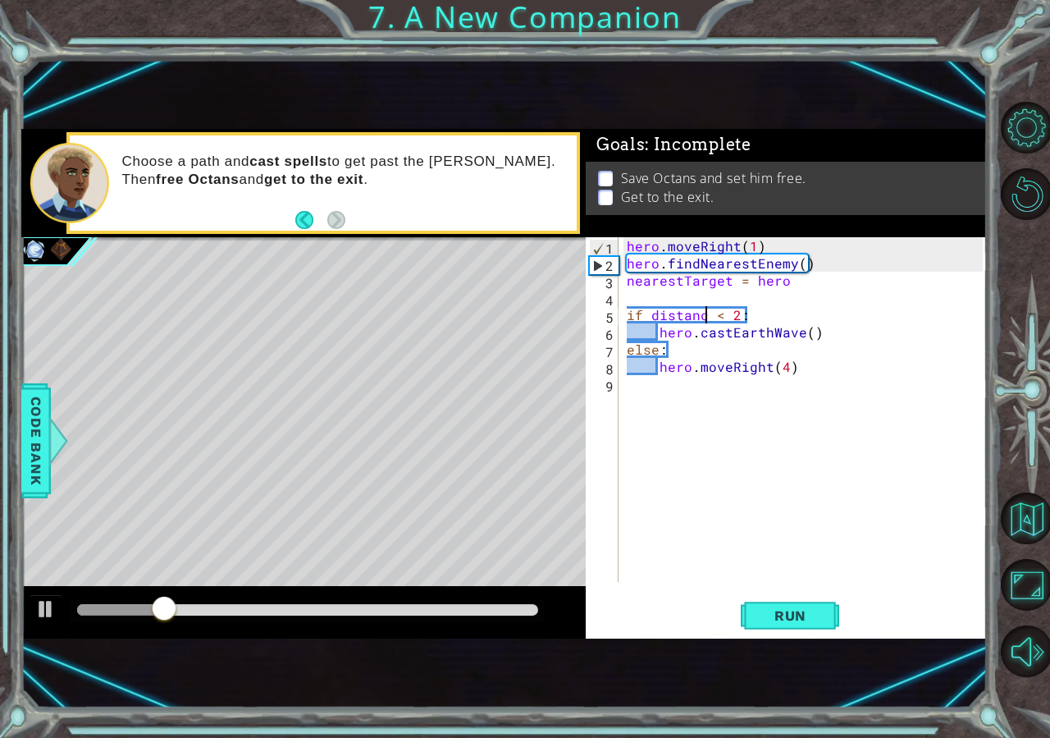
type textarea "if distance < 2:"
click at [812, 608] on span "Run" at bounding box center [790, 615] width 65 height 16
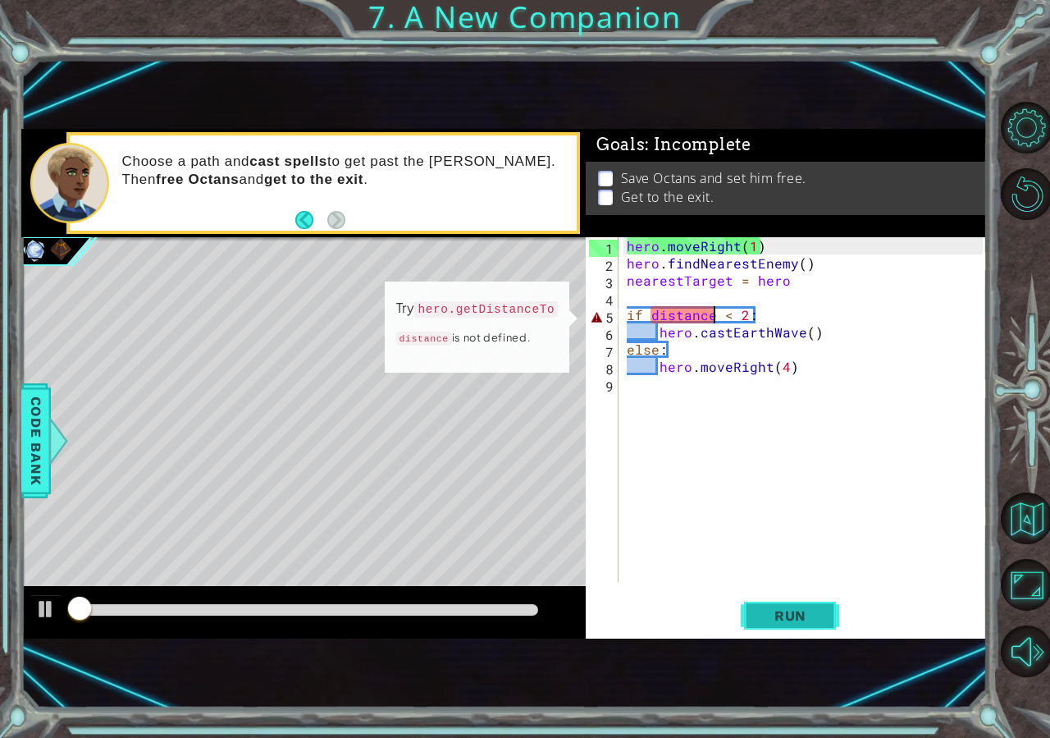
click at [812, 608] on span "Run" at bounding box center [790, 615] width 65 height 16
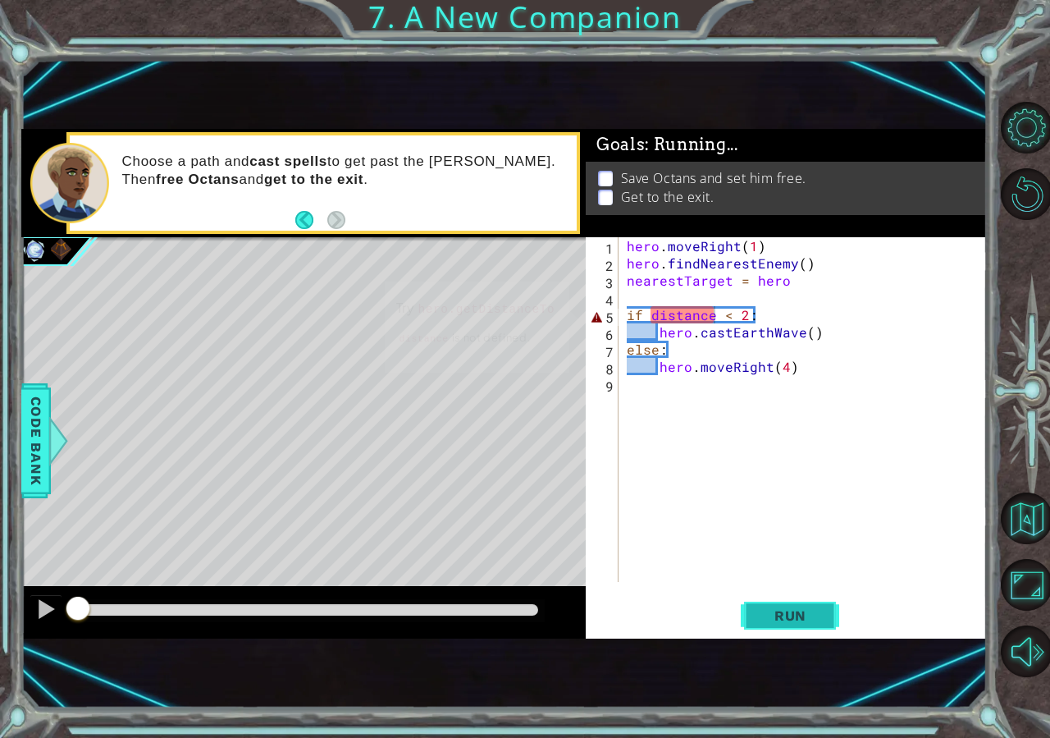
click at [812, 608] on span "Run" at bounding box center [790, 615] width 65 height 16
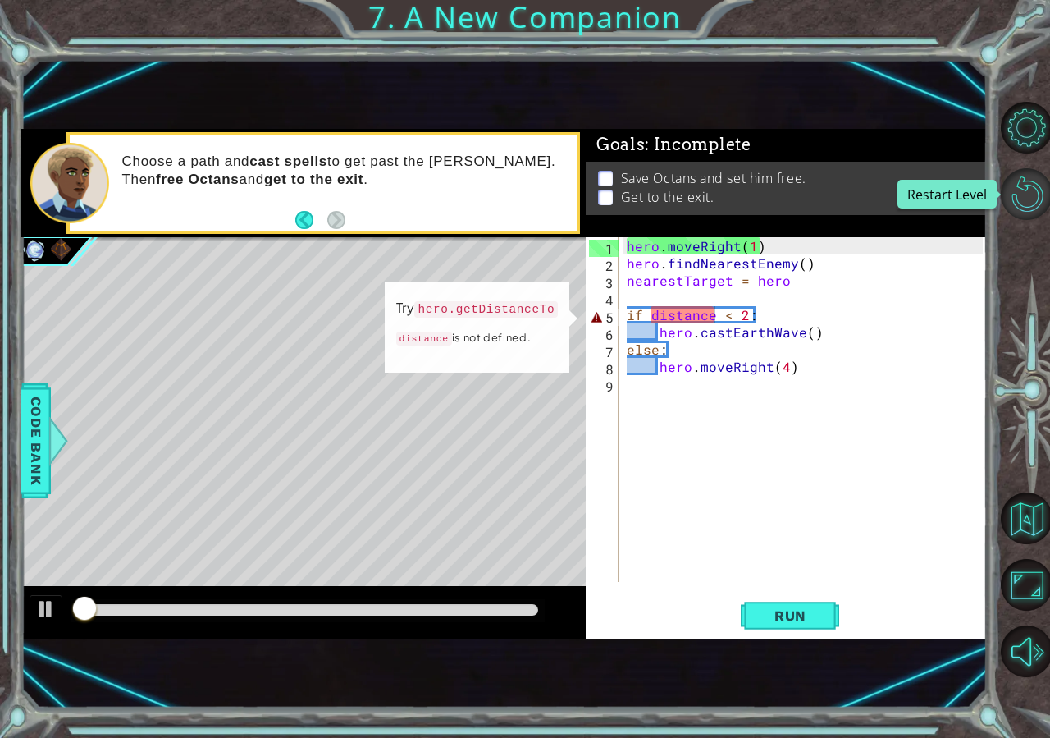
click at [1036, 181] on button "Restart Level" at bounding box center [1027, 194] width 52 height 52
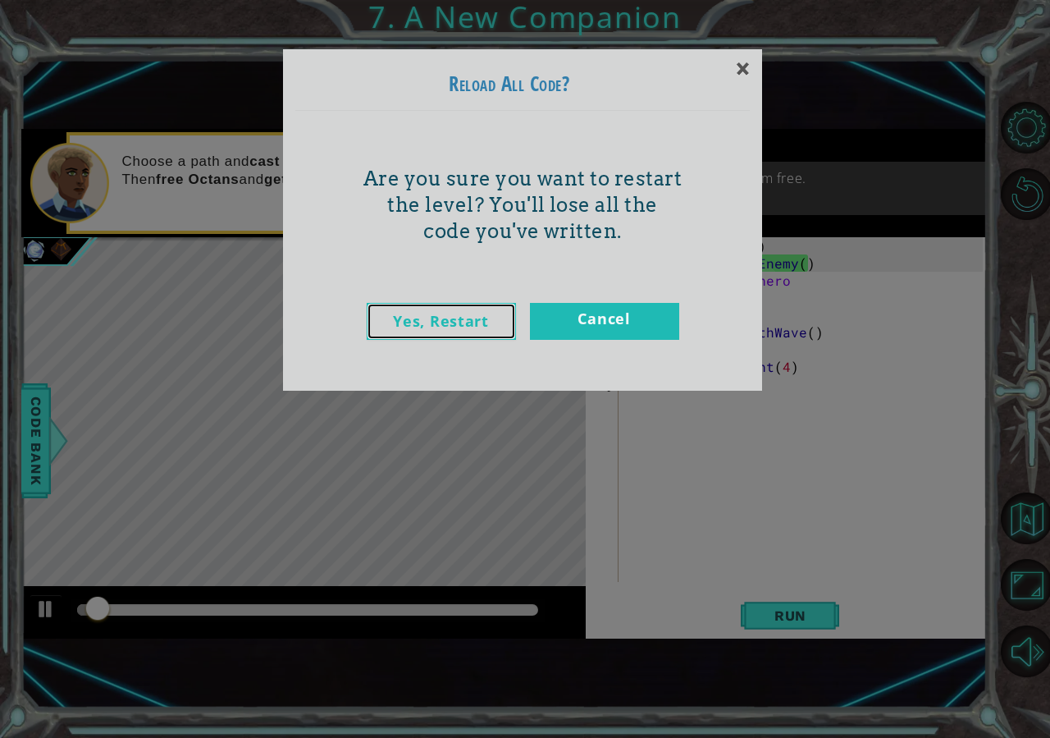
click at [498, 327] on link "Yes, Restart" at bounding box center [441, 321] width 149 height 37
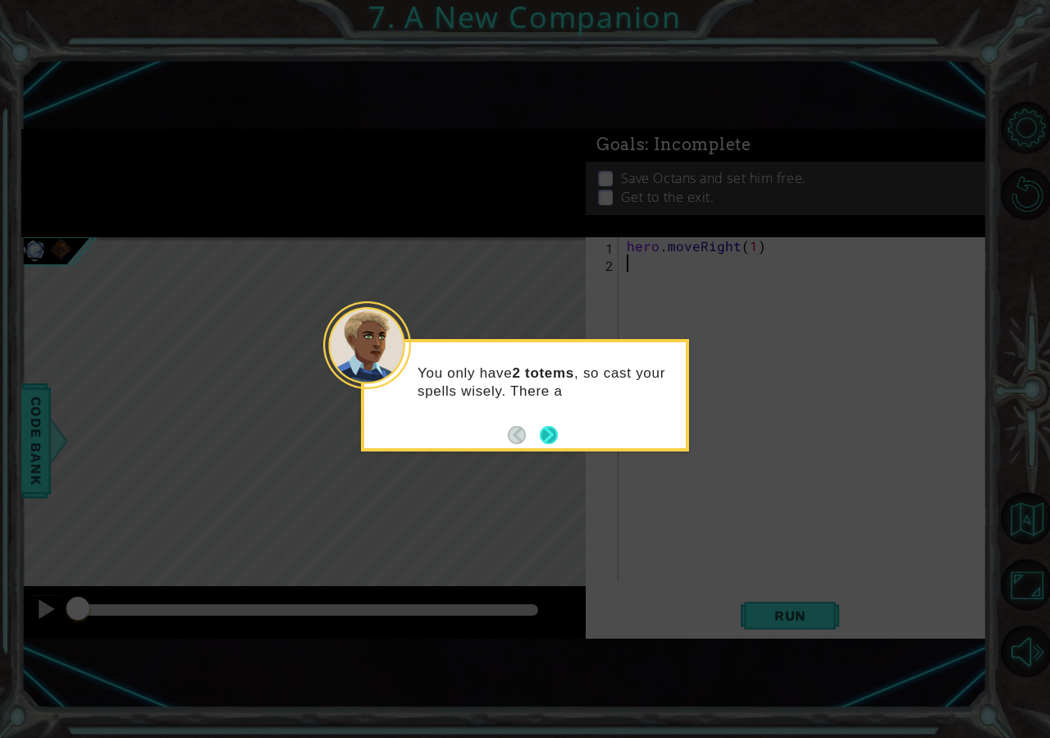
click at [556, 428] on button "Next" at bounding box center [548, 434] width 21 height 21
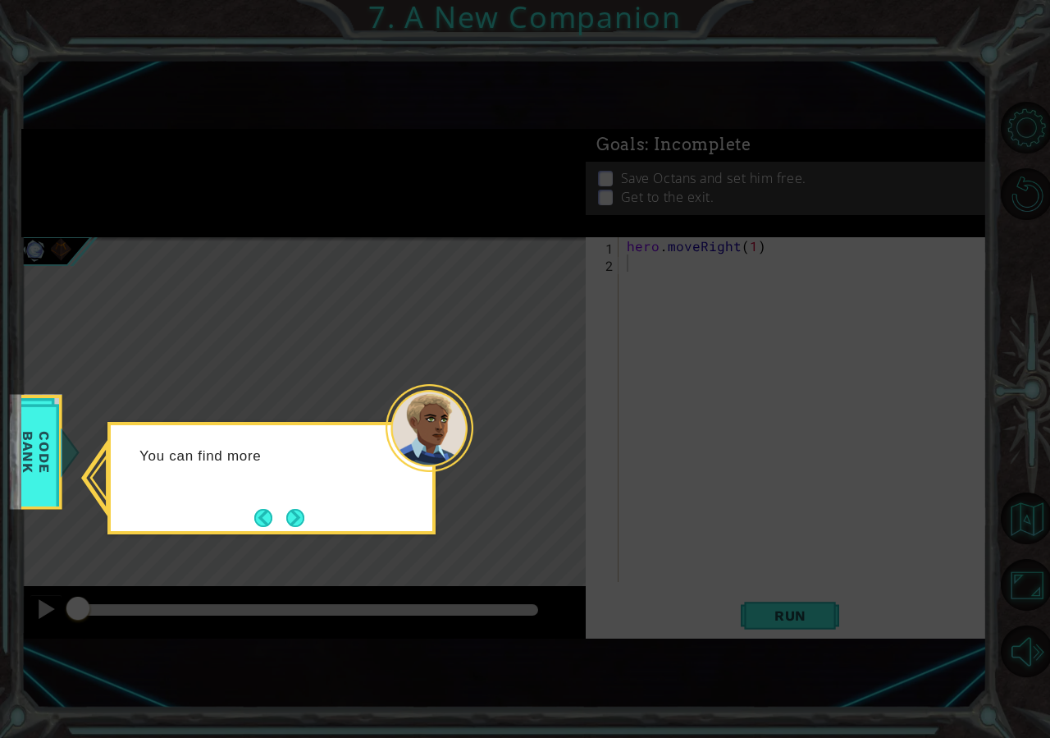
click at [318, 532] on div "You can find more" at bounding box center [272, 478] width 328 height 112
click at [301, 522] on button "Next" at bounding box center [295, 517] width 19 height 19
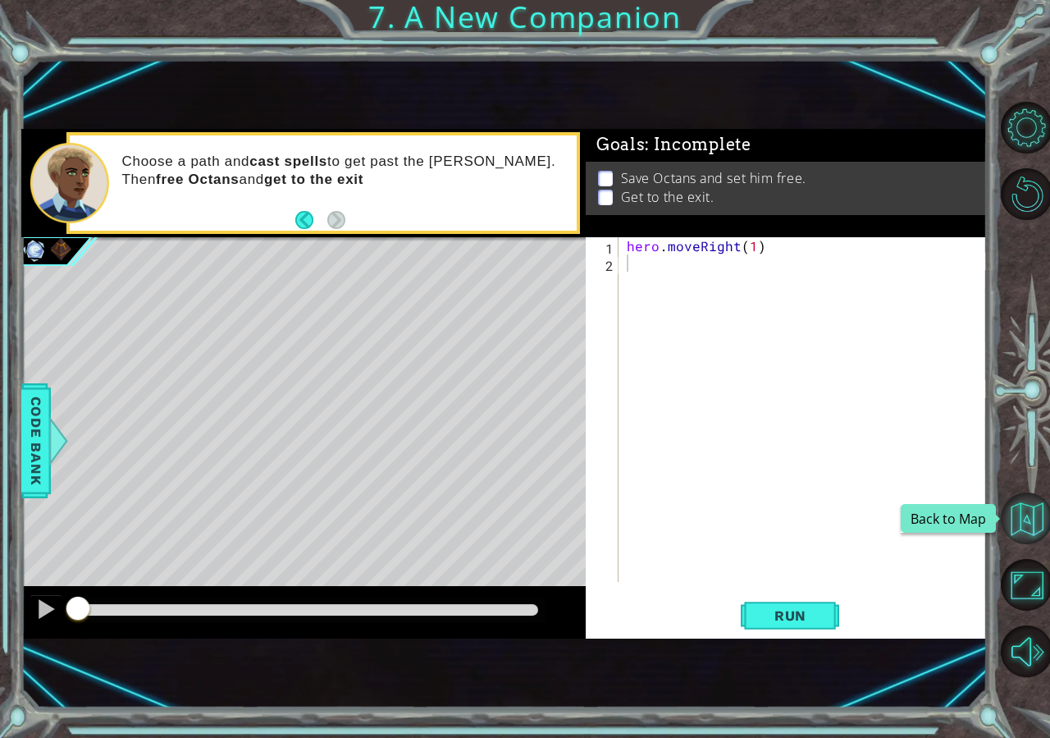
click at [1020, 503] on button "Back to Map" at bounding box center [1027, 518] width 52 height 52
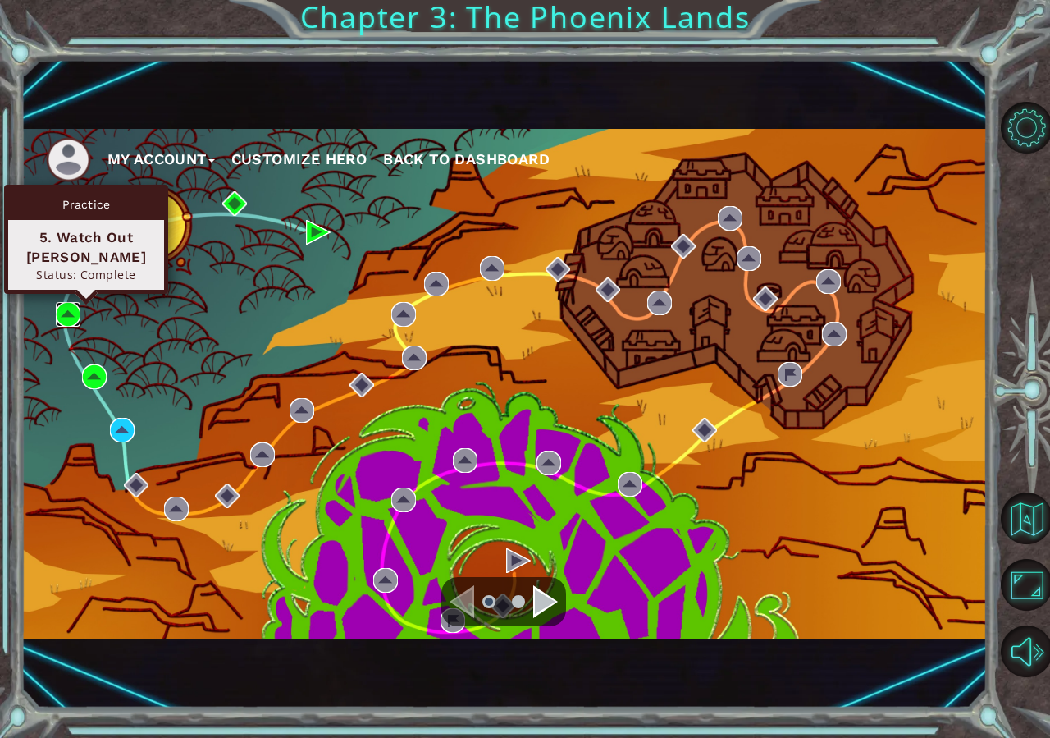
click at [61, 318] on img at bounding box center [68, 314] width 25 height 25
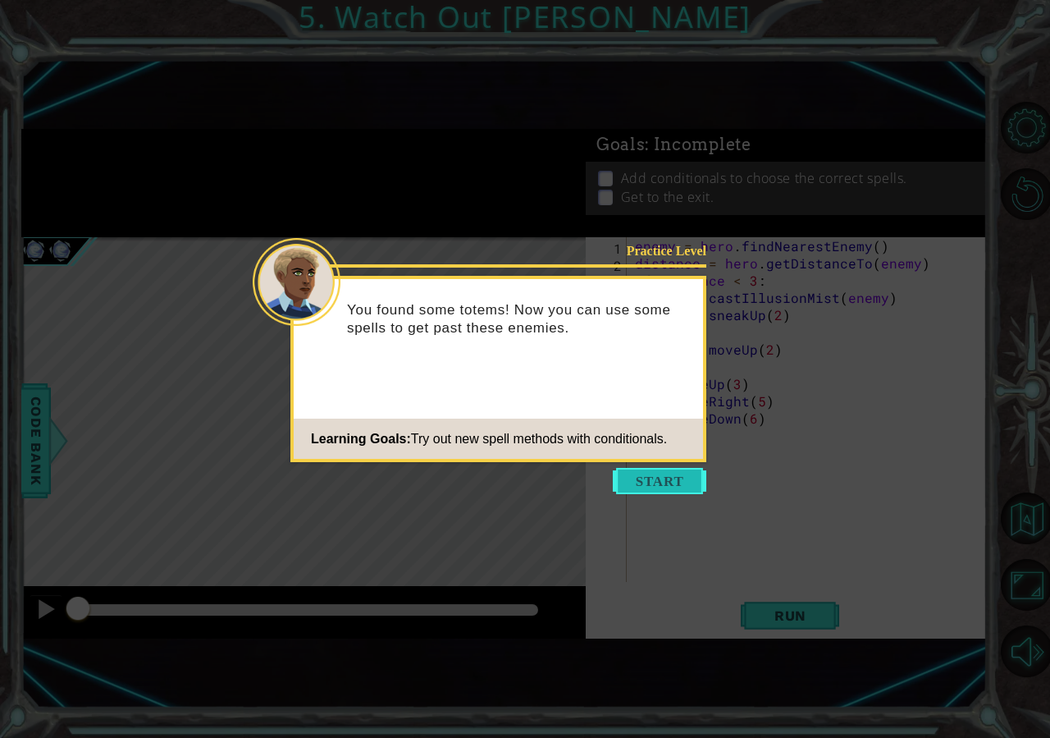
click at [617, 483] on button "Start" at bounding box center [660, 481] width 94 height 26
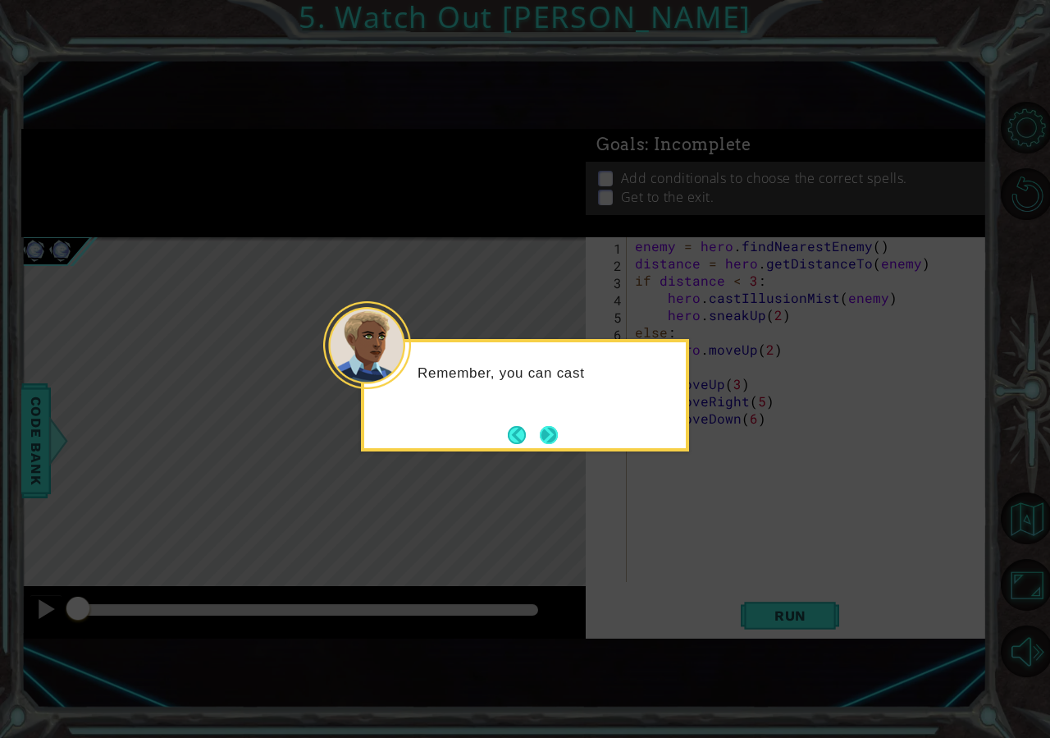
click at [543, 437] on button "Next" at bounding box center [549, 434] width 19 height 19
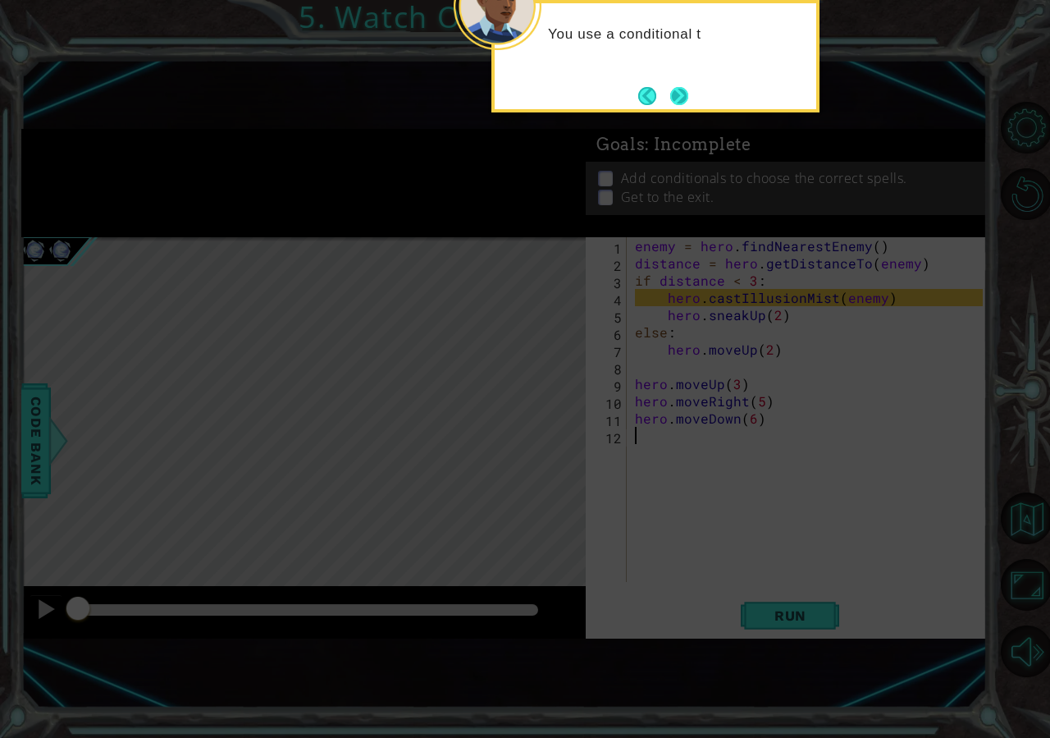
click at [690, 100] on button "Next" at bounding box center [679, 96] width 26 height 26
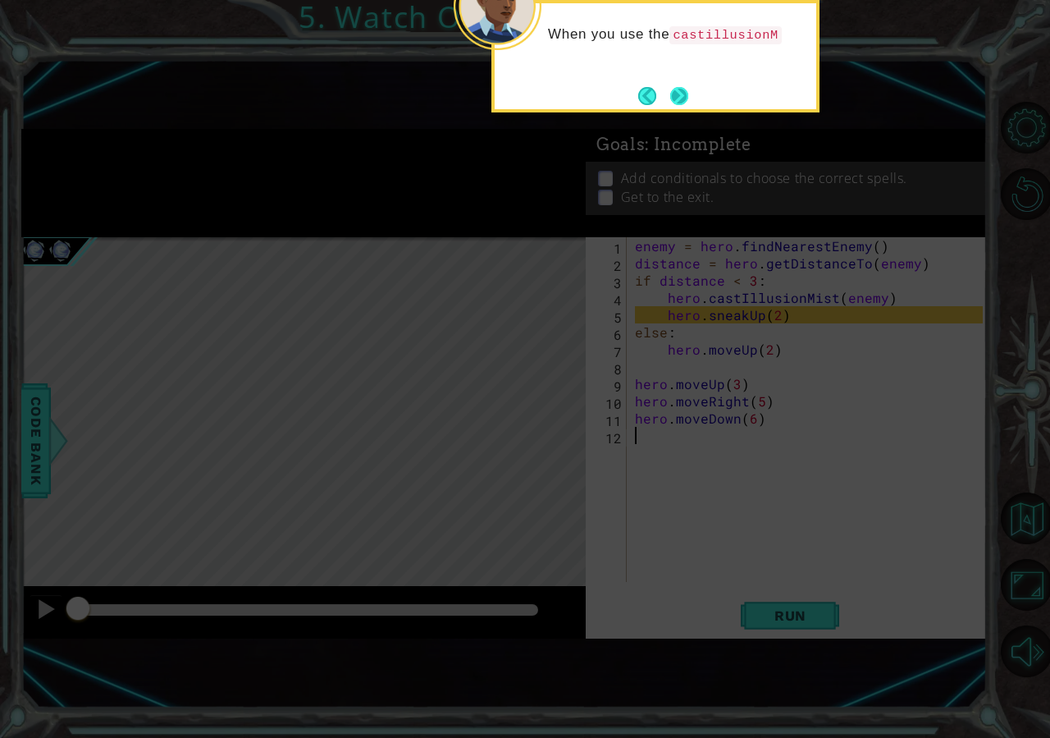
click at [689, 102] on button "Next" at bounding box center [679, 95] width 19 height 19
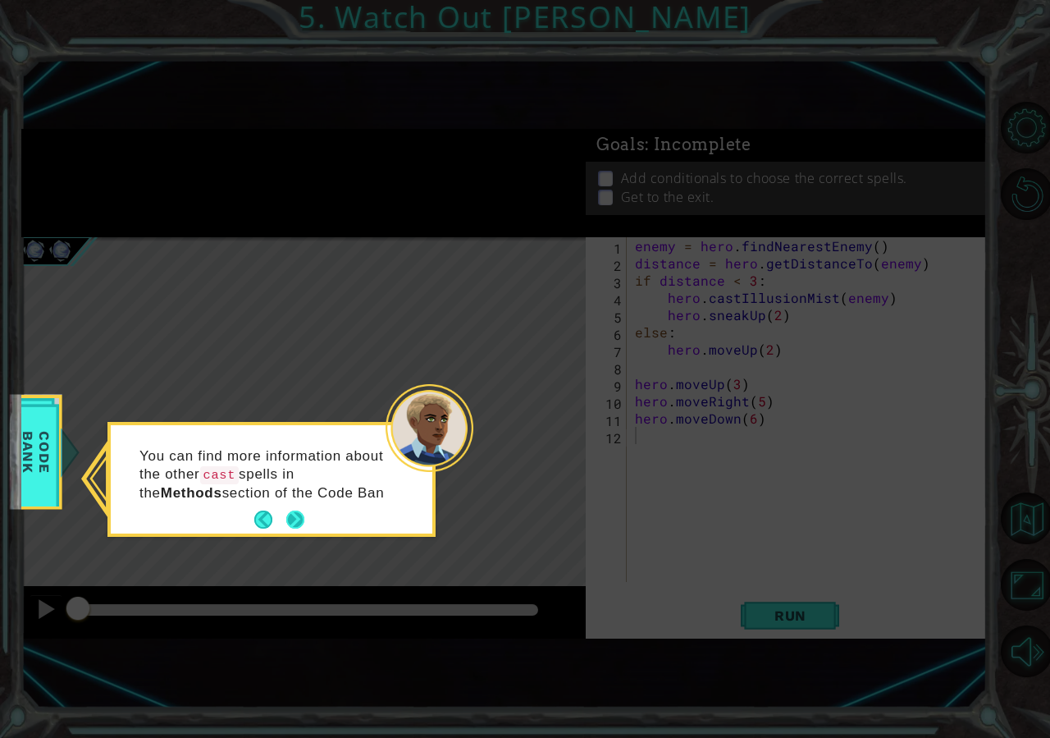
click at [290, 515] on button "Next" at bounding box center [295, 519] width 26 height 26
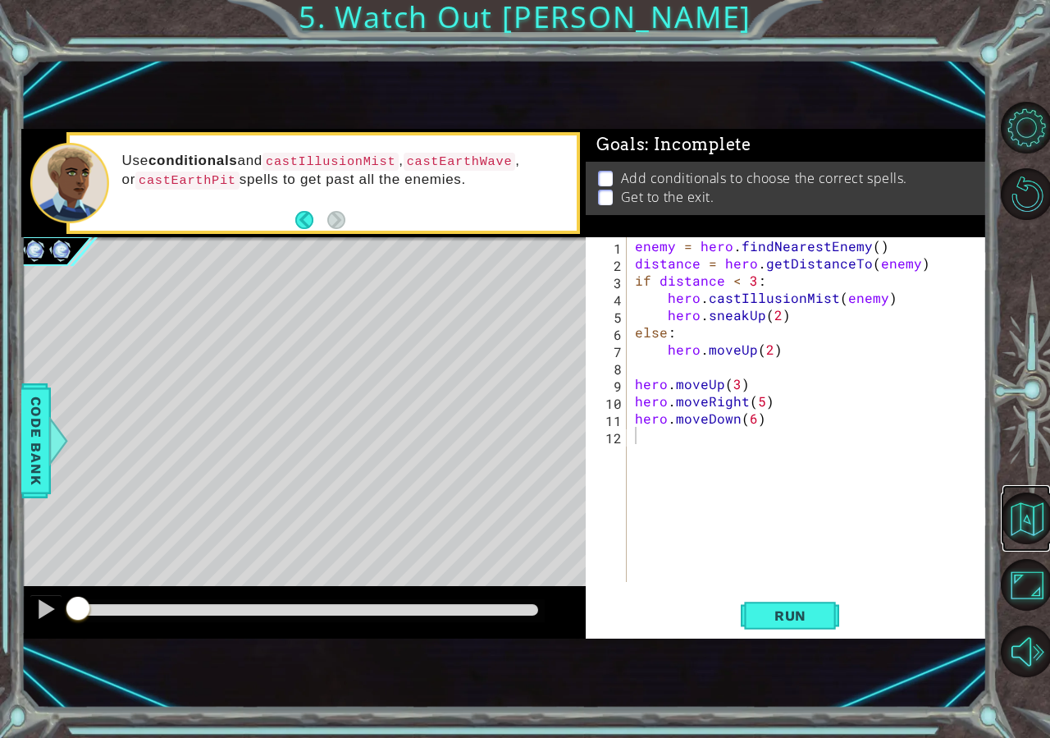
click at [1036, 492] on link at bounding box center [1027, 518] width 48 height 66
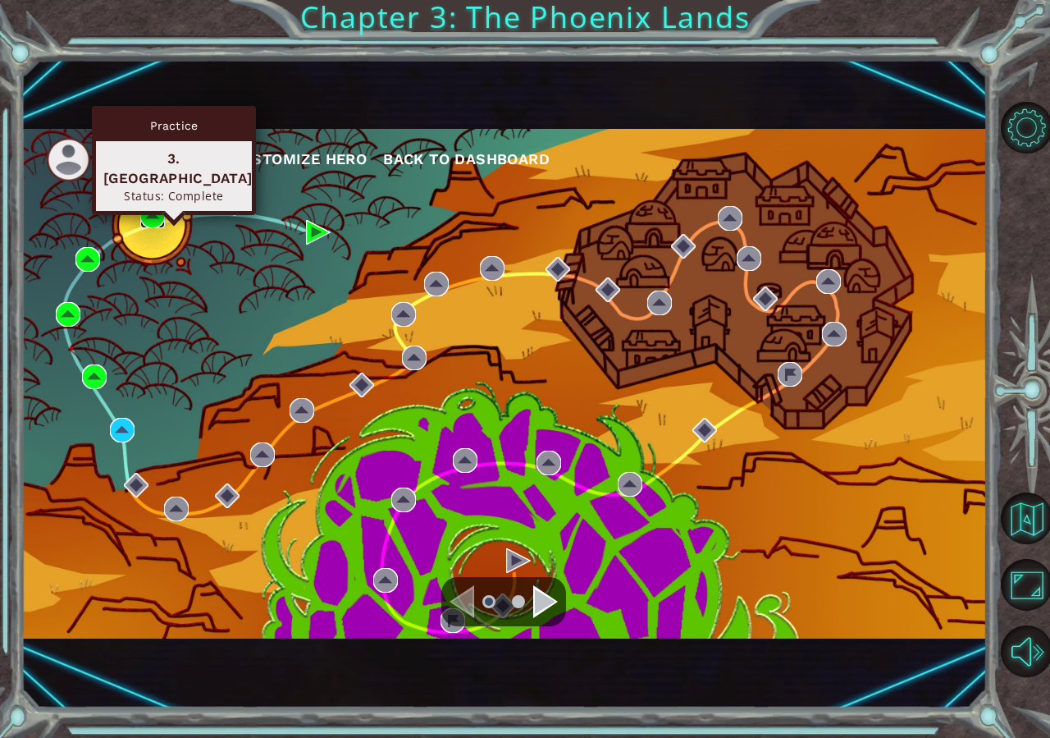
click at [154, 223] on img at bounding box center [152, 216] width 25 height 25
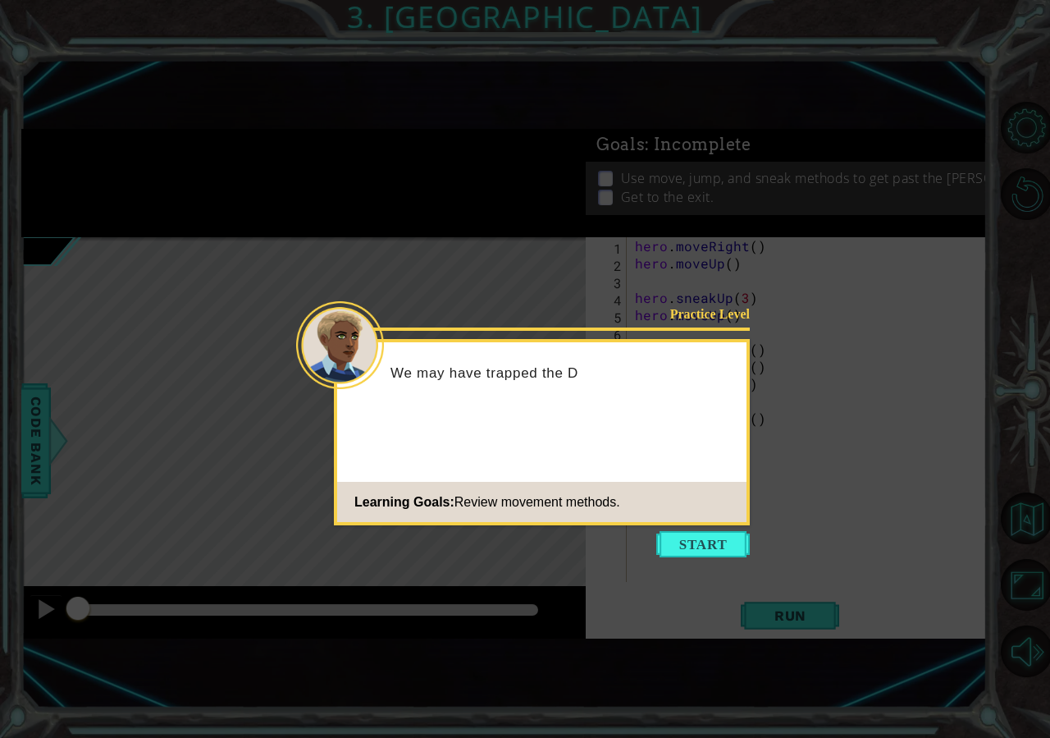
click at [675, 528] on icon at bounding box center [525, 369] width 1050 height 738
click at [666, 537] on button "Start" at bounding box center [703, 544] width 94 height 26
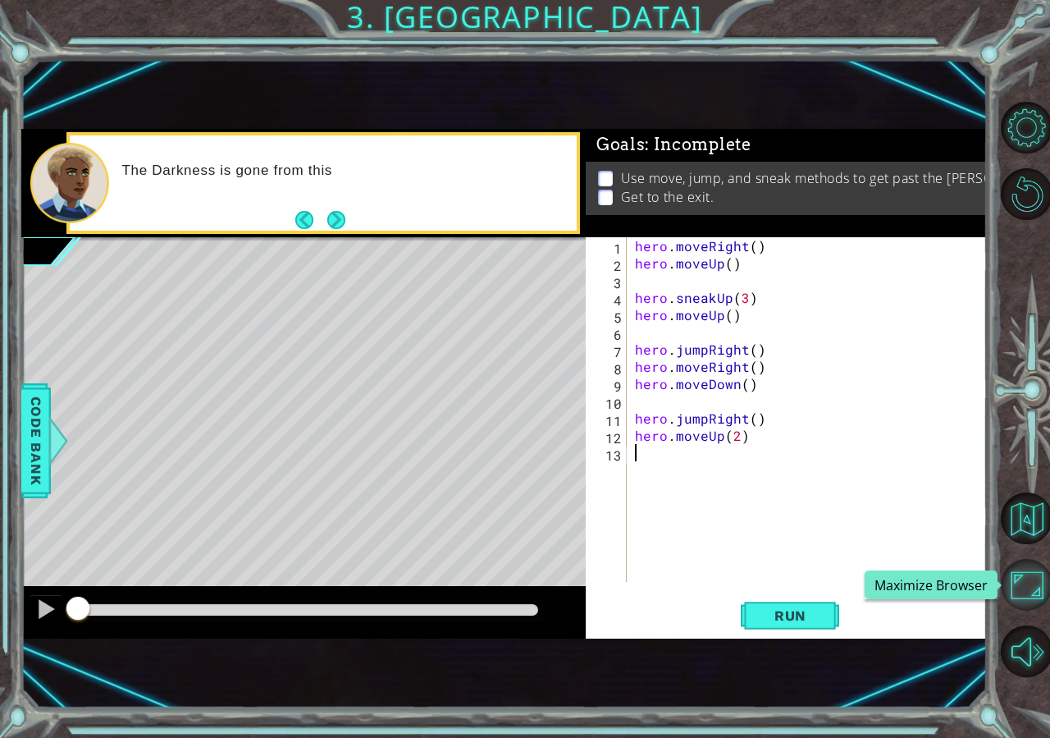
click at [1036, 561] on button "Maximize Browser" at bounding box center [1027, 585] width 52 height 52
click at [1036, 573] on div at bounding box center [1027, 389] width 48 height 590
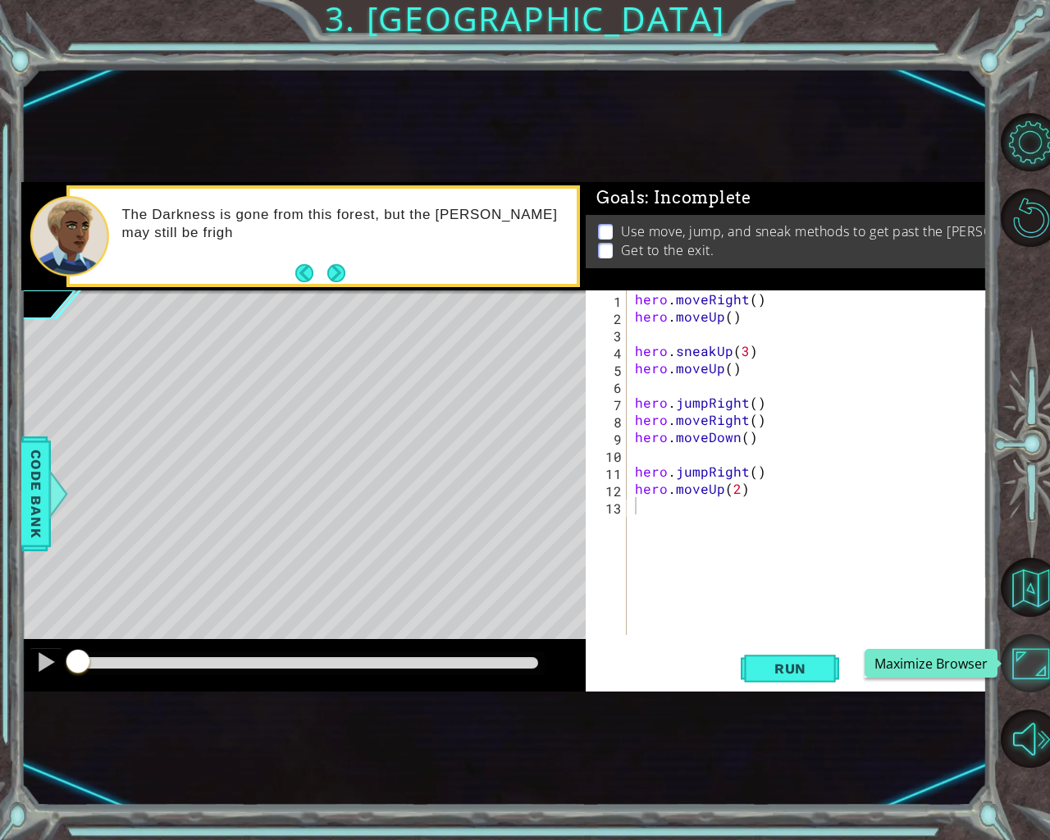
click at [1036, 644] on button "Maximize Browser" at bounding box center [1030, 663] width 59 height 59
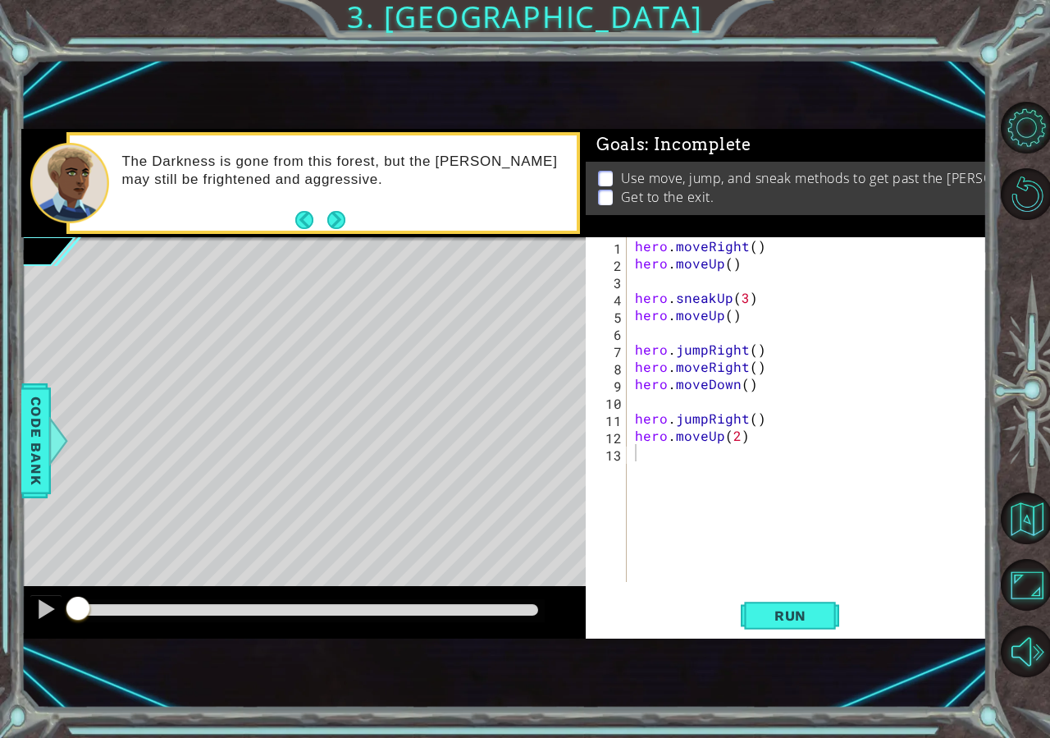
click at [990, 581] on body "1 ההההההההההההההההההההההההההההההההההההההההההההההההההההההההההההההההההההההההההההה…" at bounding box center [525, 369] width 1050 height 738
click at [1012, 501] on button "Back to Map" at bounding box center [1027, 518] width 52 height 52
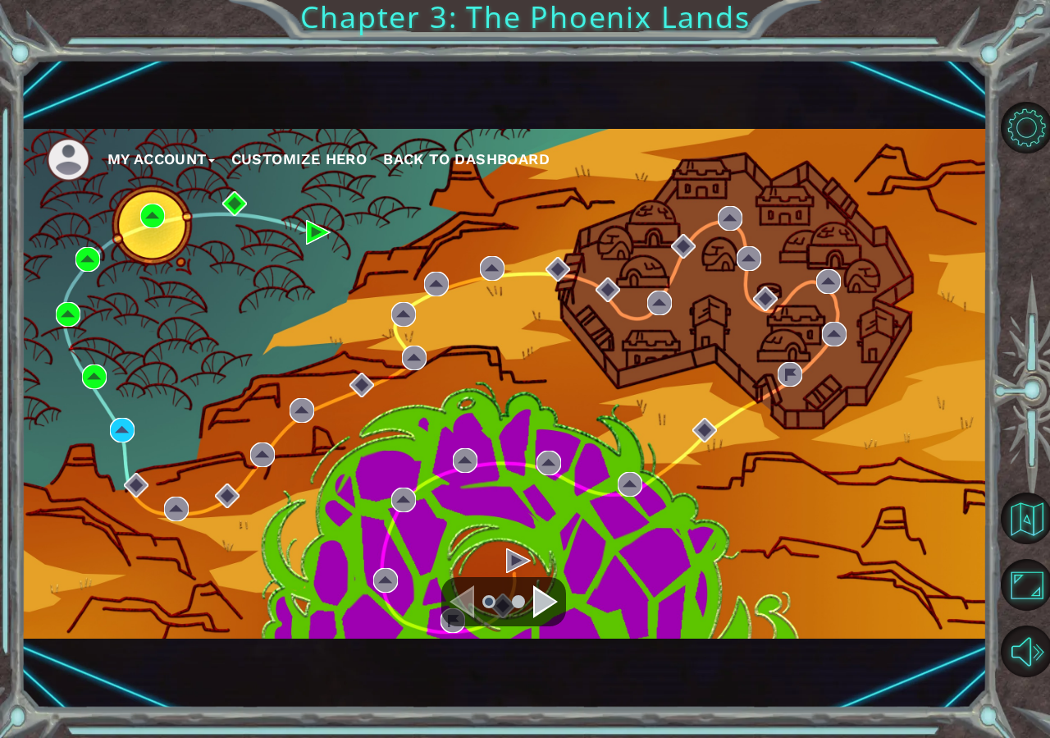
click at [432, 167] on span "Back to Dashboard" at bounding box center [466, 158] width 167 height 17
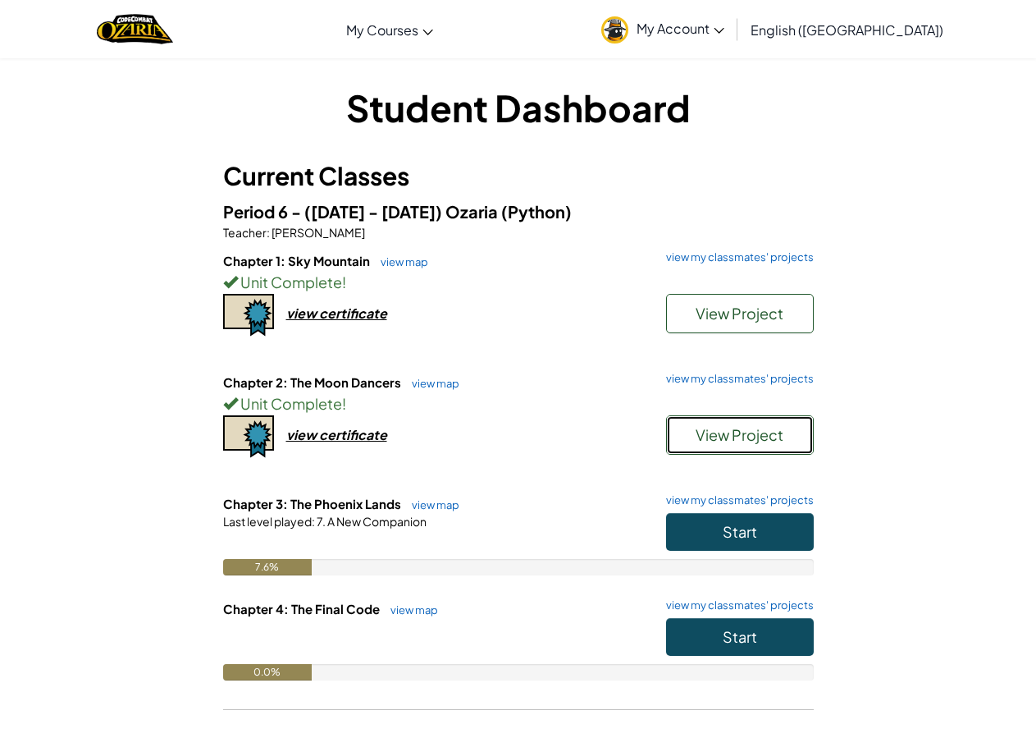
click at [744, 437] on span "View Project" at bounding box center [740, 434] width 88 height 19
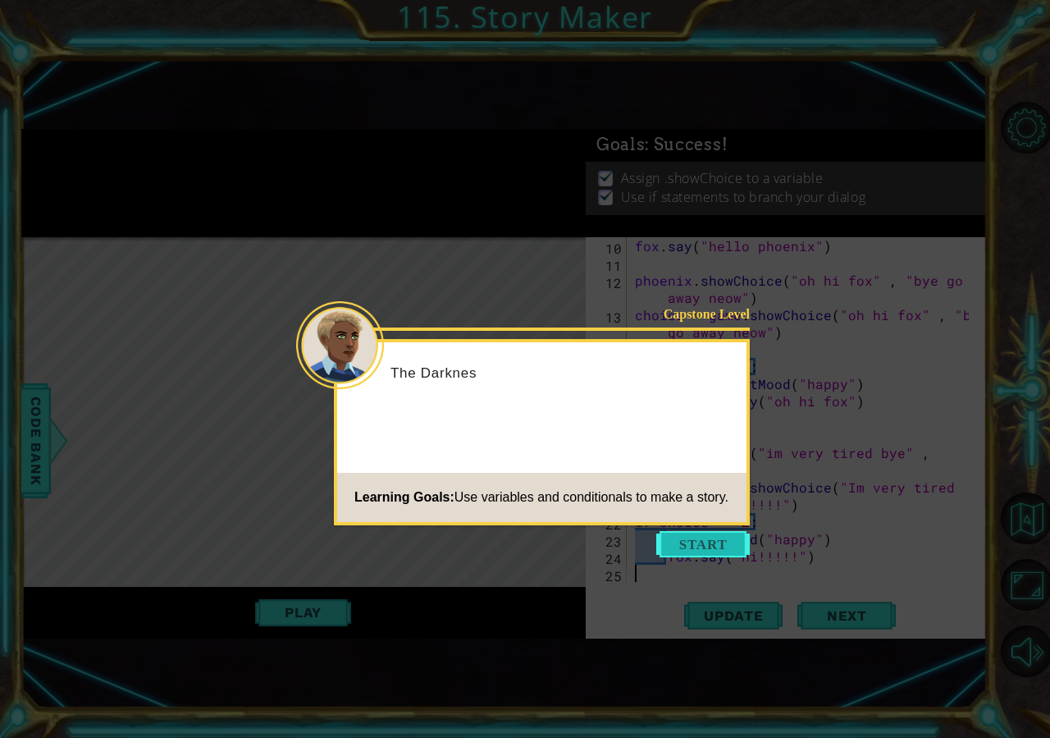
scroll to position [155, 0]
click at [702, 537] on button "Start" at bounding box center [703, 544] width 94 height 26
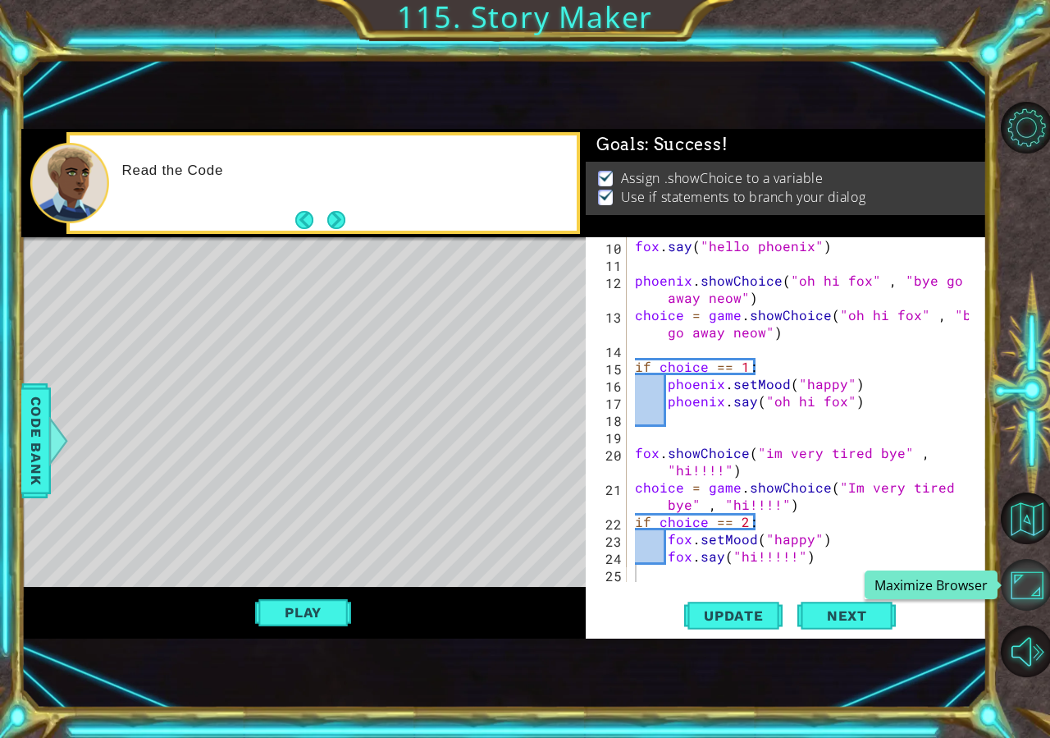
click at [1005, 575] on button "Maximize Browser" at bounding box center [1027, 585] width 52 height 52
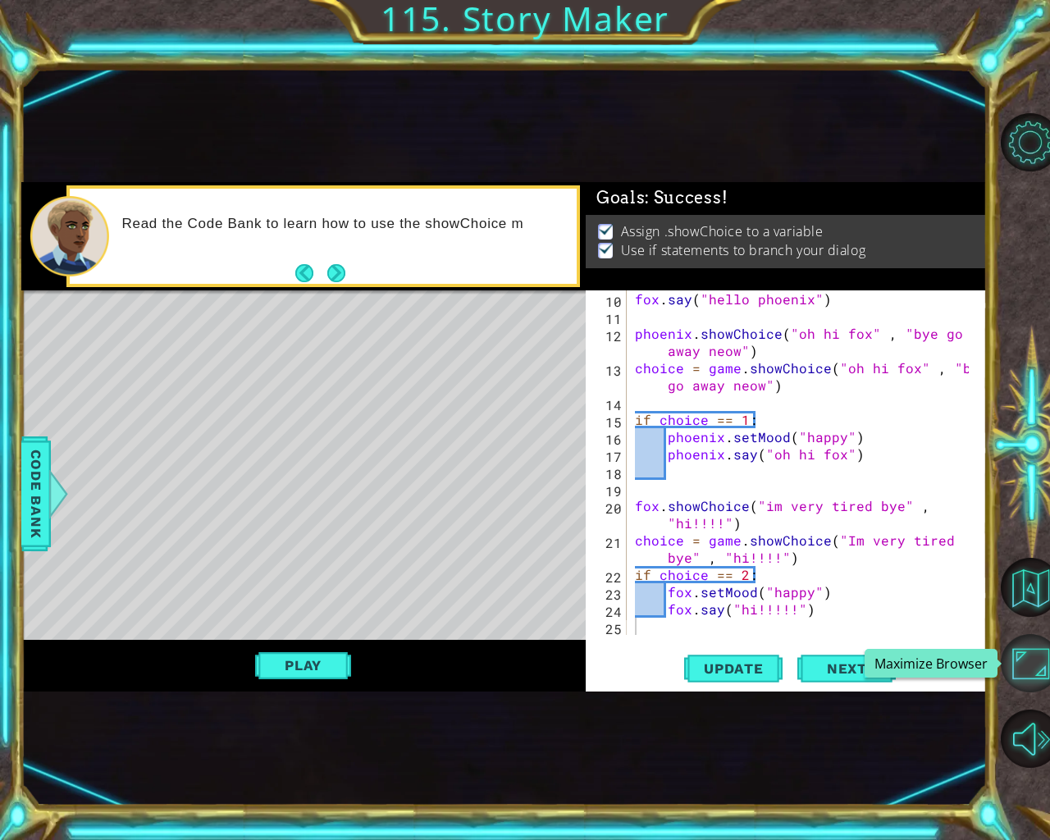
click at [1025, 648] on button "Maximize Browser" at bounding box center [1030, 663] width 59 height 59
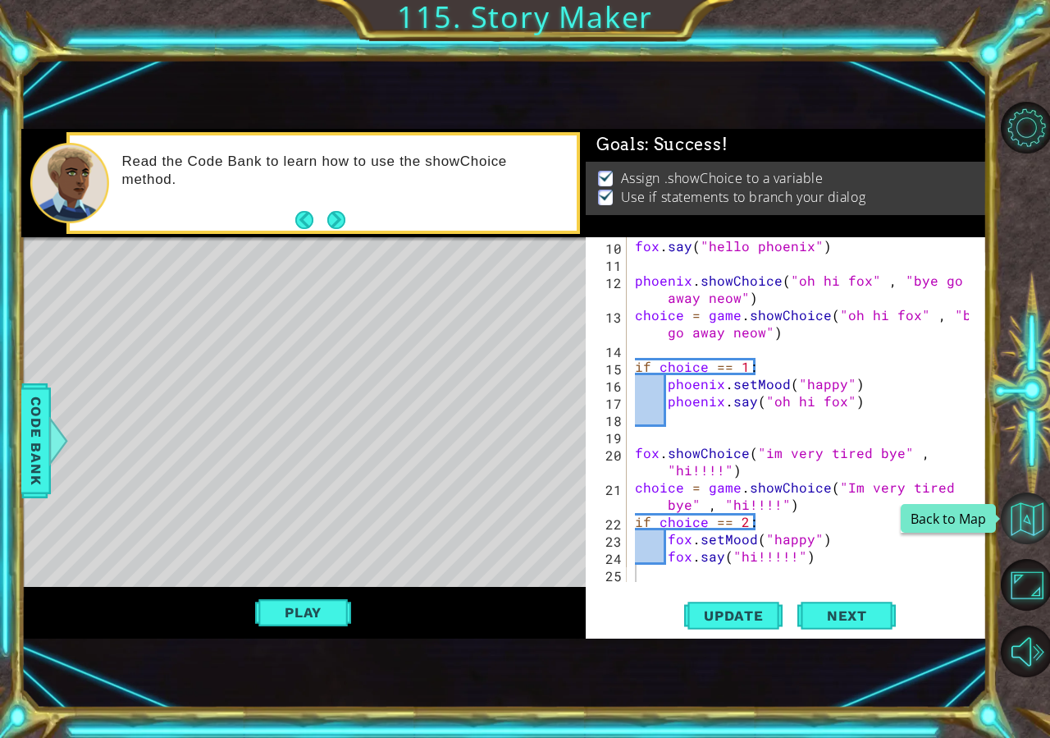
click at [1036, 514] on button "Back to Map" at bounding box center [1027, 518] width 52 height 52
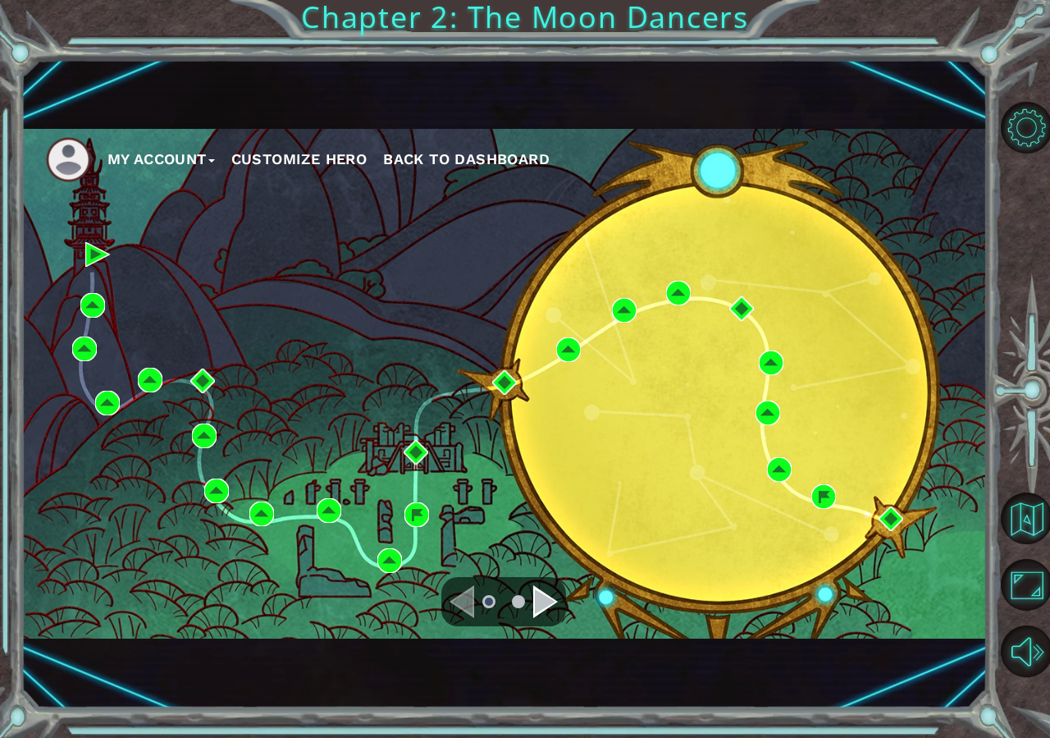
click at [537, 613] on div "Navigate to the next page" at bounding box center [545, 601] width 25 height 33
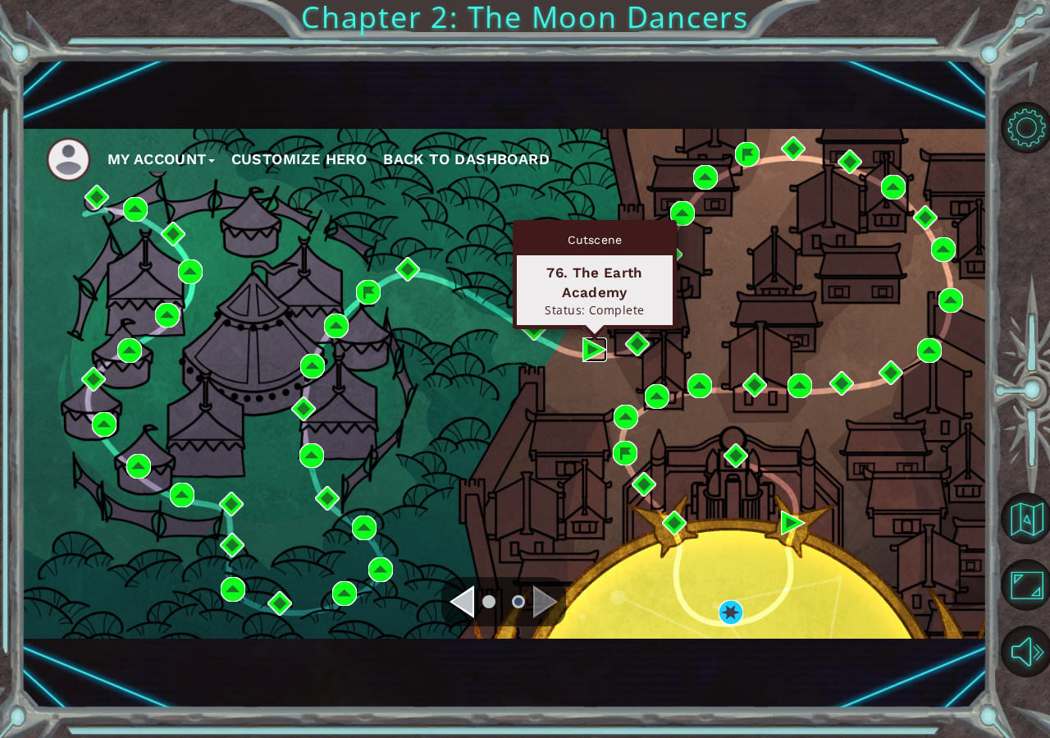
click at [593, 345] on img at bounding box center [595, 349] width 25 height 25
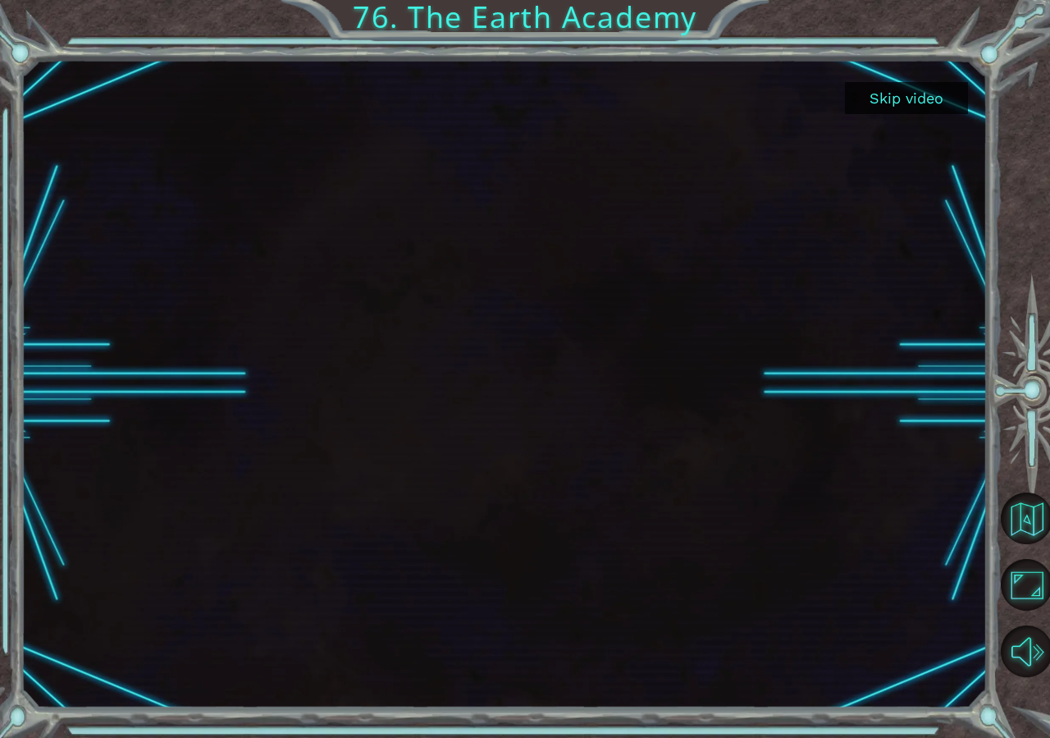
drag, startPoint x: 905, startPoint y: 55, endPoint x: 898, endPoint y: 98, distance: 44.1
click at [901, 67] on div "Skip video 76. The Earth Academy" at bounding box center [525, 369] width 1050 height 738
click at [898, 98] on button "Skip video" at bounding box center [906, 98] width 123 height 32
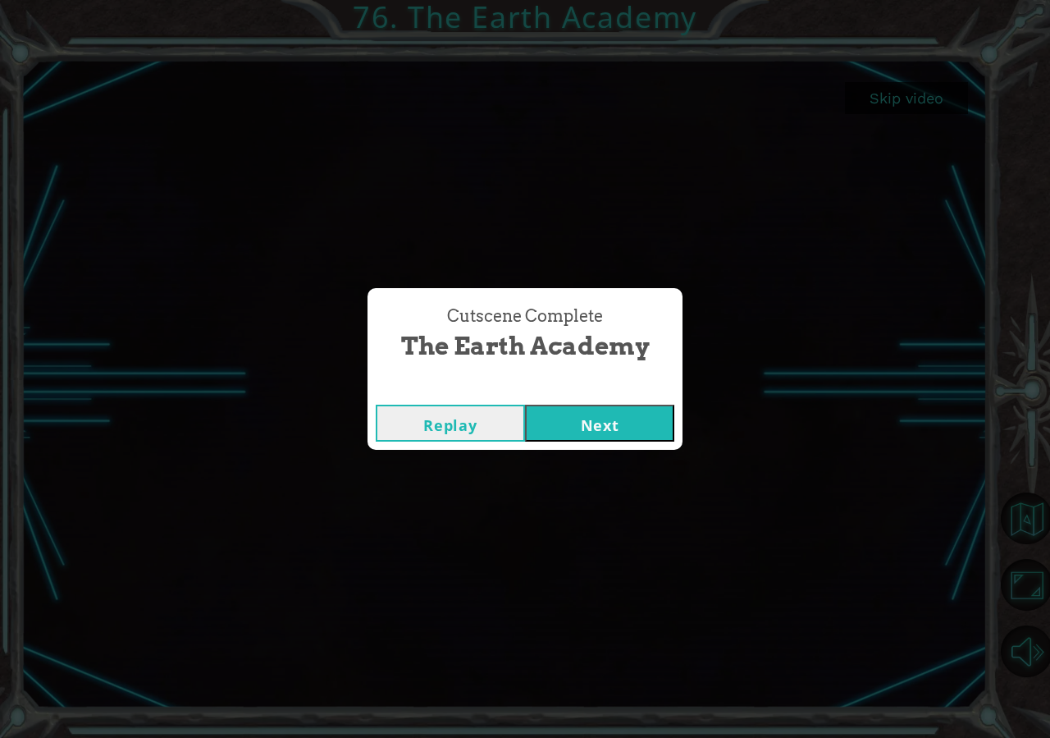
click at [652, 428] on button "Next" at bounding box center [599, 423] width 149 height 37
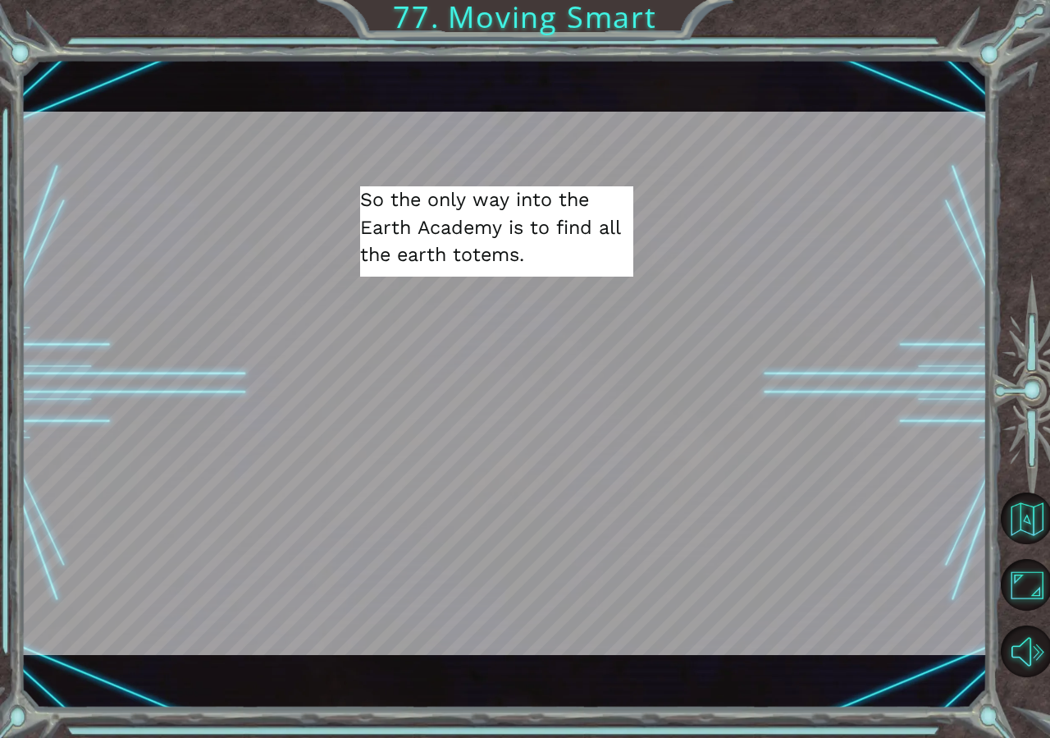
click at [551, 620] on div at bounding box center [552, 633] width 31 height 30
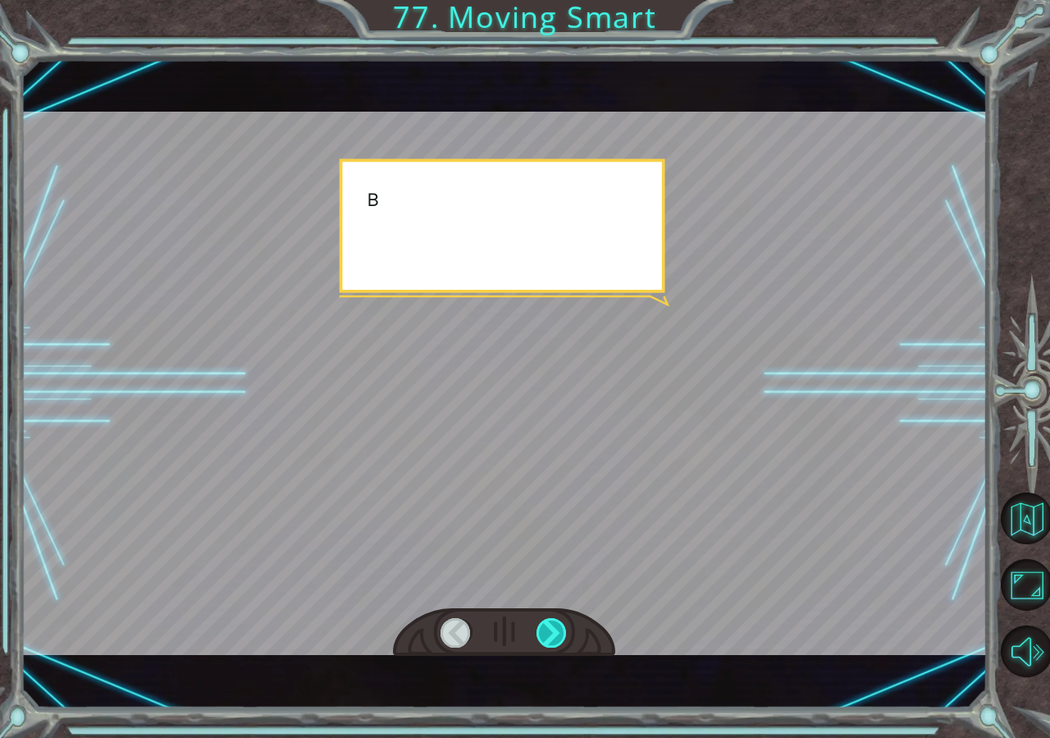
click at [551, 620] on div at bounding box center [552, 633] width 31 height 30
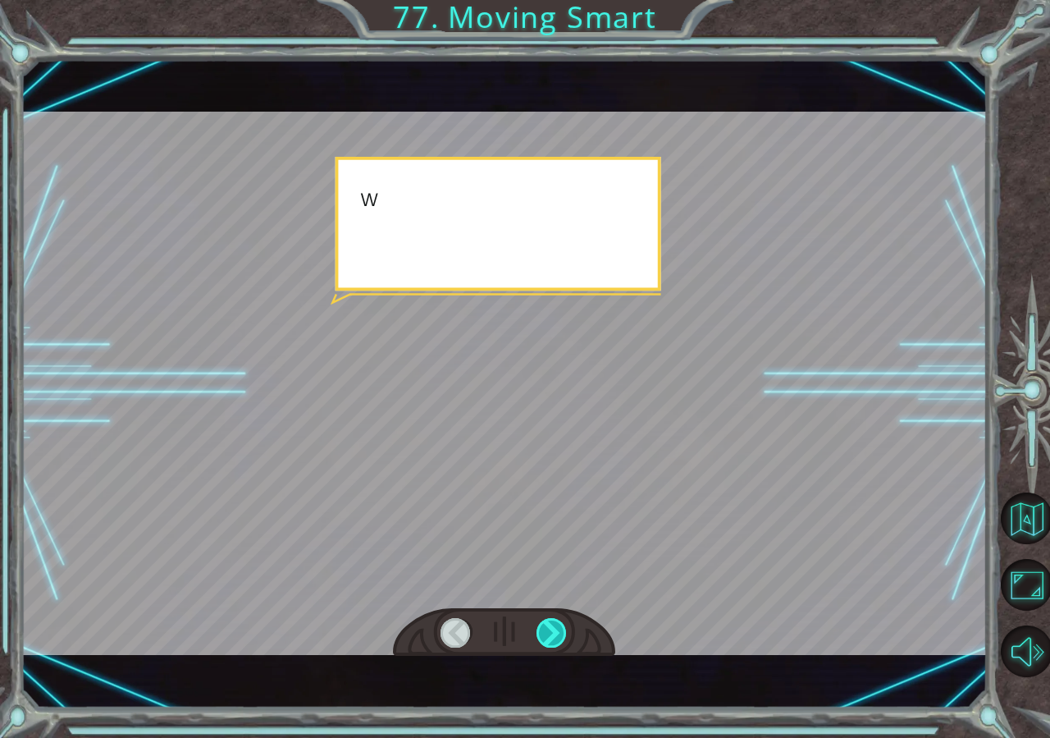
click at [551, 620] on div at bounding box center [552, 633] width 31 height 30
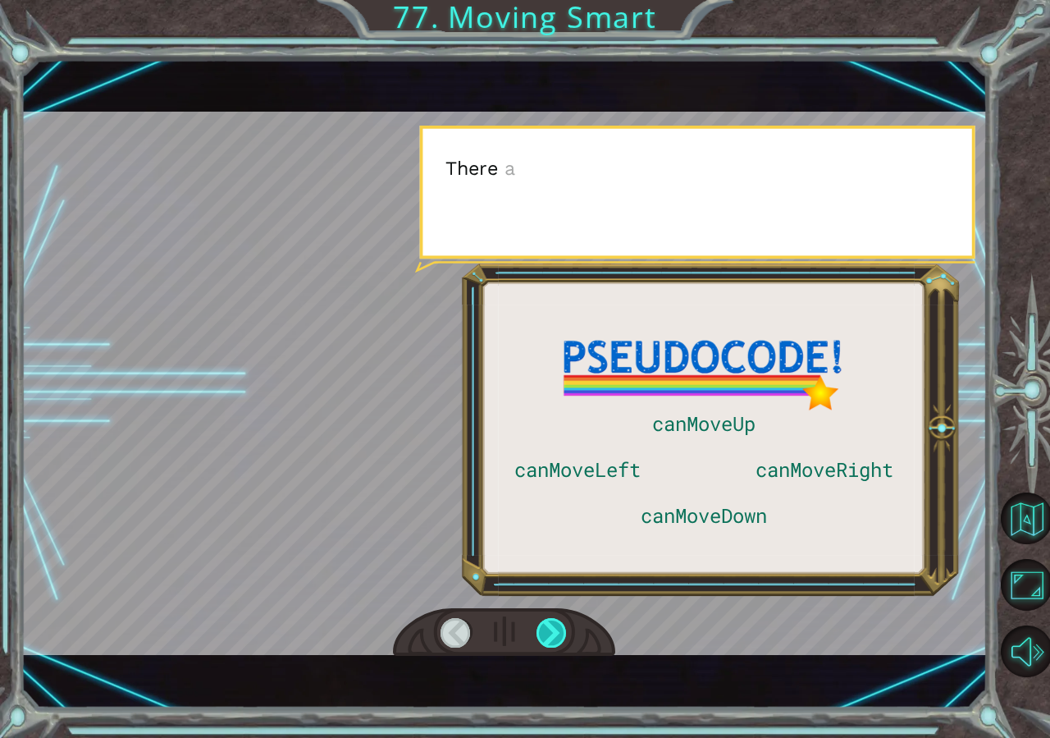
click at [551, 620] on div at bounding box center [552, 633] width 31 height 30
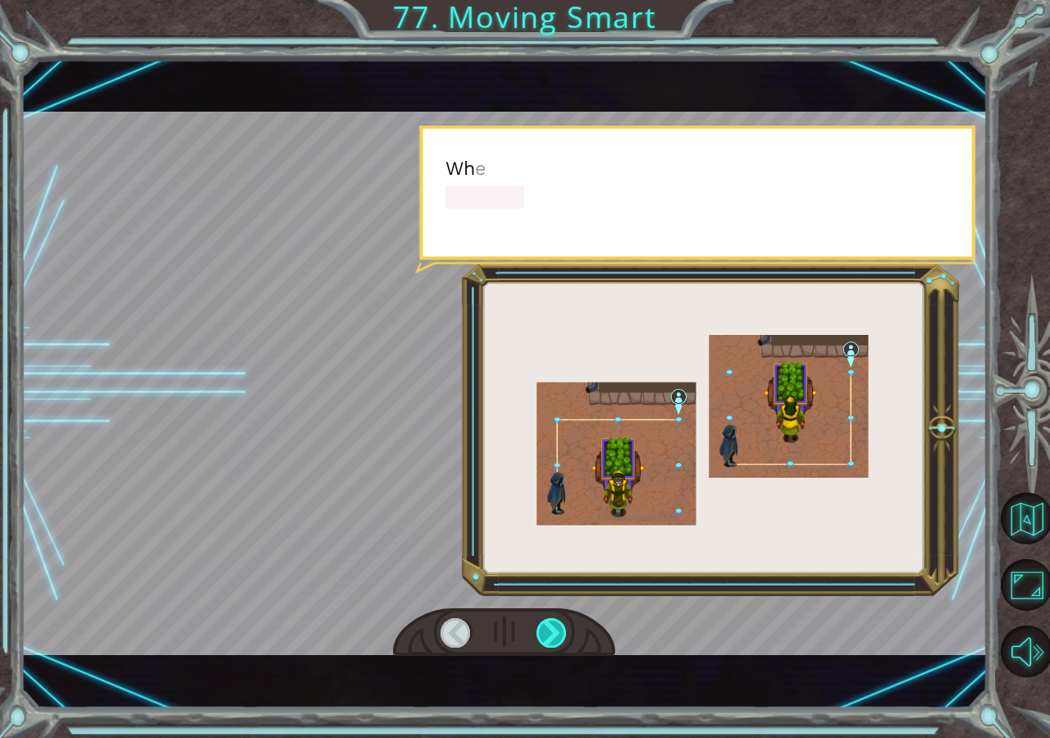
click at [551, 620] on div at bounding box center [552, 633] width 31 height 30
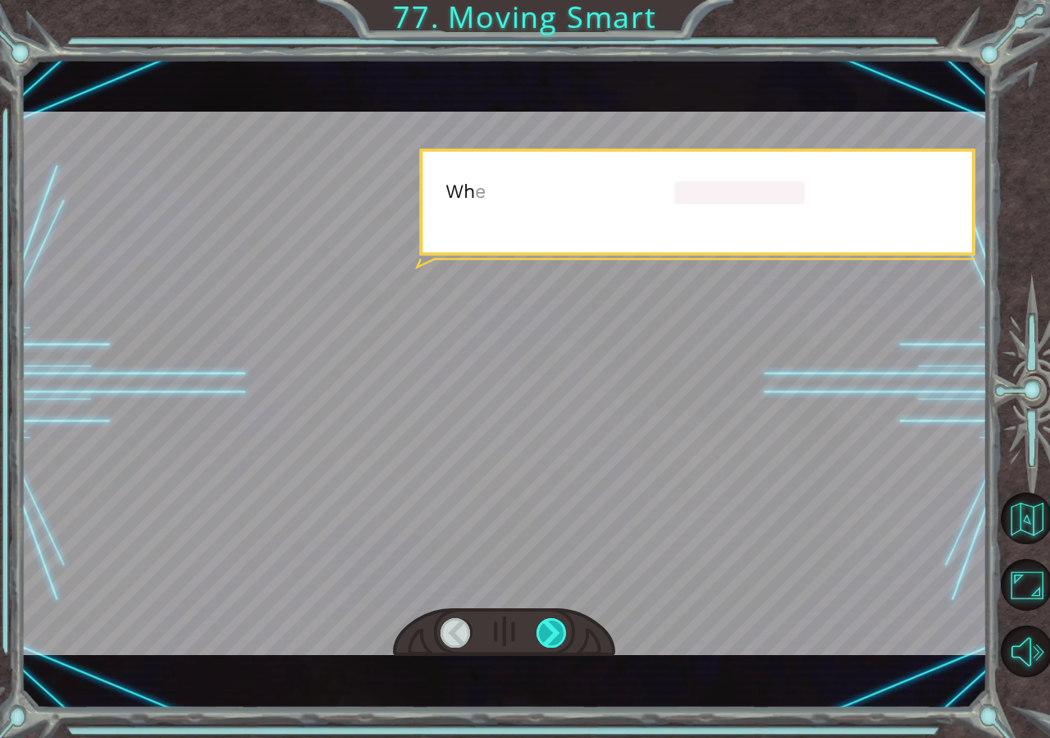
click at [551, 620] on div at bounding box center [552, 633] width 31 height 30
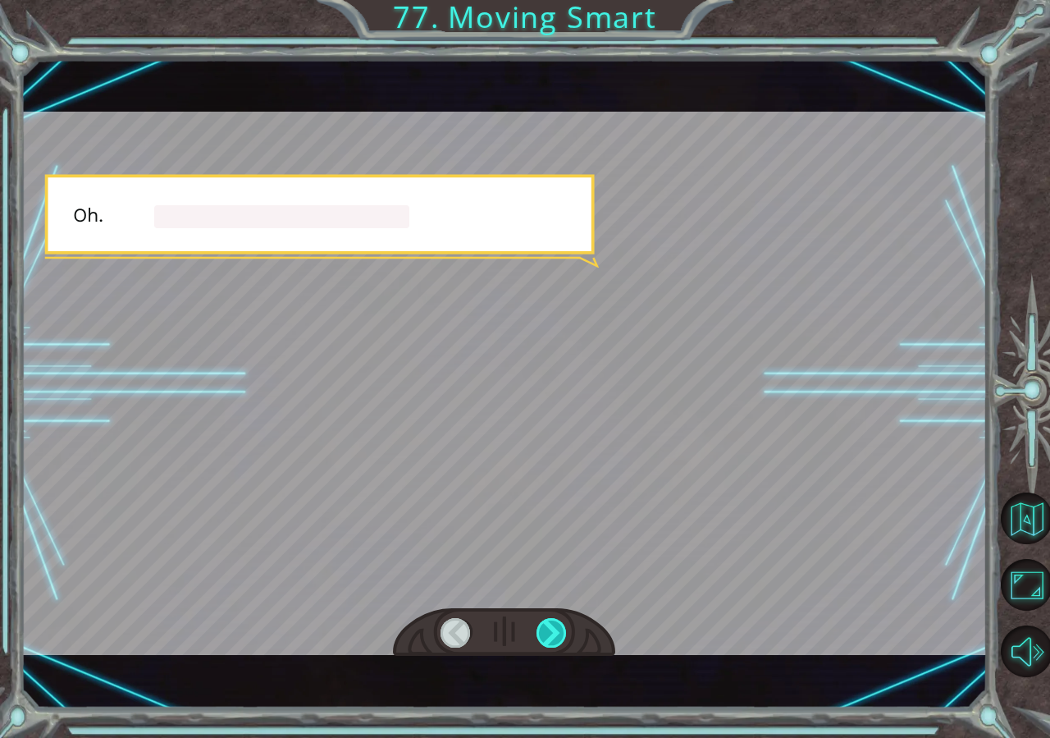
click at [551, 620] on div at bounding box center [552, 633] width 31 height 30
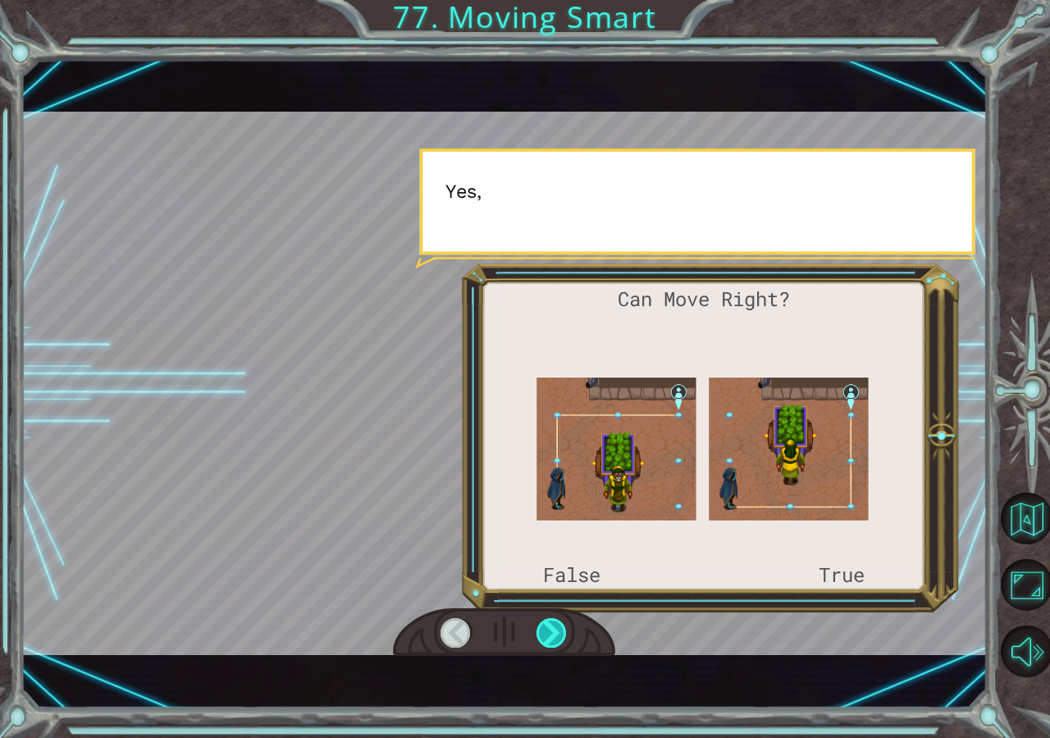
click at [551, 620] on div at bounding box center [552, 633] width 31 height 30
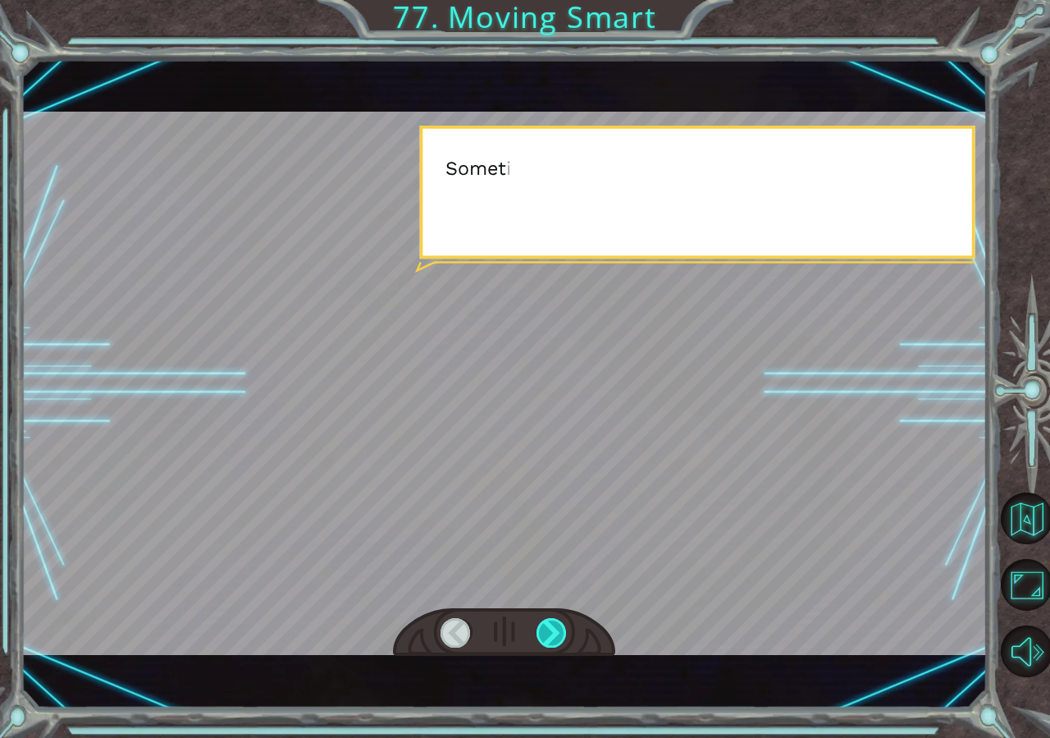
click at [551, 620] on div at bounding box center [552, 633] width 31 height 30
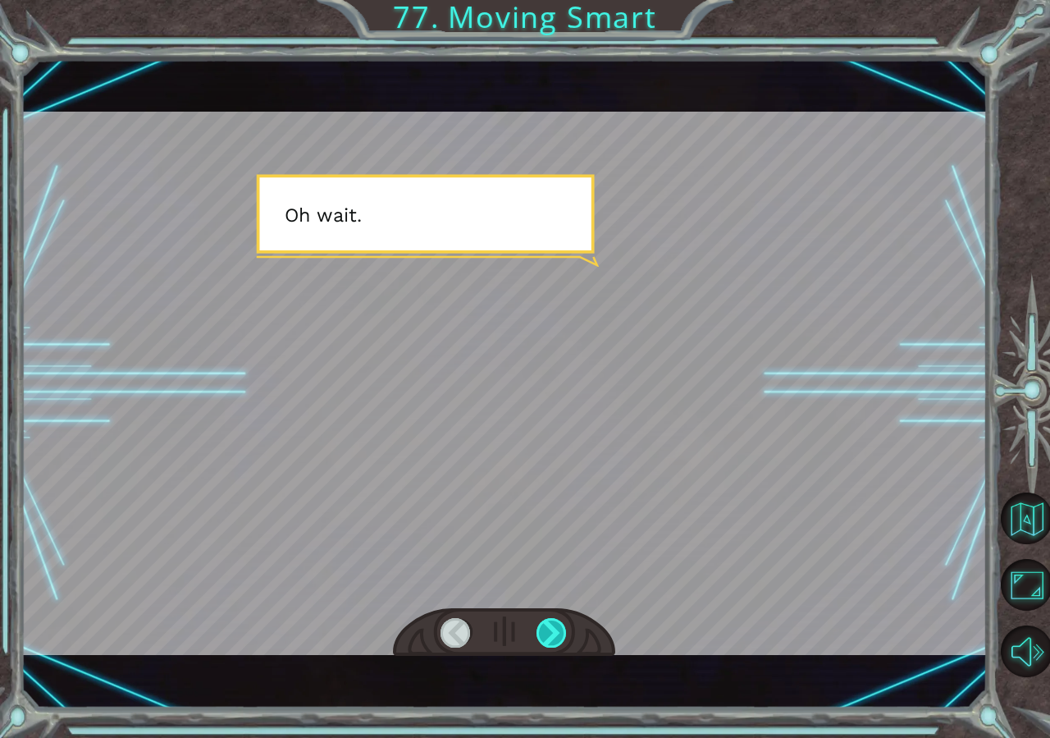
click at [551, 620] on div at bounding box center [552, 633] width 31 height 30
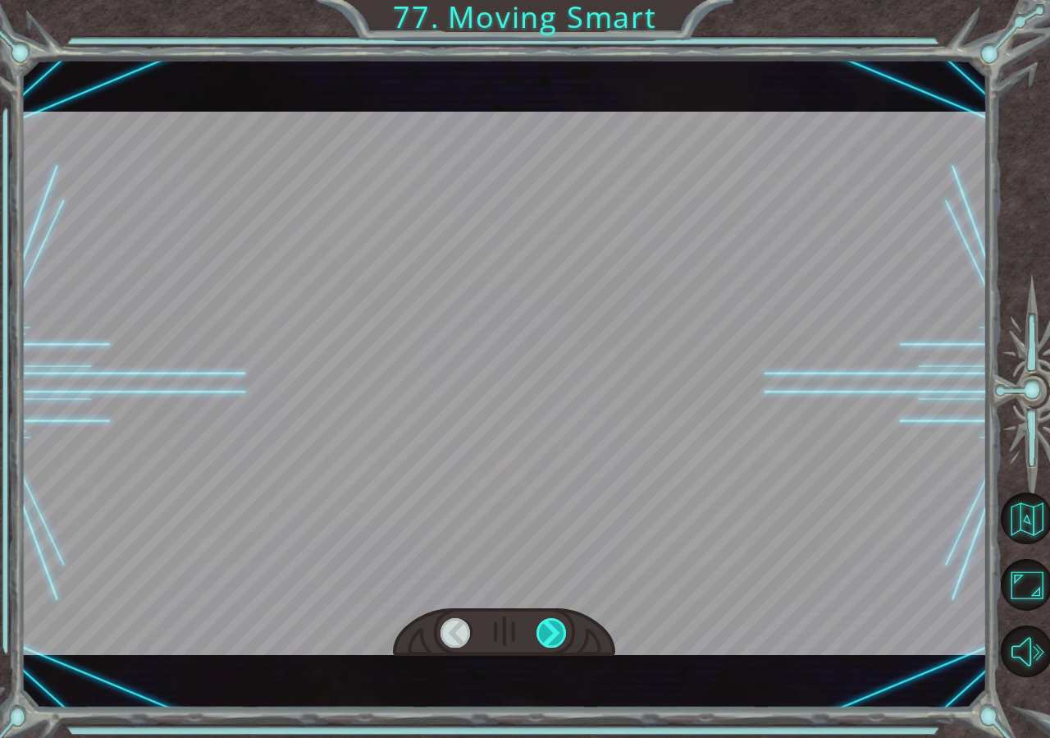
click at [551, 620] on div at bounding box center [552, 633] width 31 height 30
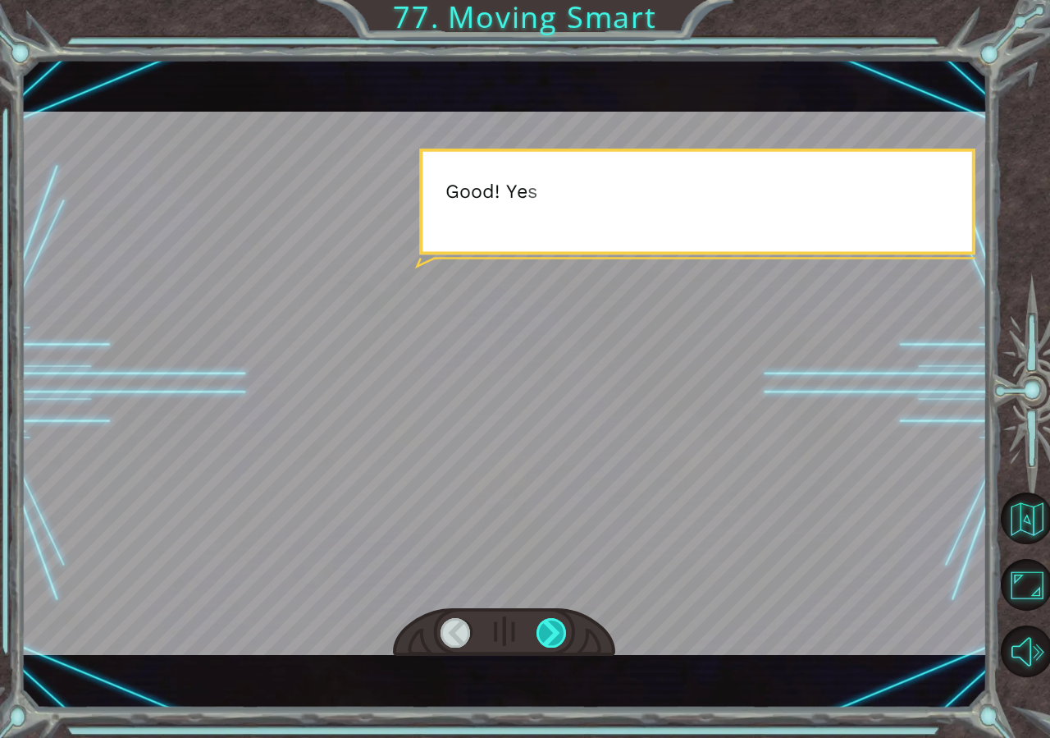
click at [551, 620] on div at bounding box center [552, 633] width 31 height 30
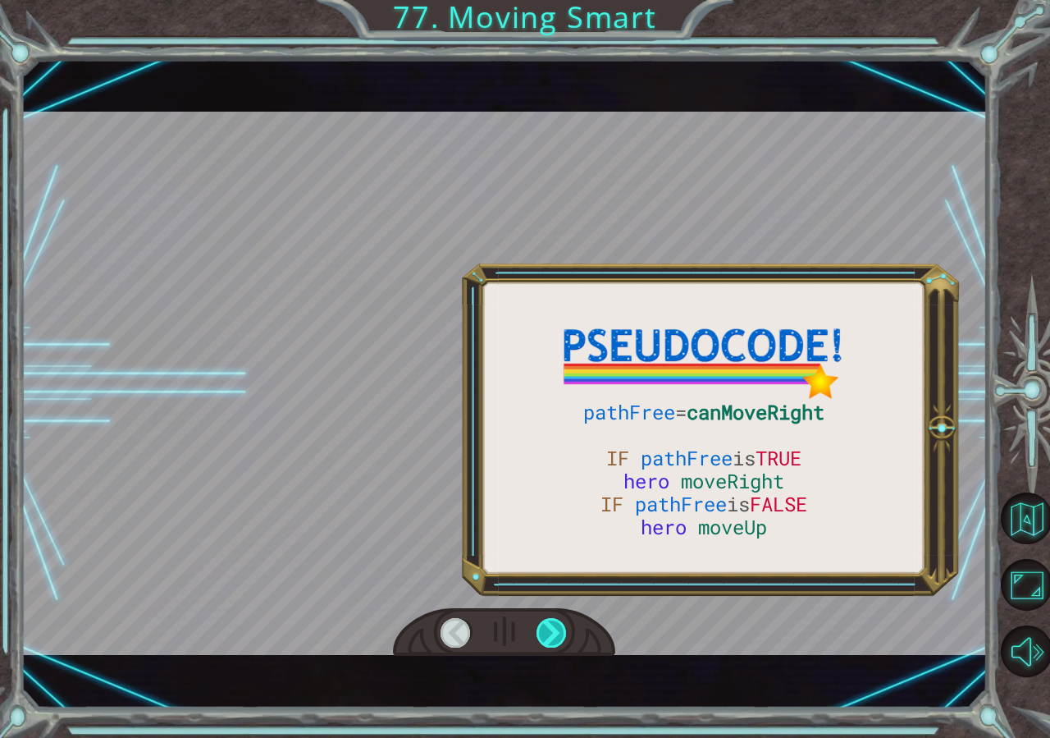
click at [551, 620] on div at bounding box center [552, 633] width 31 height 30
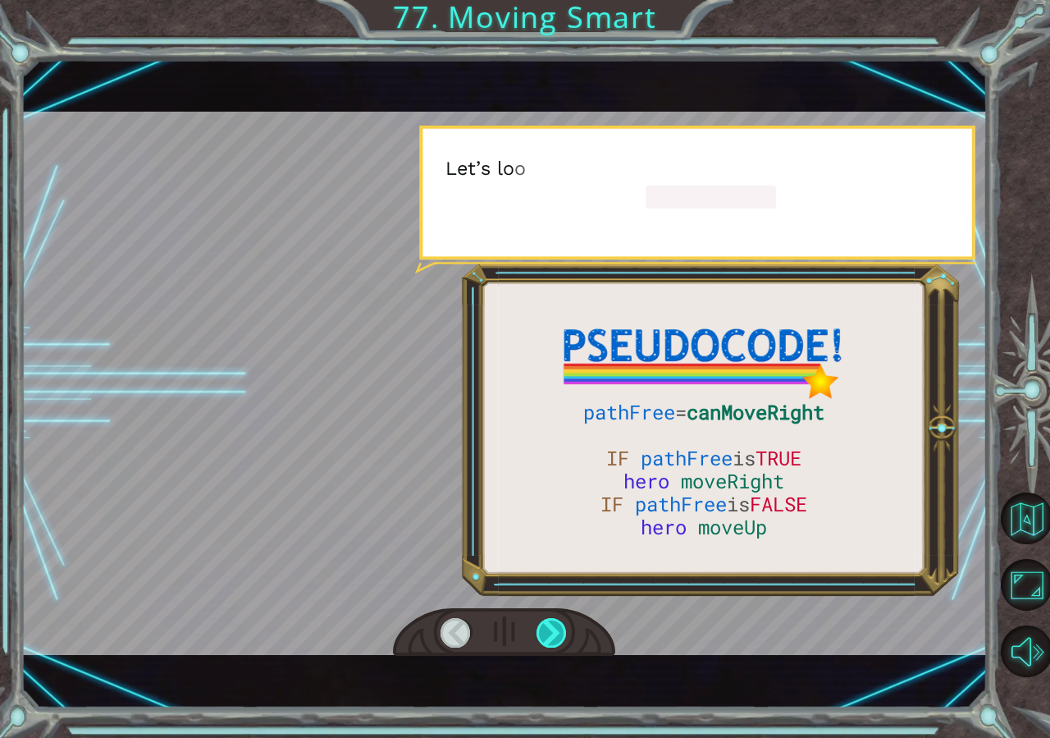
click at [551, 620] on div at bounding box center [552, 633] width 31 height 30
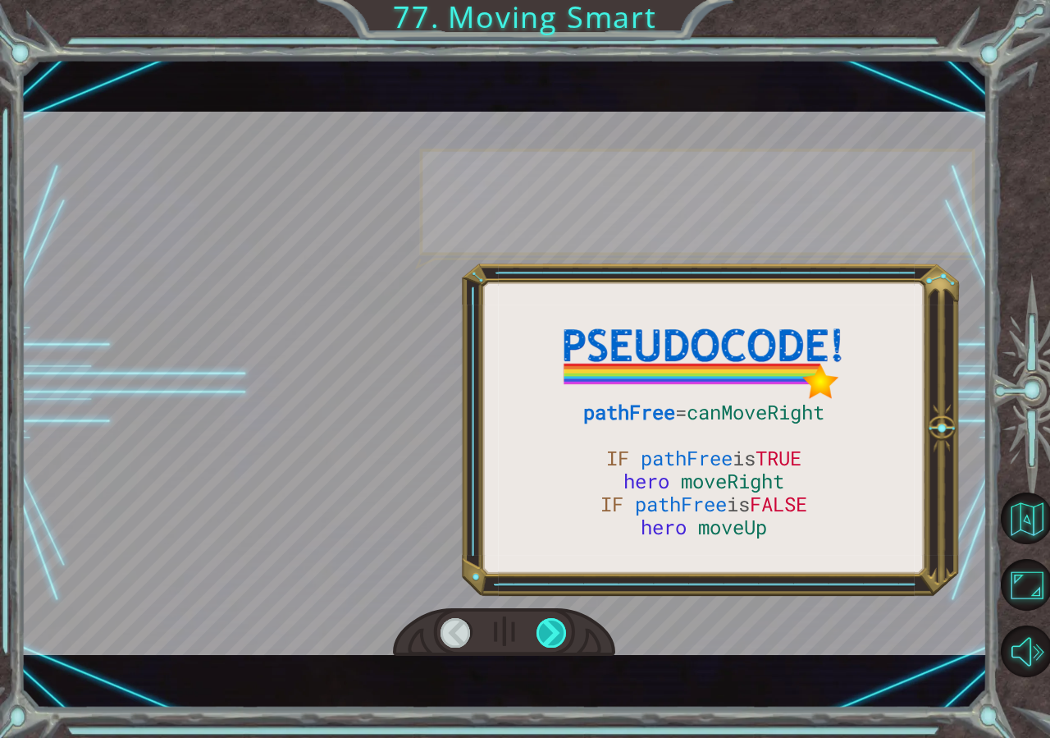
click at [551, 620] on div at bounding box center [552, 633] width 31 height 30
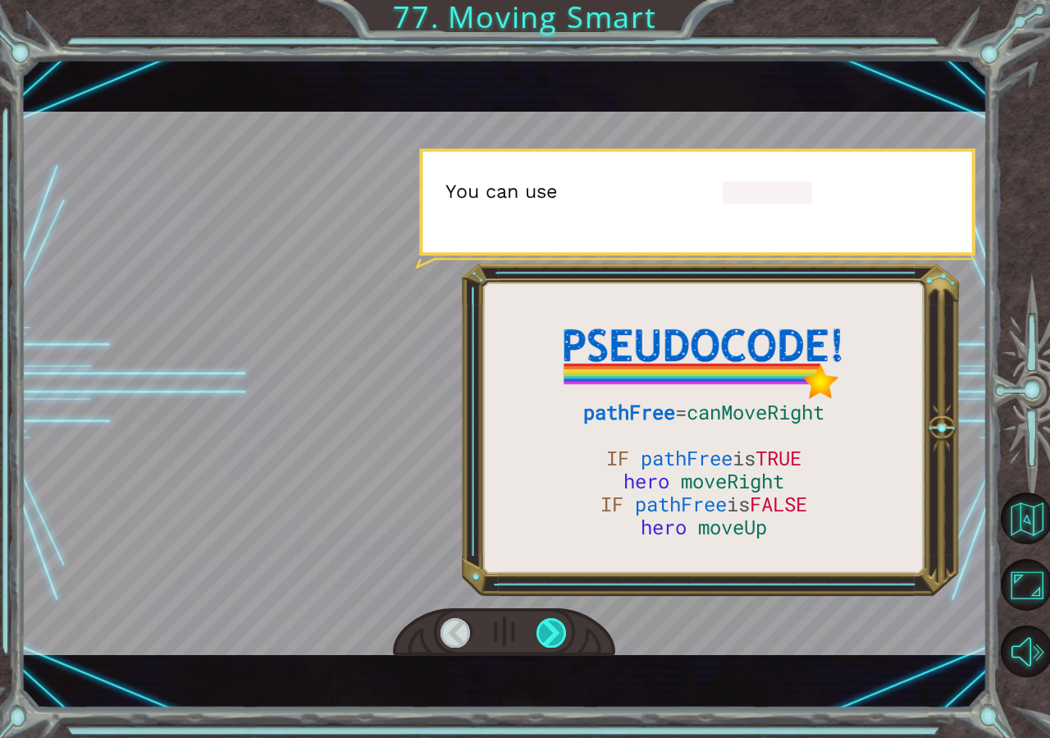
click at [551, 620] on div at bounding box center [552, 633] width 31 height 30
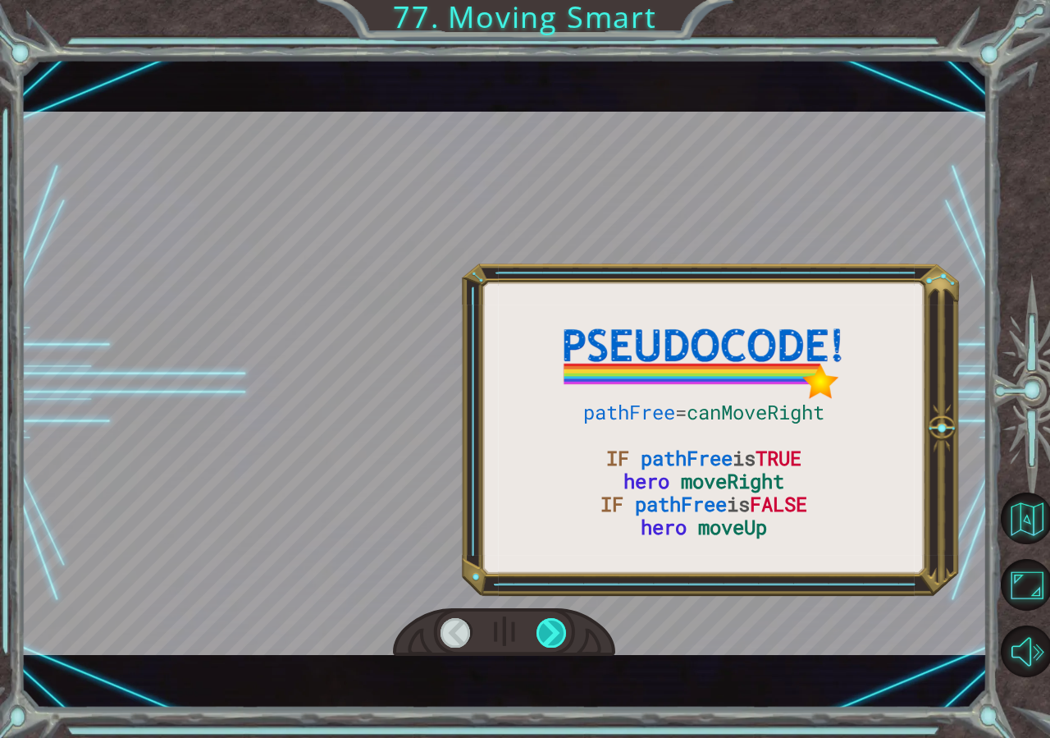
click at [551, 620] on div at bounding box center [552, 633] width 31 height 30
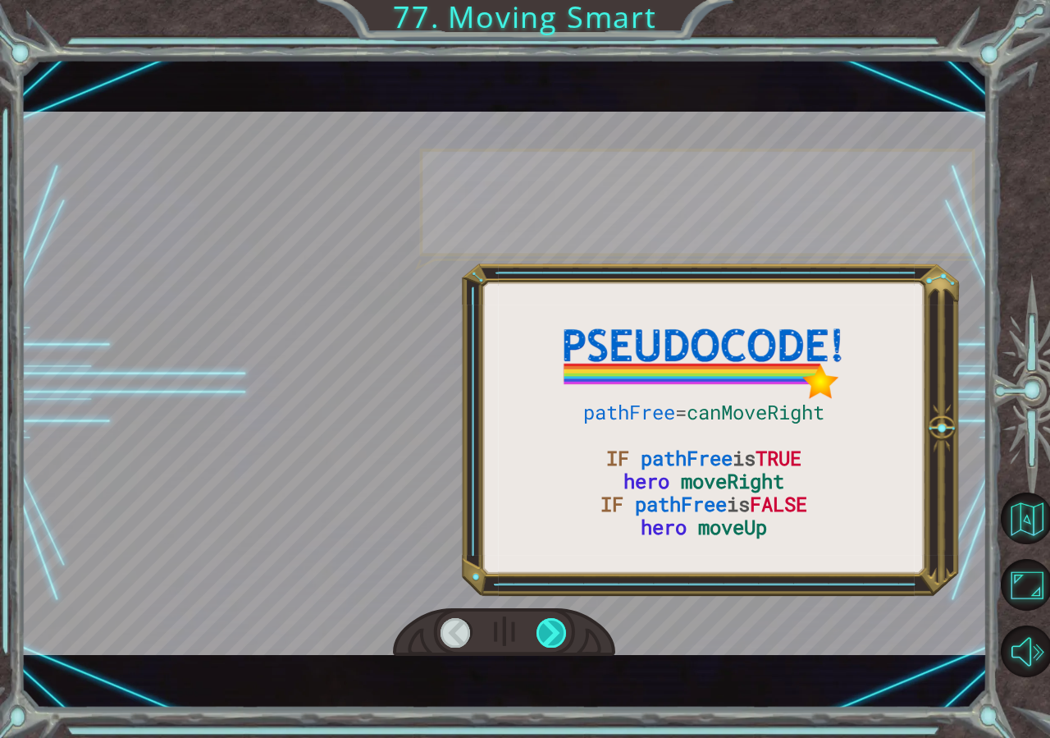
click at [551, 620] on div at bounding box center [552, 633] width 31 height 30
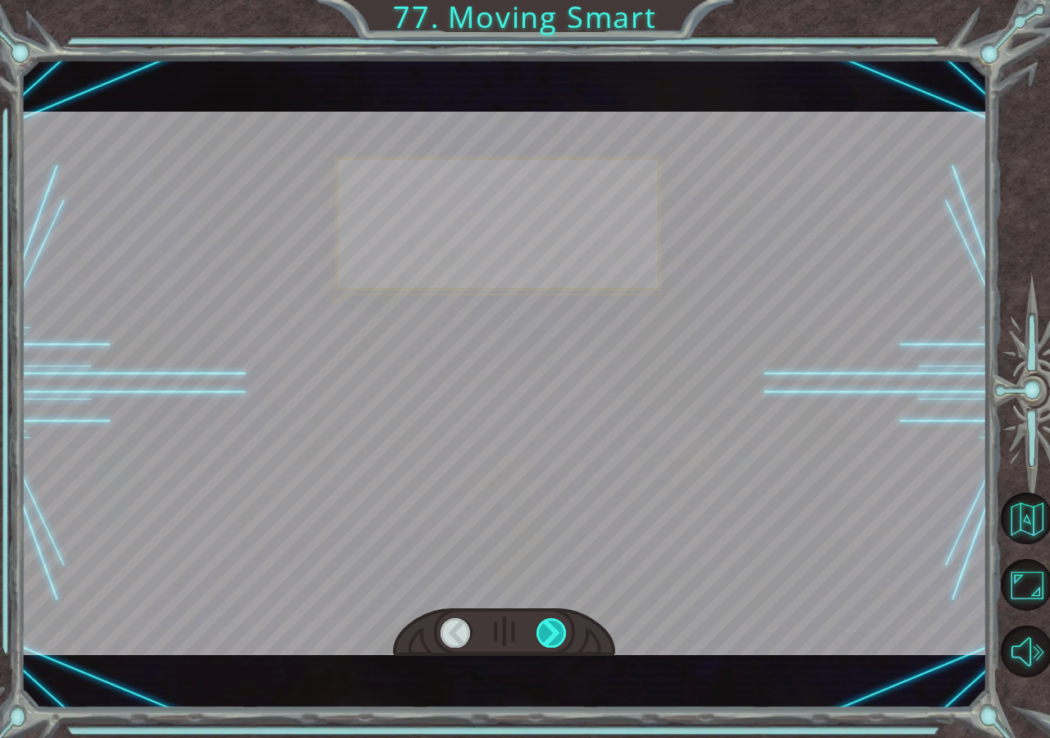
click at [551, 620] on div at bounding box center [552, 633] width 31 height 30
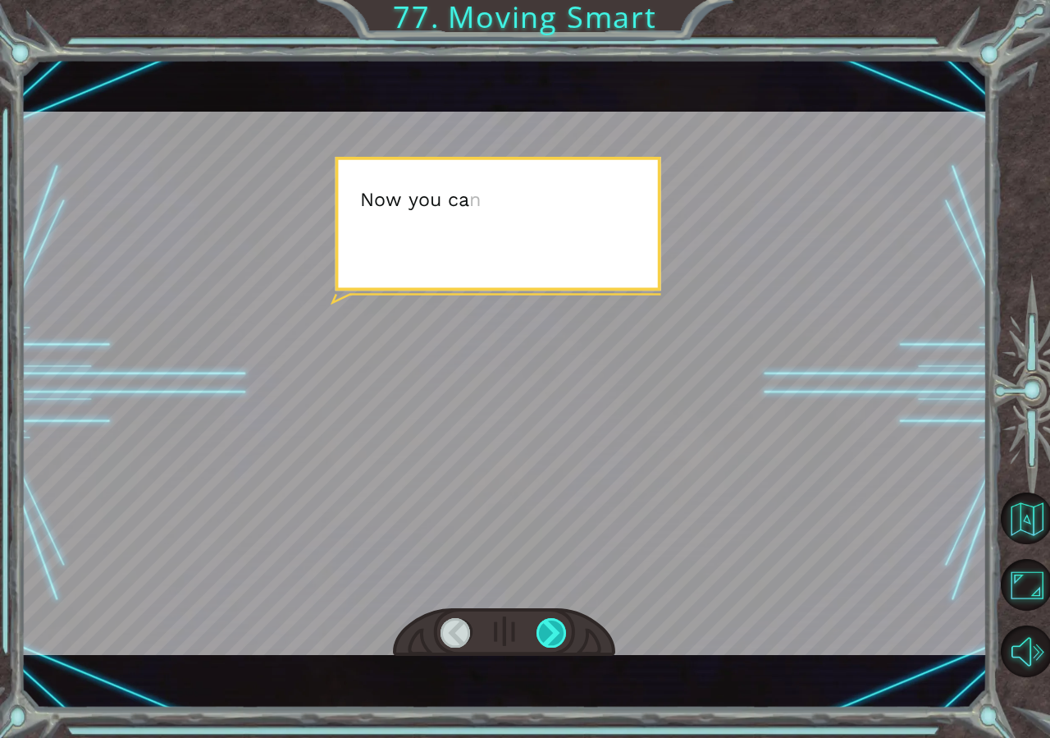
click at [551, 620] on div at bounding box center [552, 633] width 31 height 30
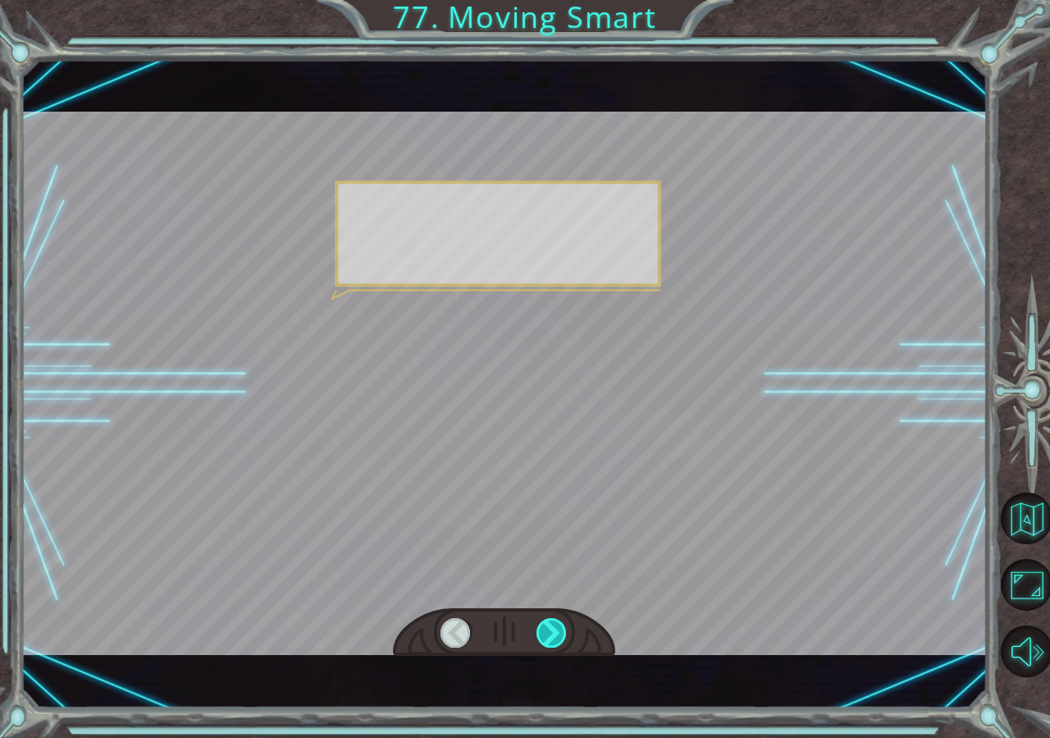
click at [551, 620] on div at bounding box center [552, 633] width 31 height 30
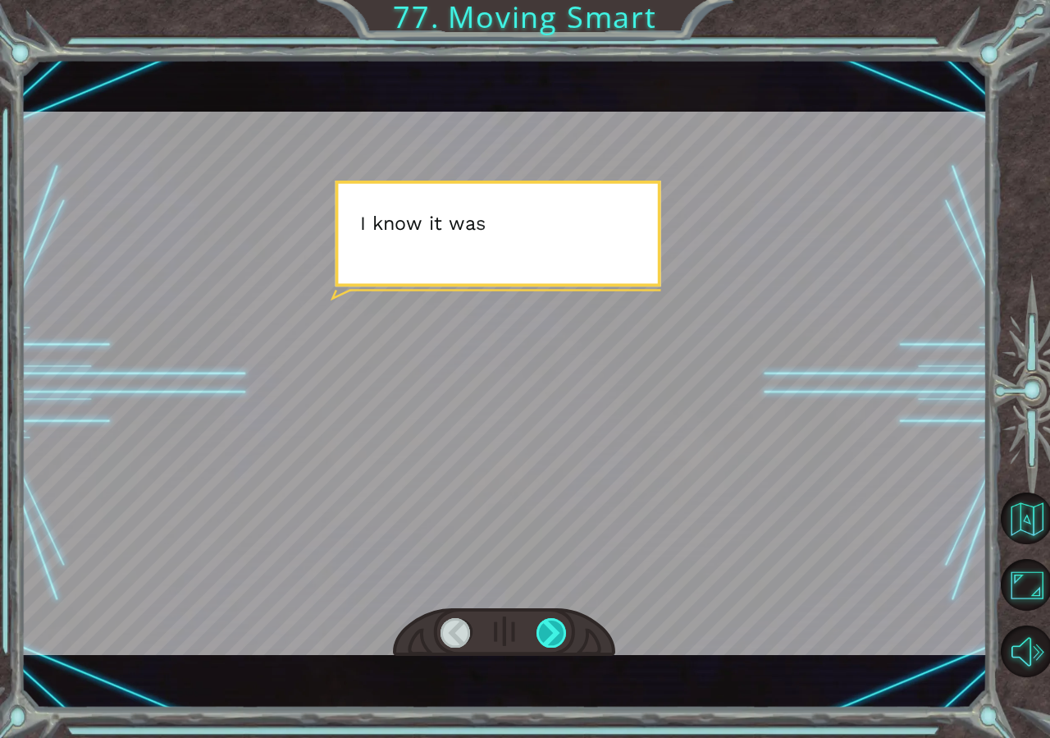
click at [551, 620] on div at bounding box center [552, 633] width 31 height 30
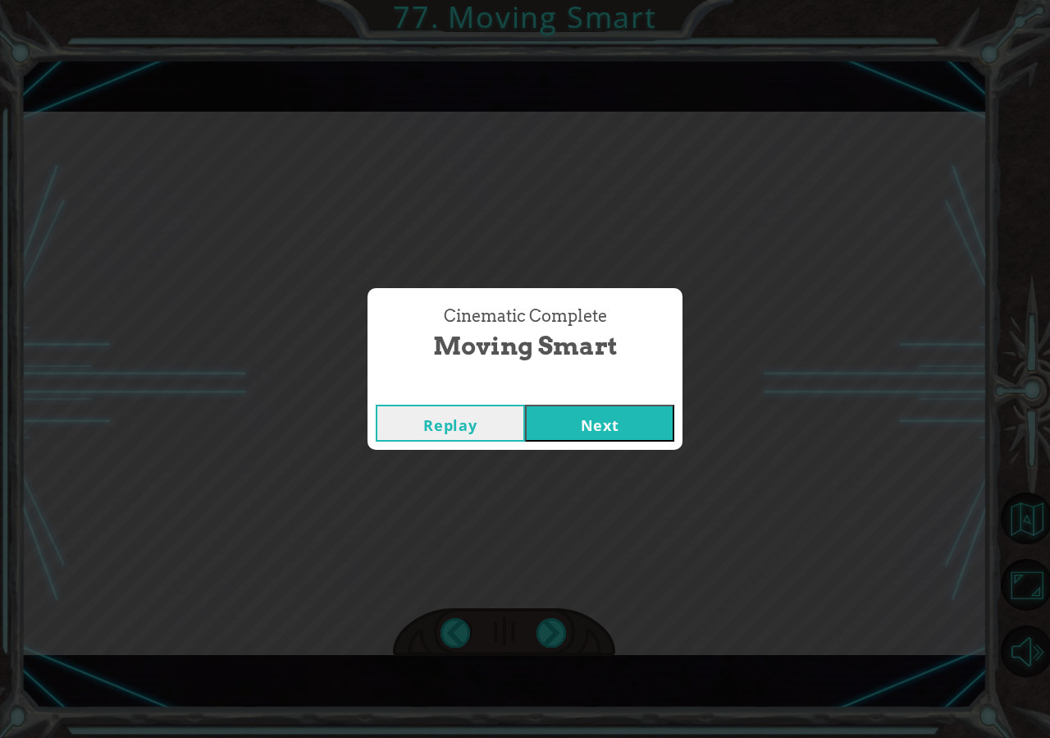
click at [652, 438] on button "Next" at bounding box center [599, 423] width 149 height 37
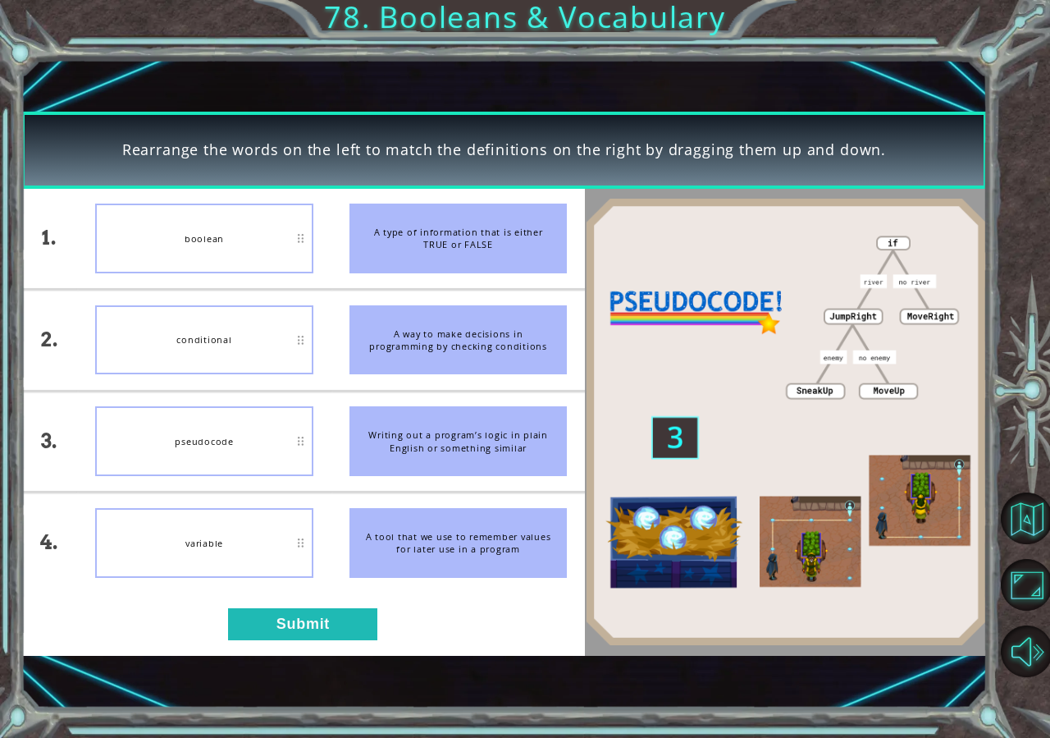
click at [996, 596] on div "Rearrange the words on the left to match the definitions on the right by draggi…" at bounding box center [525, 369] width 1050 height 738
click at [1014, 606] on button "Maximize Browser" at bounding box center [1027, 585] width 52 height 52
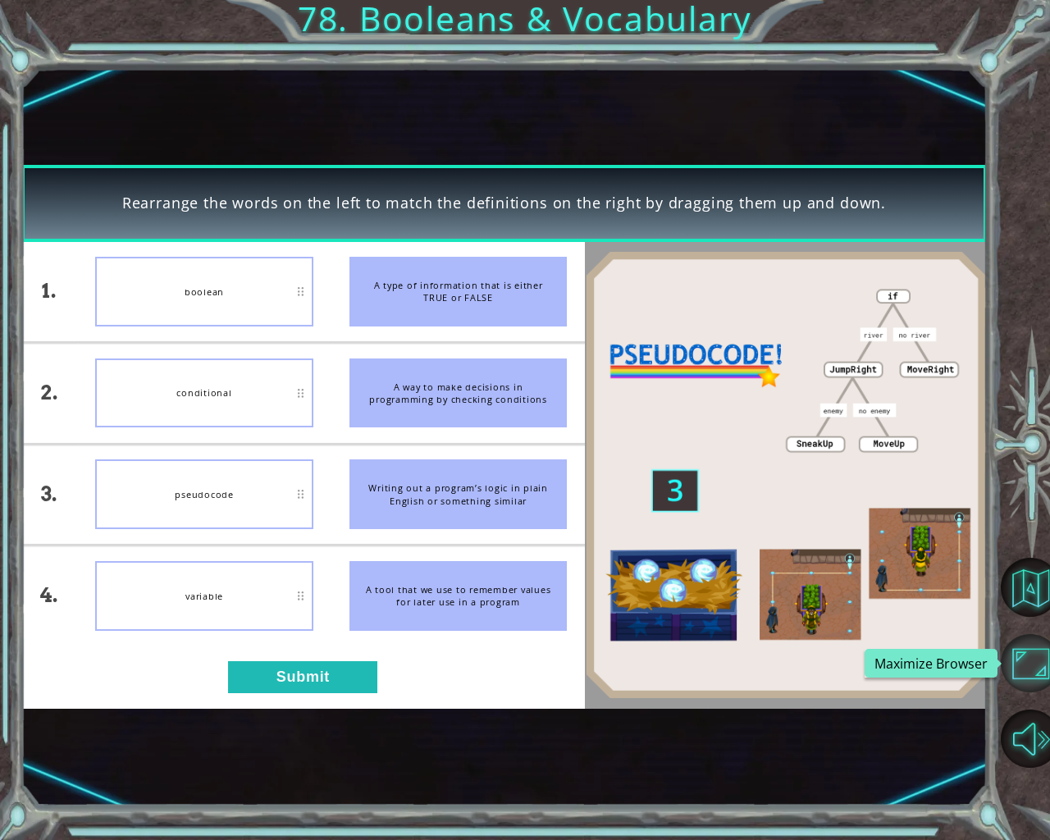
click at [1032, 642] on button "Maximize Browser" at bounding box center [1030, 663] width 59 height 59
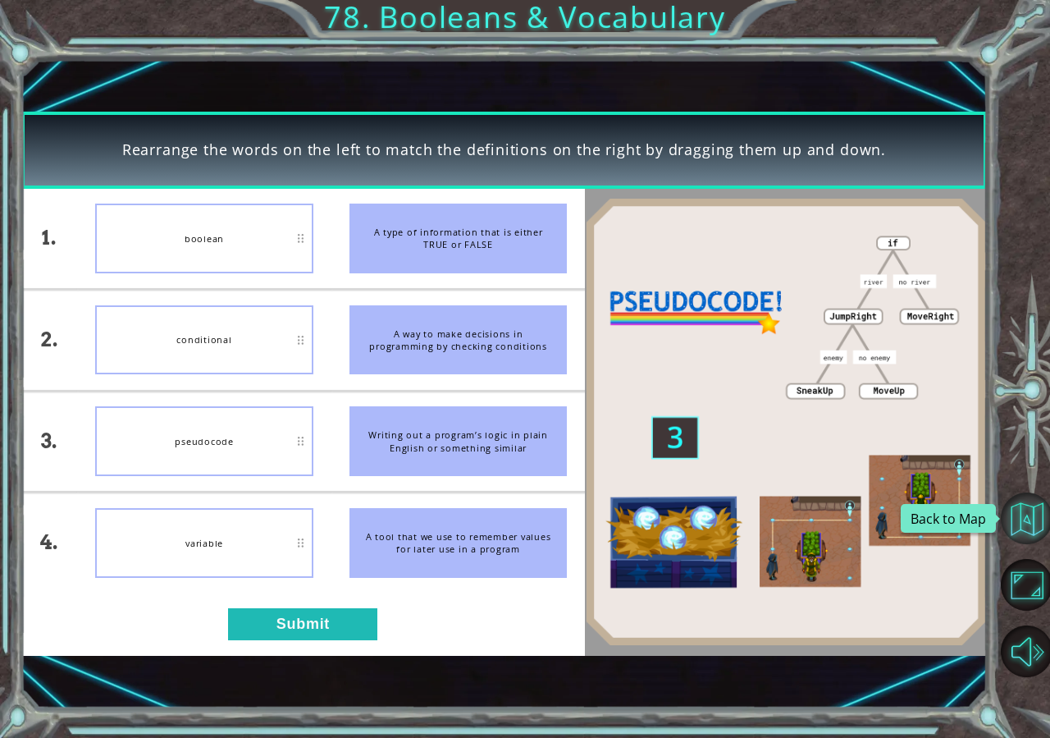
click at [1036, 524] on button "Back to Map" at bounding box center [1027, 518] width 52 height 52
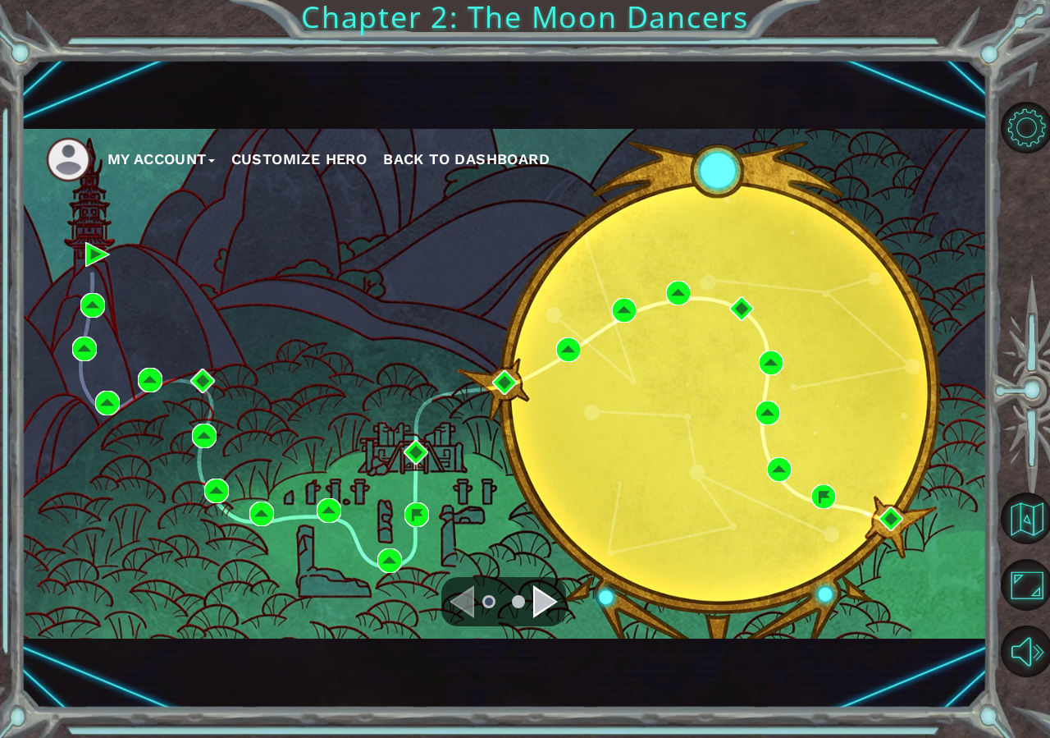
click at [552, 594] on div "Navigate to the next page" at bounding box center [545, 601] width 25 height 33
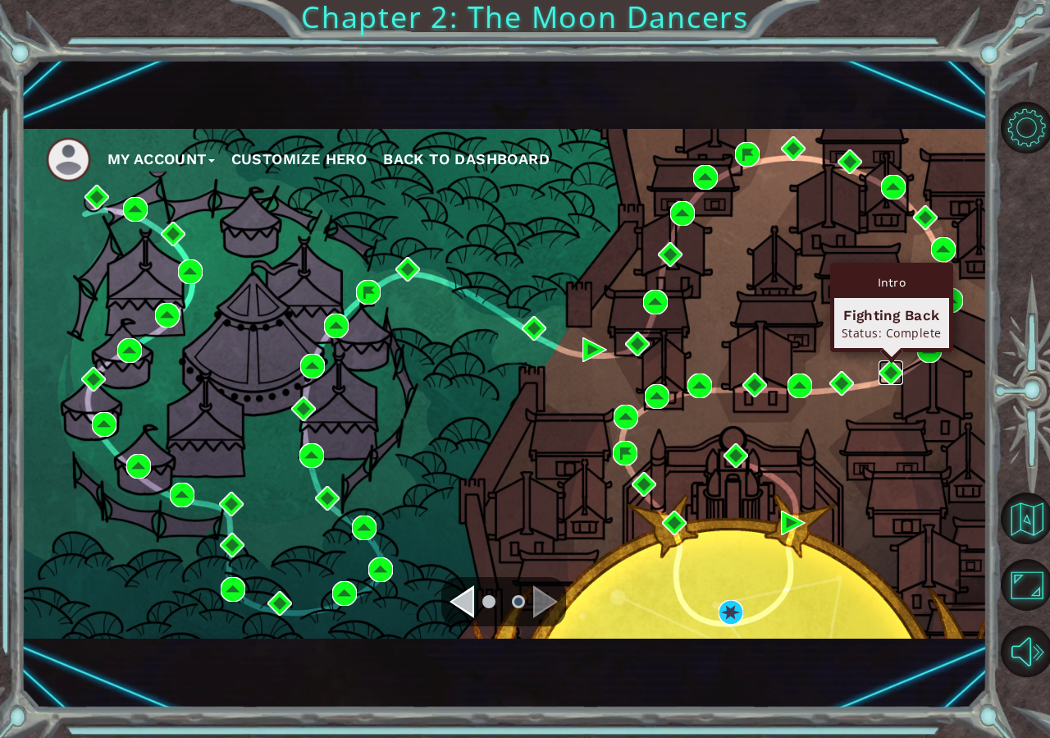
click at [888, 373] on img at bounding box center [891, 372] width 25 height 25
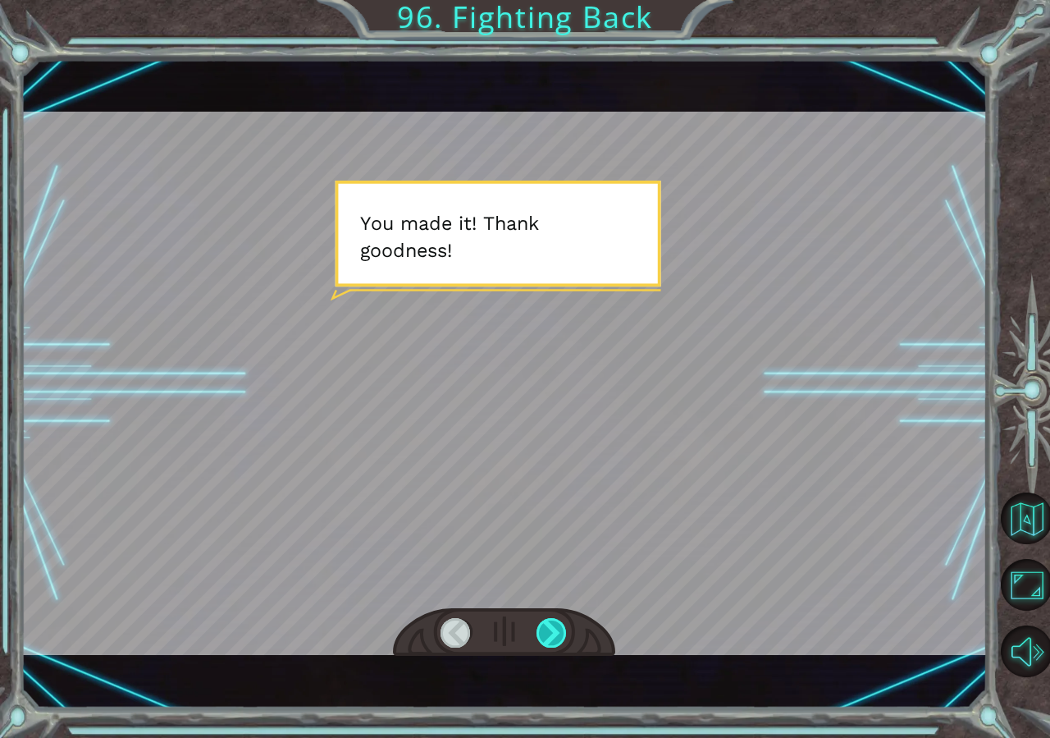
click at [564, 635] on div at bounding box center [552, 633] width 31 height 30
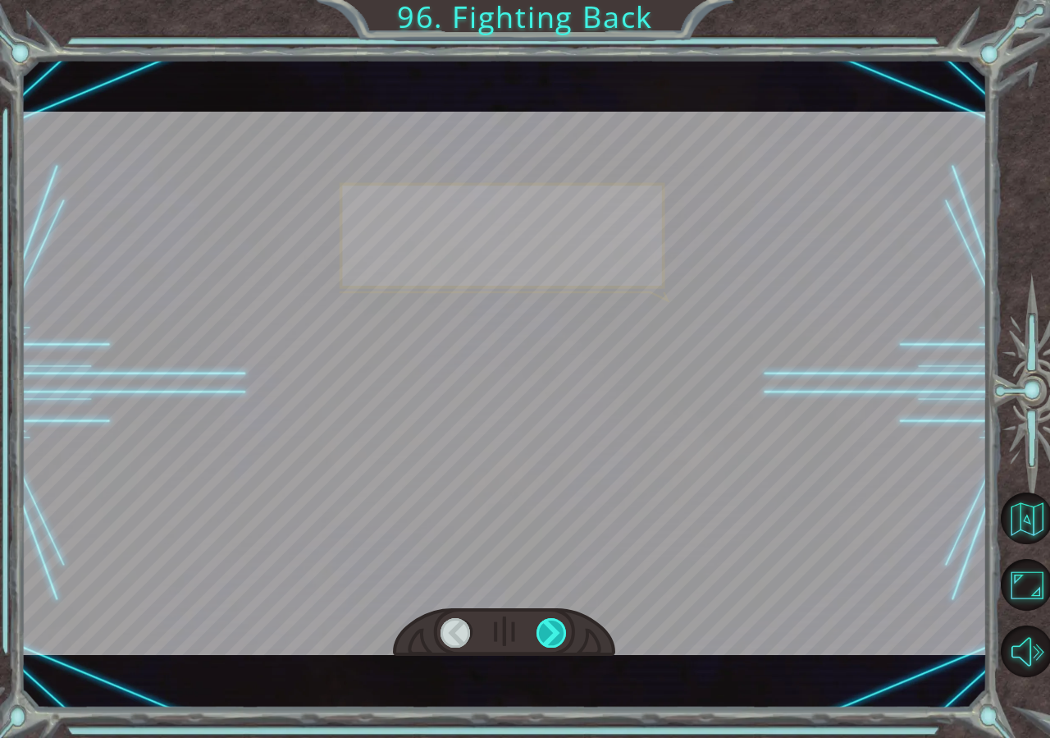
click at [564, 635] on div at bounding box center [552, 633] width 31 height 30
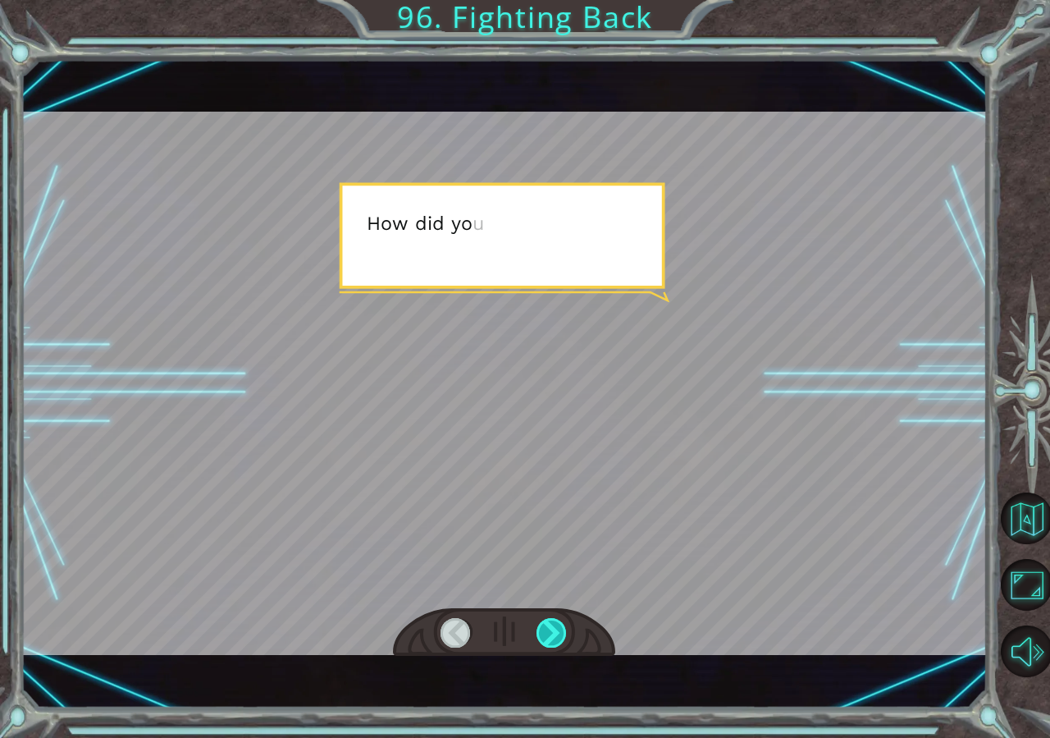
click at [564, 635] on div at bounding box center [552, 633] width 31 height 30
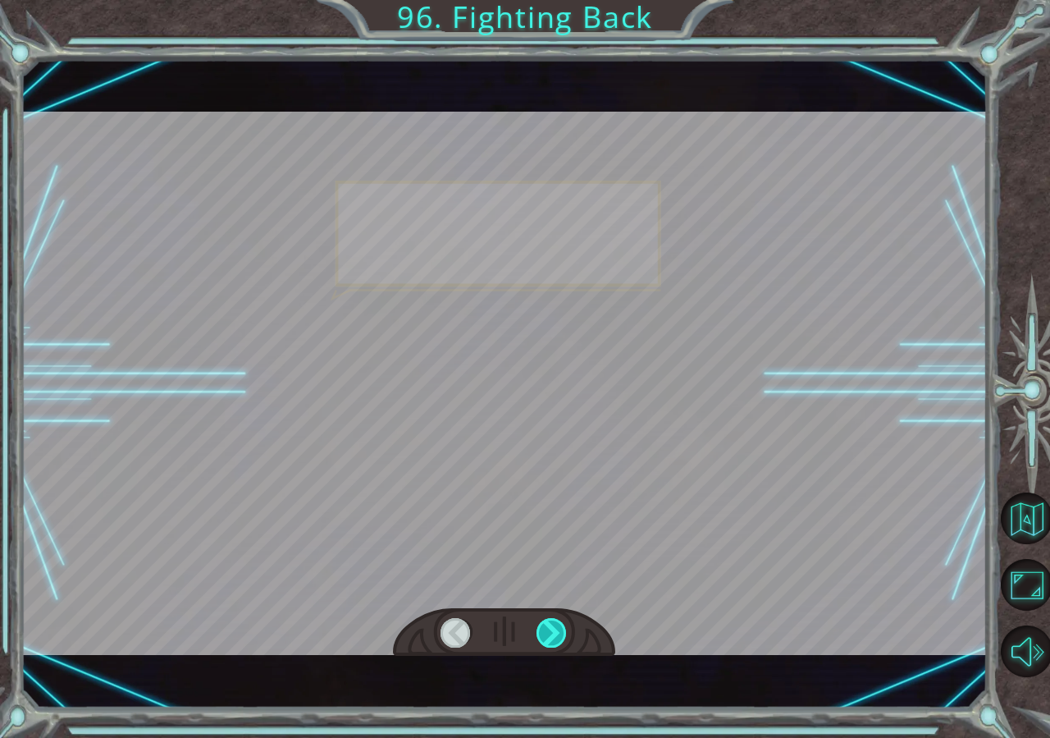
click at [564, 635] on div at bounding box center [552, 633] width 31 height 30
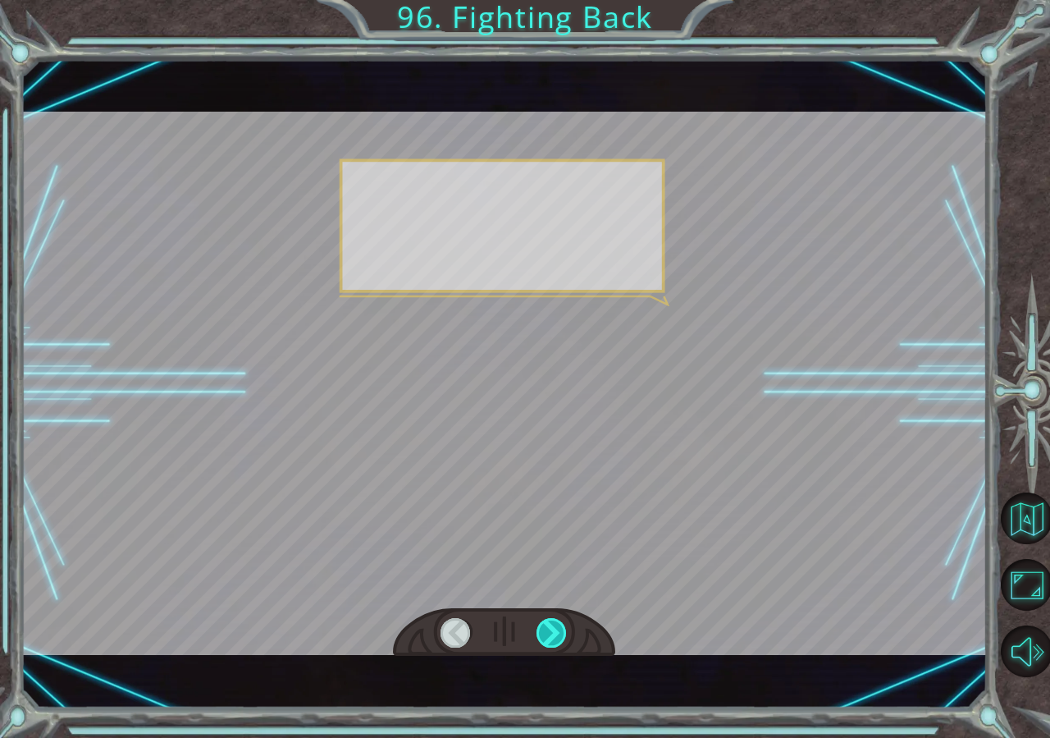
click at [564, 635] on div at bounding box center [552, 633] width 31 height 30
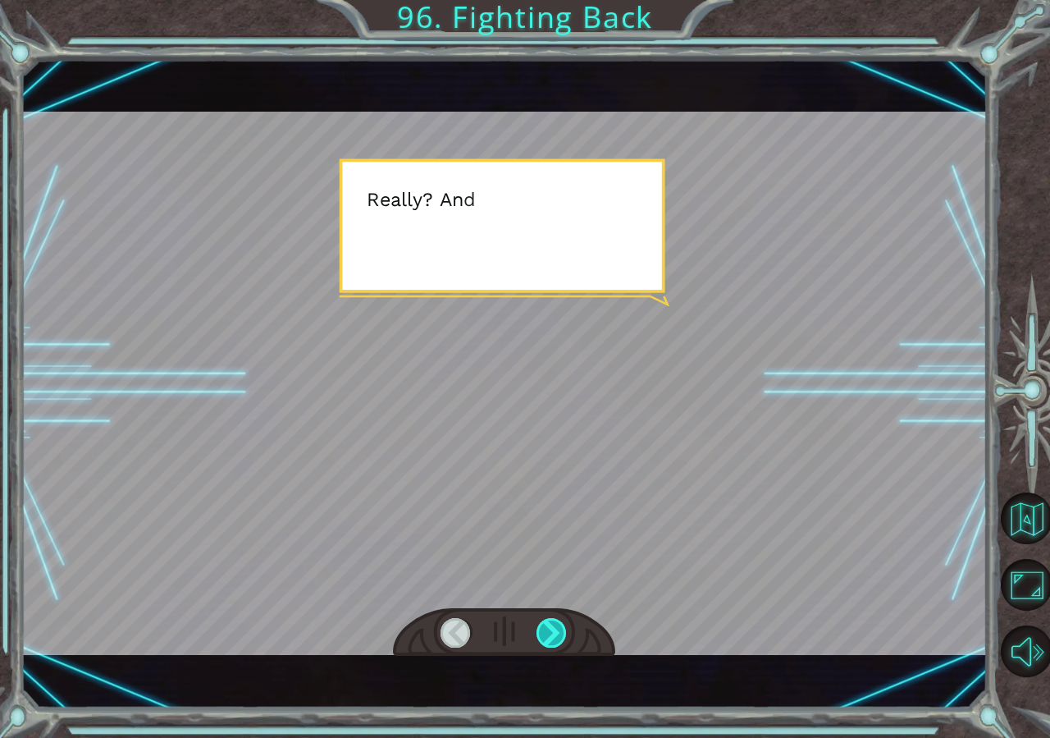
click at [564, 635] on div at bounding box center [552, 633] width 31 height 30
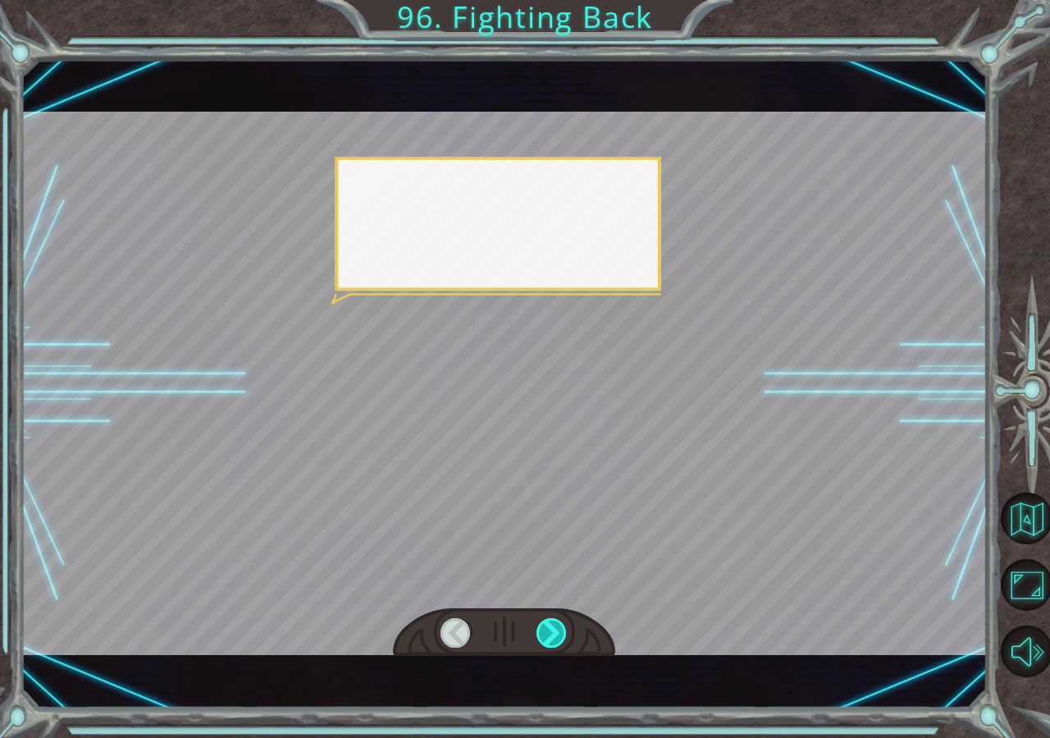
click at [564, 635] on div at bounding box center [552, 633] width 31 height 30
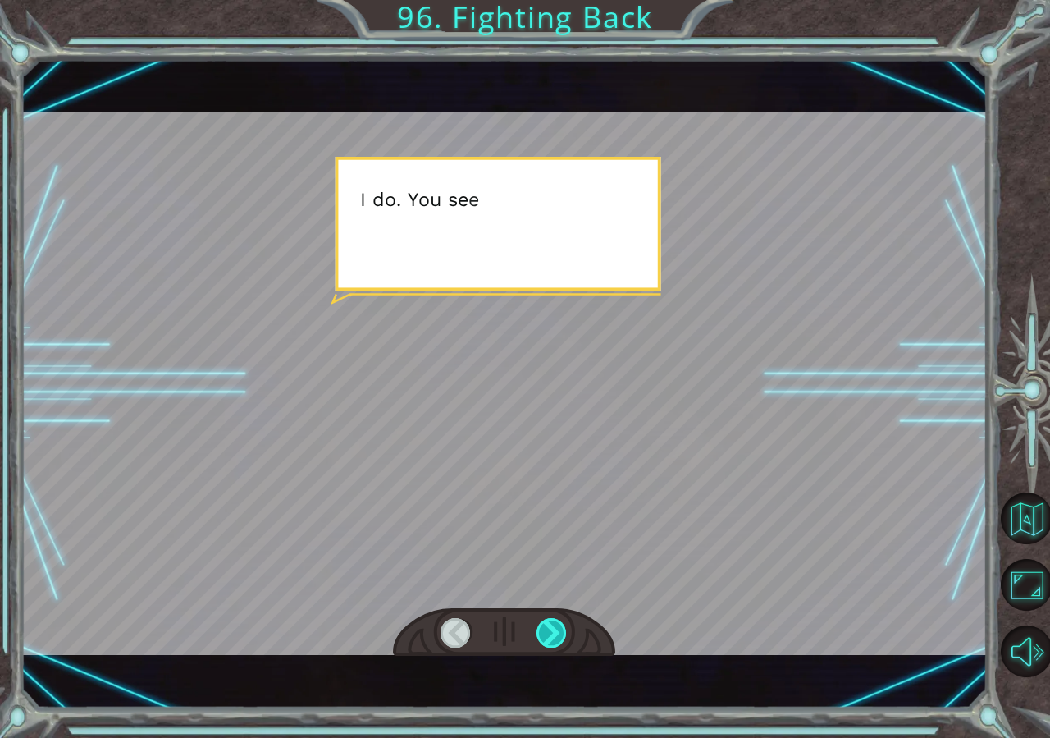
click at [564, 635] on div at bounding box center [552, 633] width 31 height 30
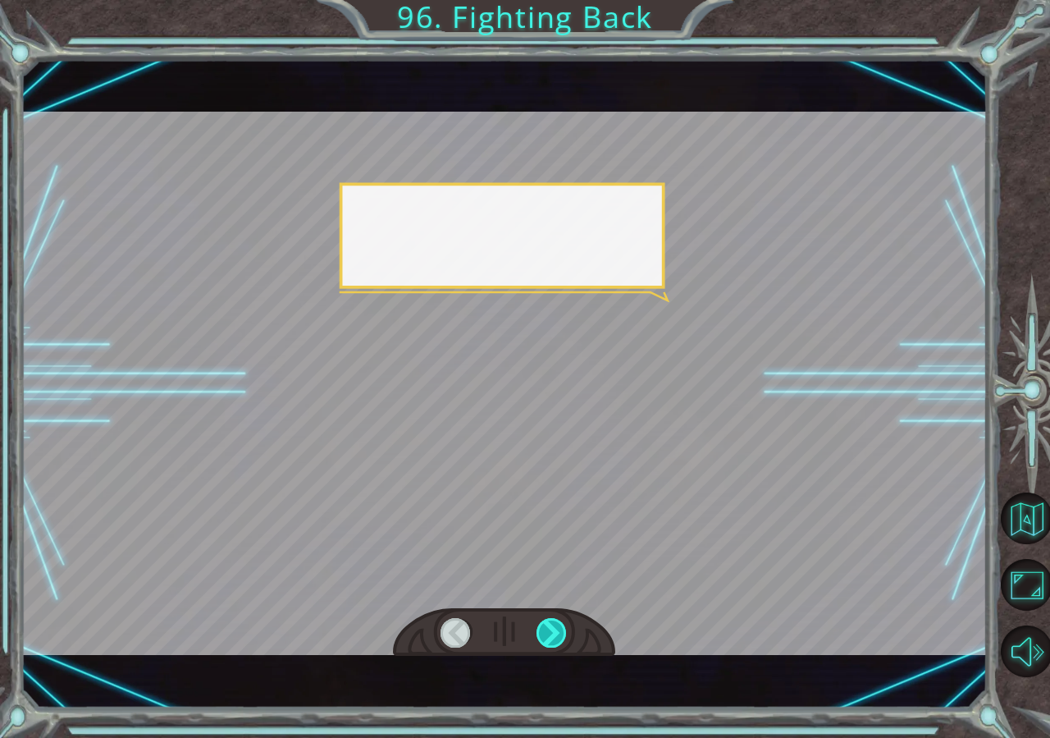
click at [564, 635] on div at bounding box center [552, 633] width 31 height 30
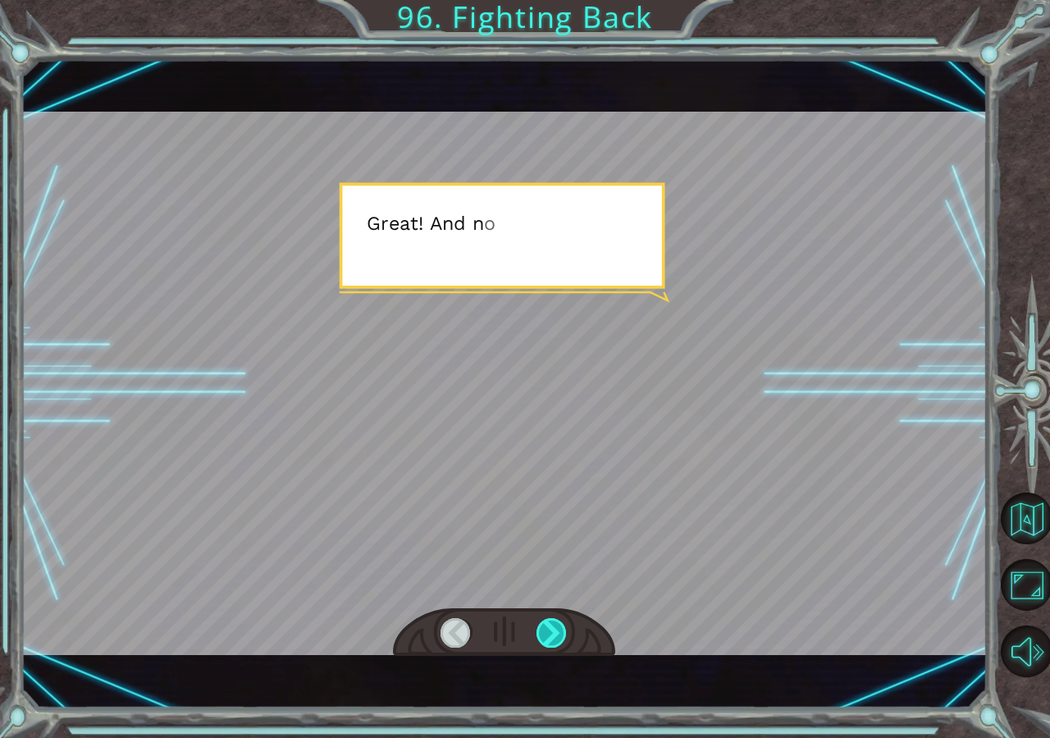
click at [564, 635] on div at bounding box center [552, 633] width 31 height 30
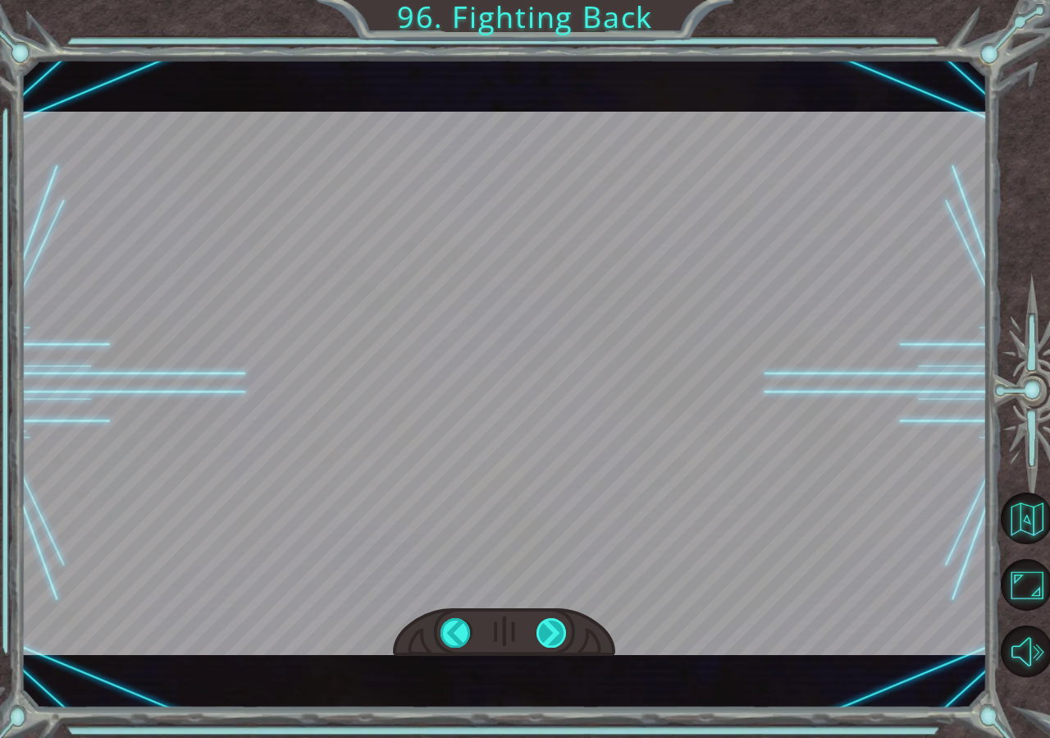
click at [564, 635] on div at bounding box center [552, 633] width 31 height 30
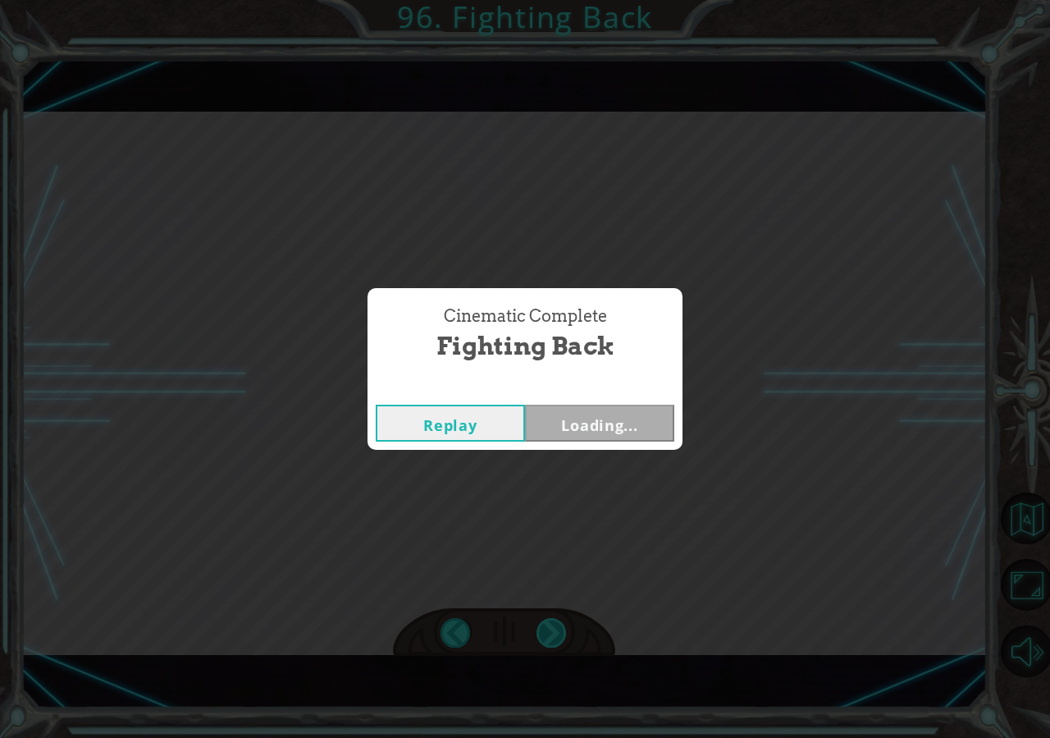
click at [564, 635] on div "Cinematic Complete Fighting Back Replay Loading..." at bounding box center [525, 369] width 1050 height 738
click at [564, 635] on div "Cinematic Complete Fighting Back Replay Next" at bounding box center [525, 369] width 1050 height 738
click at [588, 452] on div "Cinematic Complete Fighting Back Replay Next" at bounding box center [525, 369] width 1050 height 738
click at [597, 443] on div "Replay Next" at bounding box center [525, 422] width 315 height 53
click at [600, 437] on button "Next" at bounding box center [599, 423] width 149 height 37
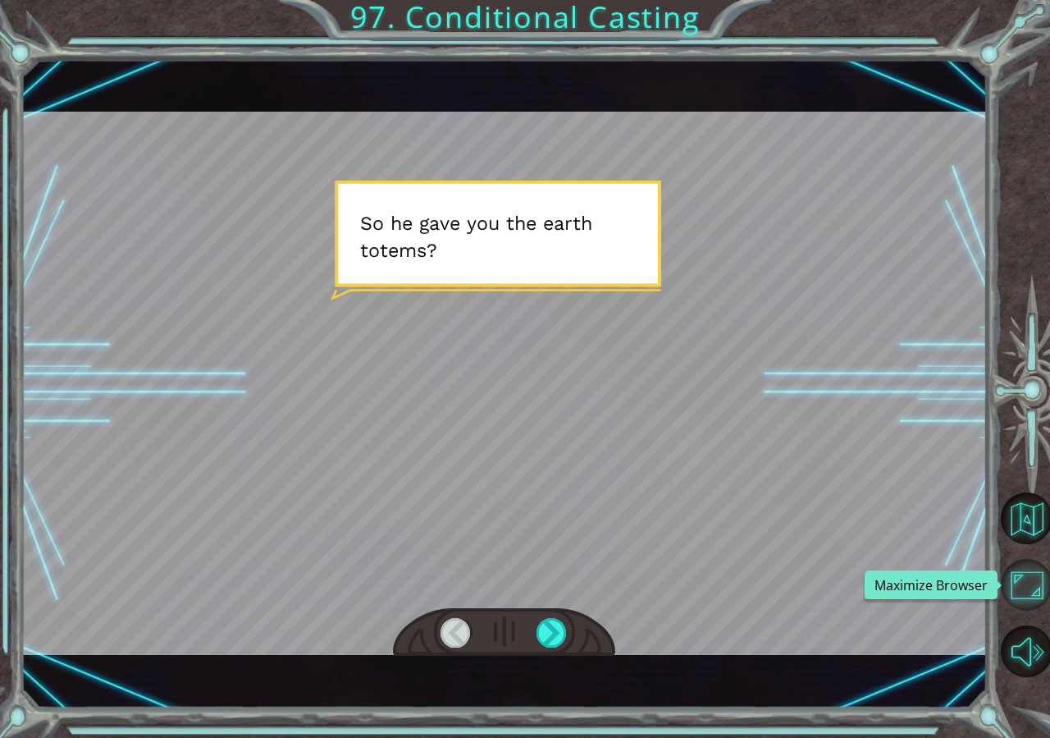
click at [1027, 565] on button "Maximize Browser" at bounding box center [1027, 585] width 52 height 52
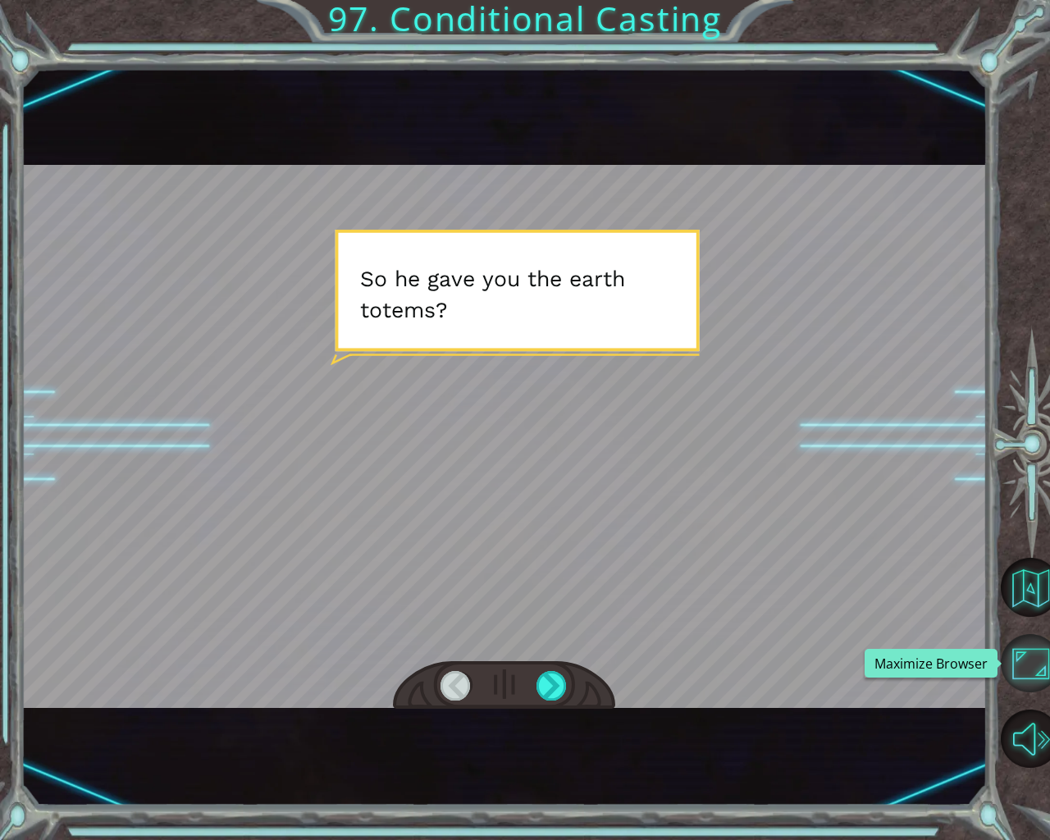
click at [1027, 635] on button "Maximize Browser" at bounding box center [1030, 663] width 59 height 59
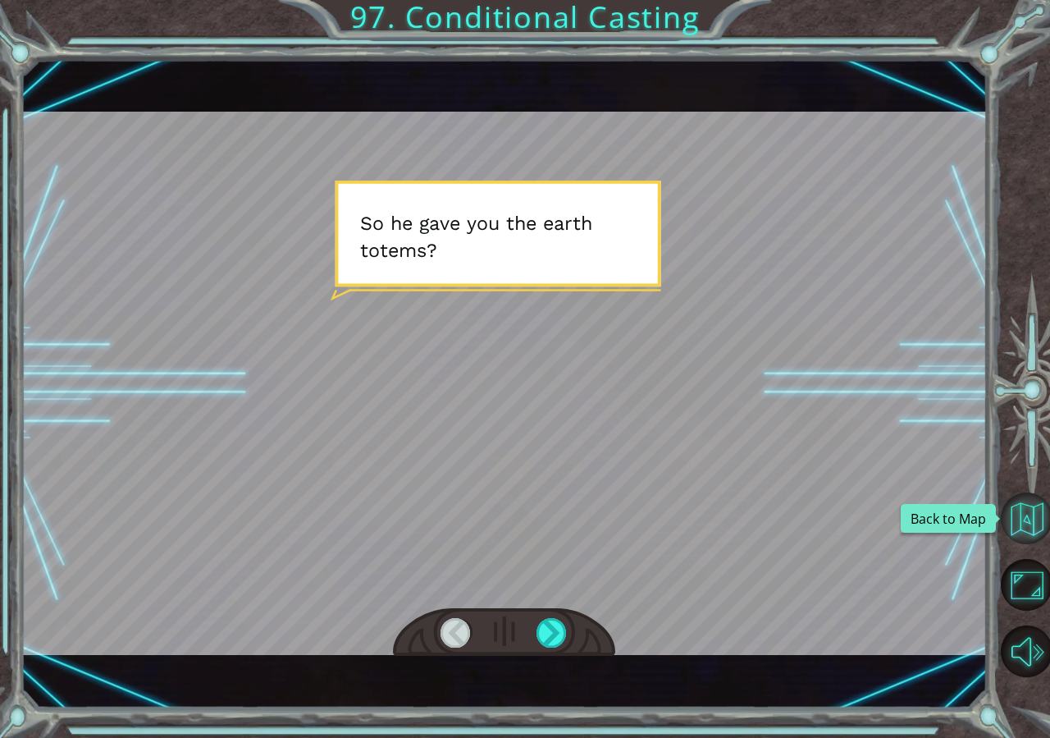
click at [1036, 525] on button "Back to Map" at bounding box center [1027, 518] width 52 height 52
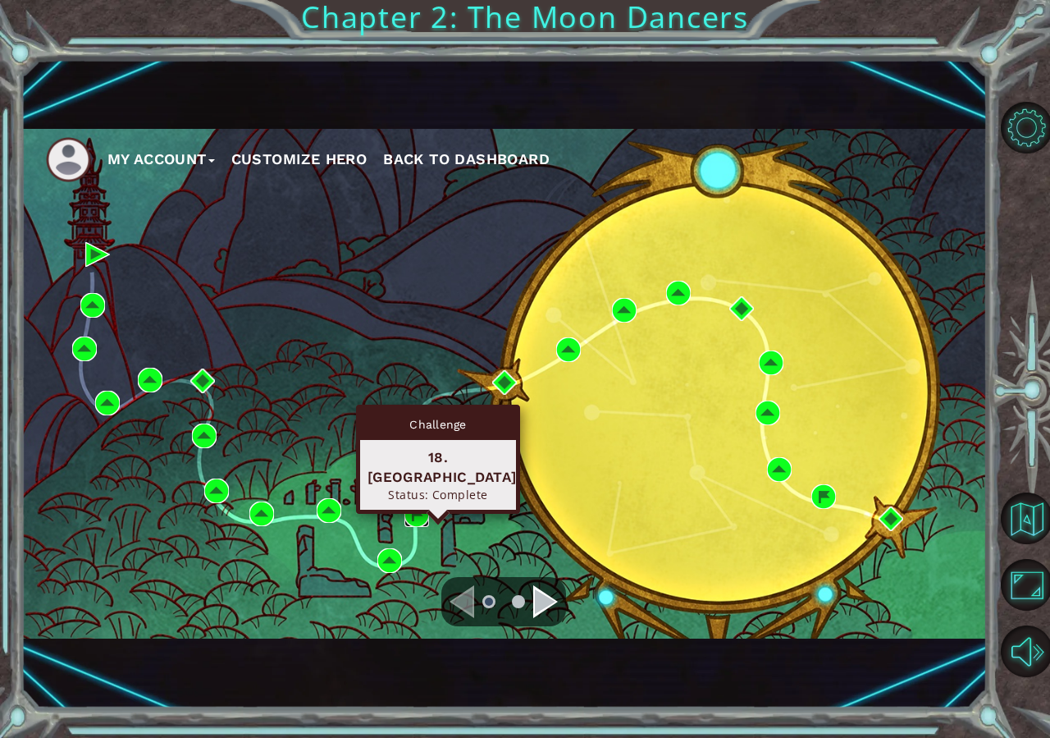
click at [422, 515] on img at bounding box center [417, 514] width 25 height 25
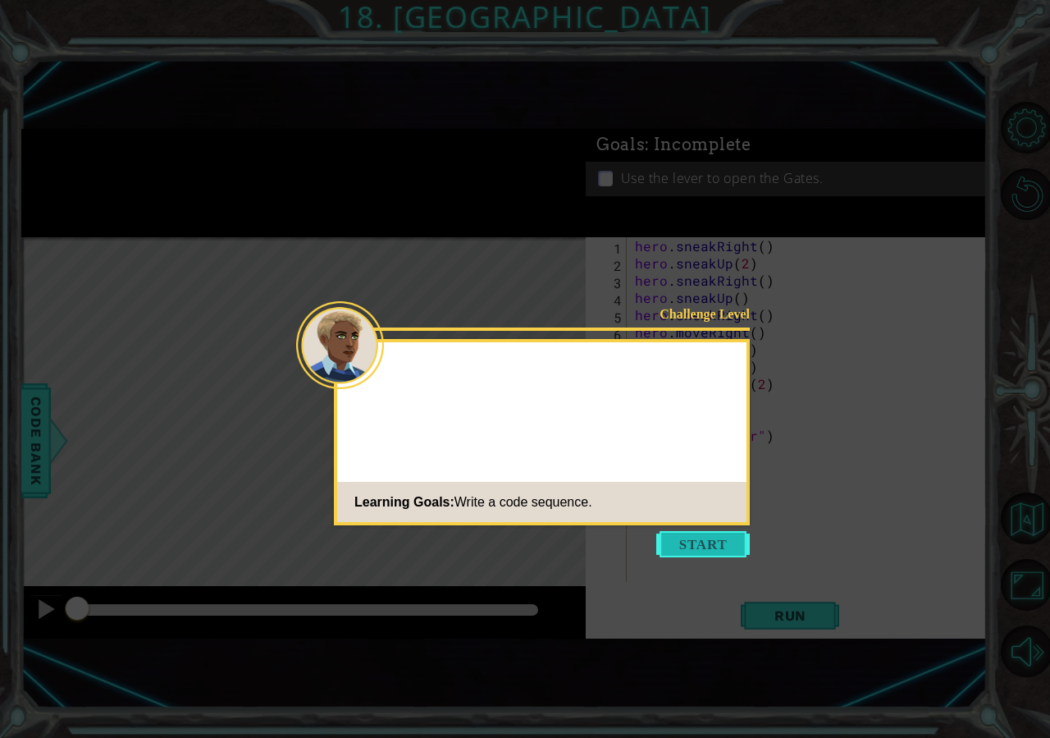
click at [739, 543] on button "Start" at bounding box center [703, 544] width 94 height 26
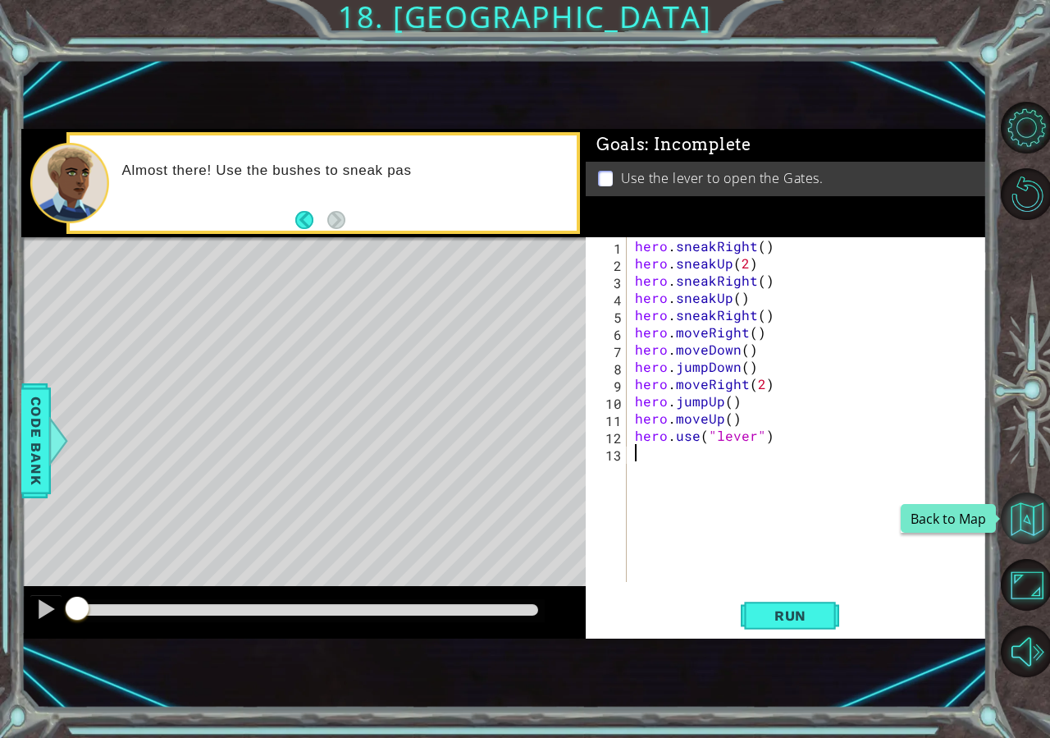
click at [1029, 518] on button "Back to Map" at bounding box center [1027, 518] width 52 height 52
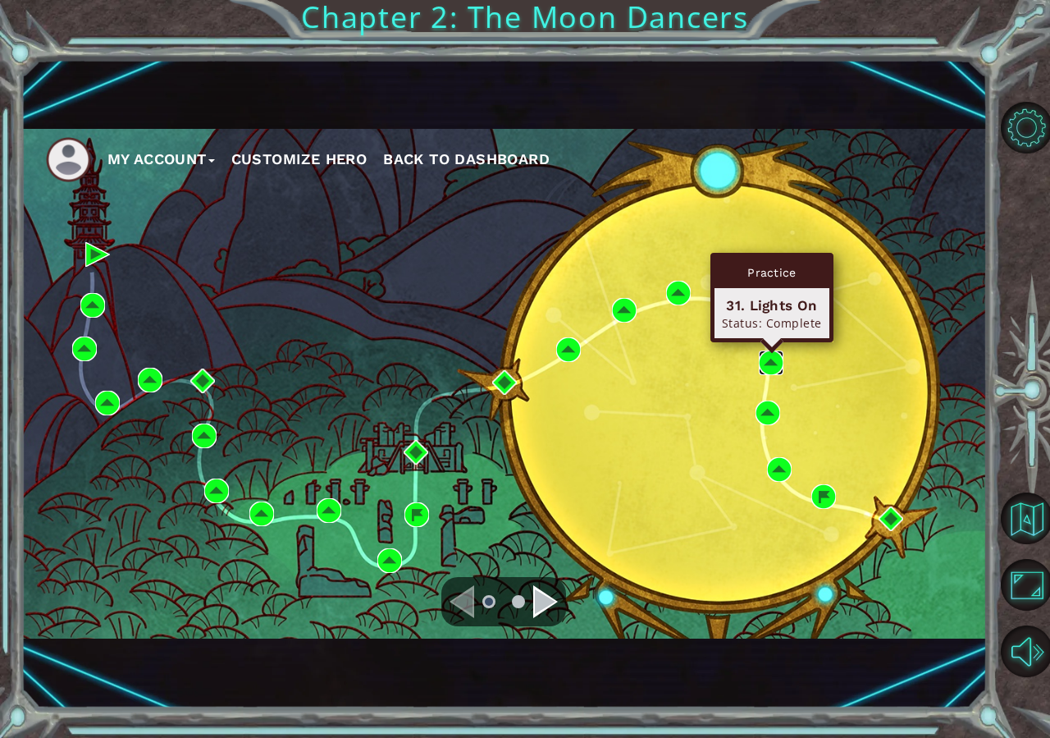
click at [770, 363] on img at bounding box center [771, 362] width 25 height 25
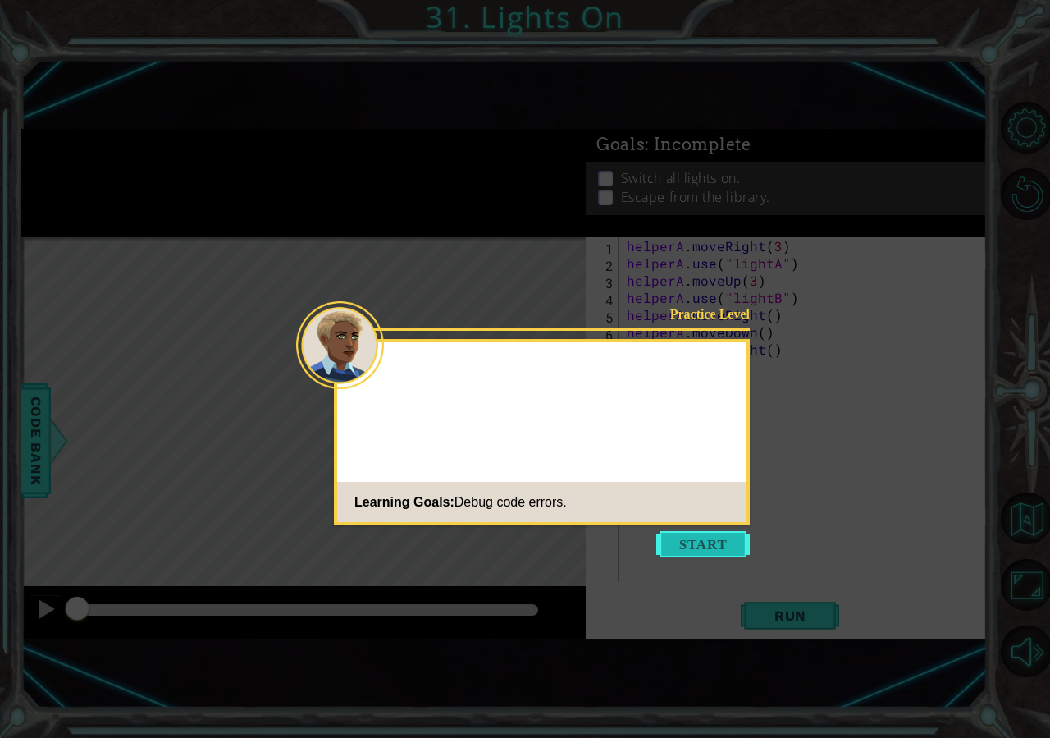
click at [721, 542] on button "Start" at bounding box center [703, 544] width 94 height 26
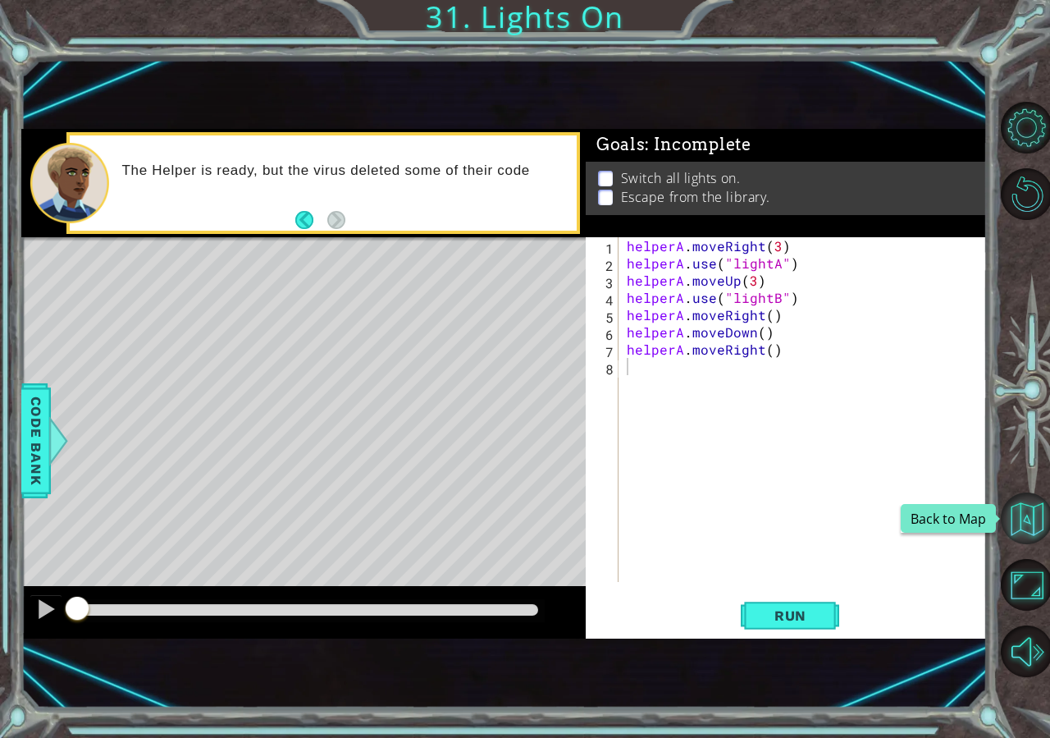
click at [1019, 521] on button "Back to Map" at bounding box center [1027, 518] width 52 height 52
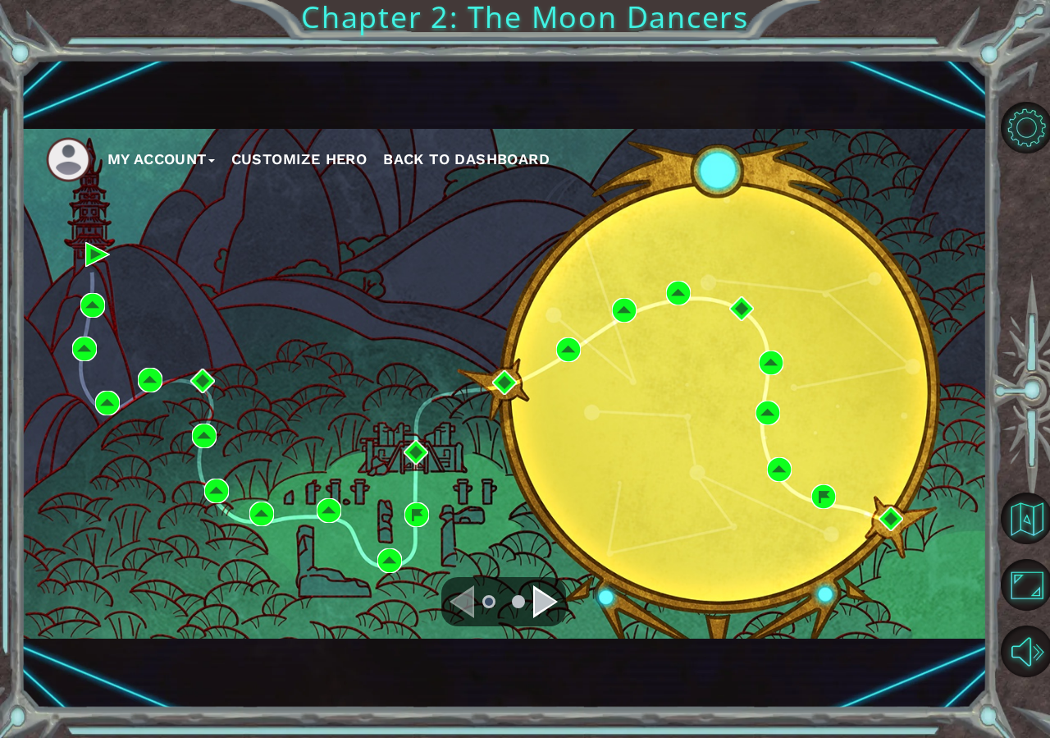
click at [548, 616] on div "Navigate to the next page" at bounding box center [545, 601] width 25 height 33
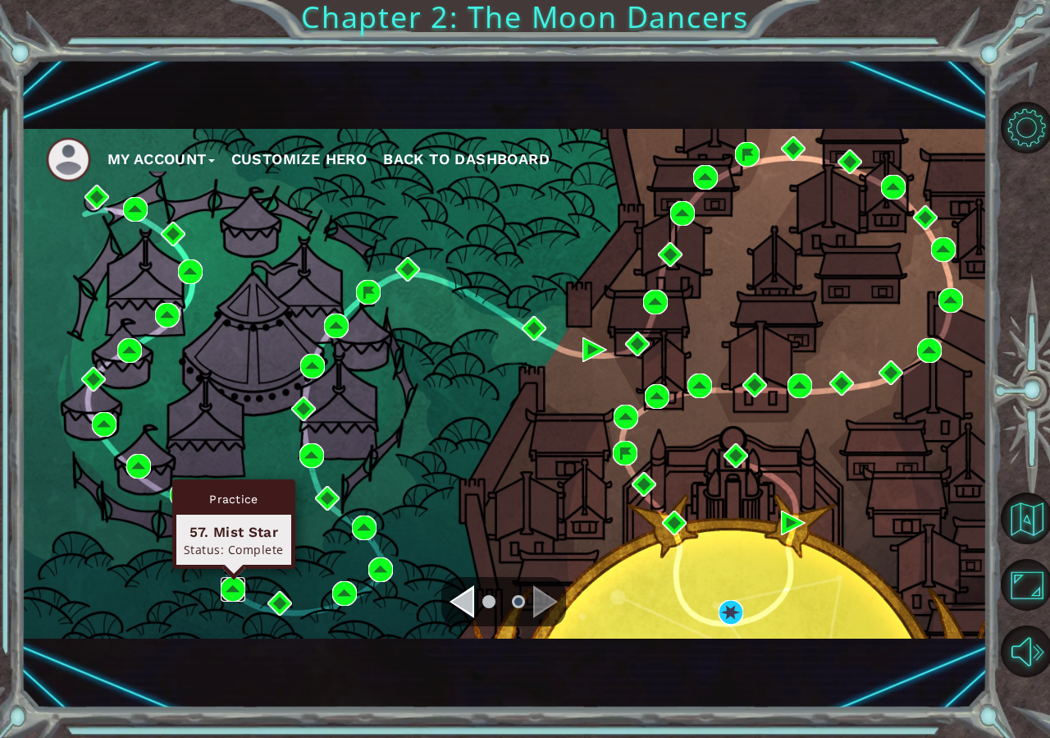
click at [240, 592] on img at bounding box center [233, 589] width 25 height 25
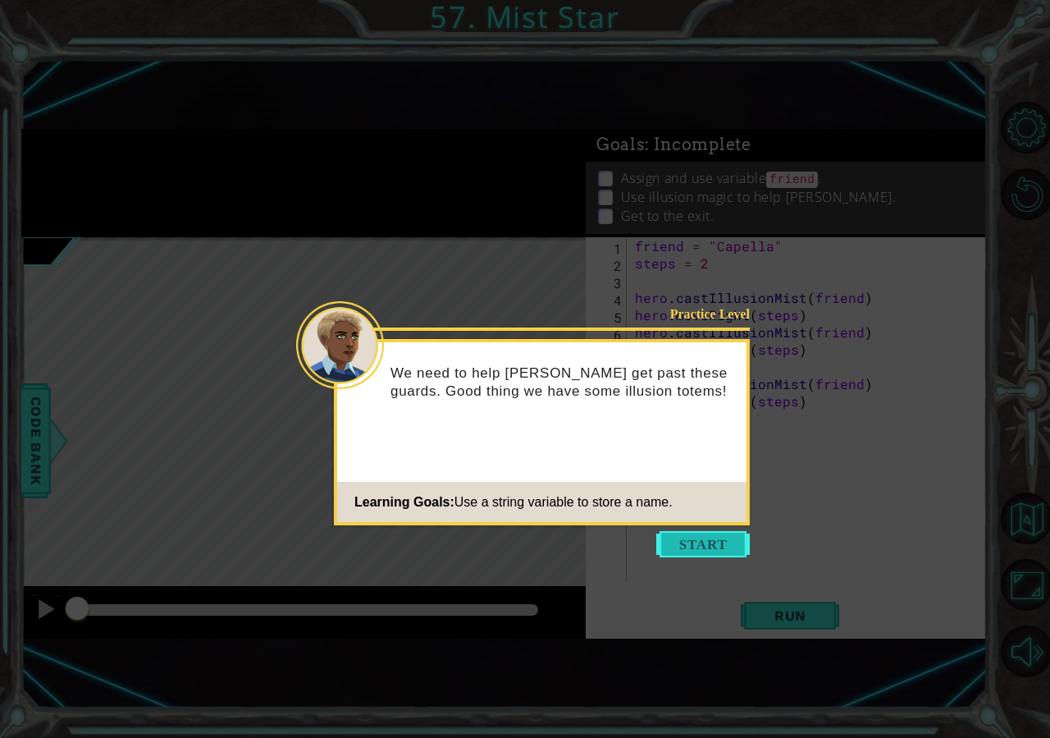
click at [734, 540] on button "Start" at bounding box center [703, 544] width 94 height 26
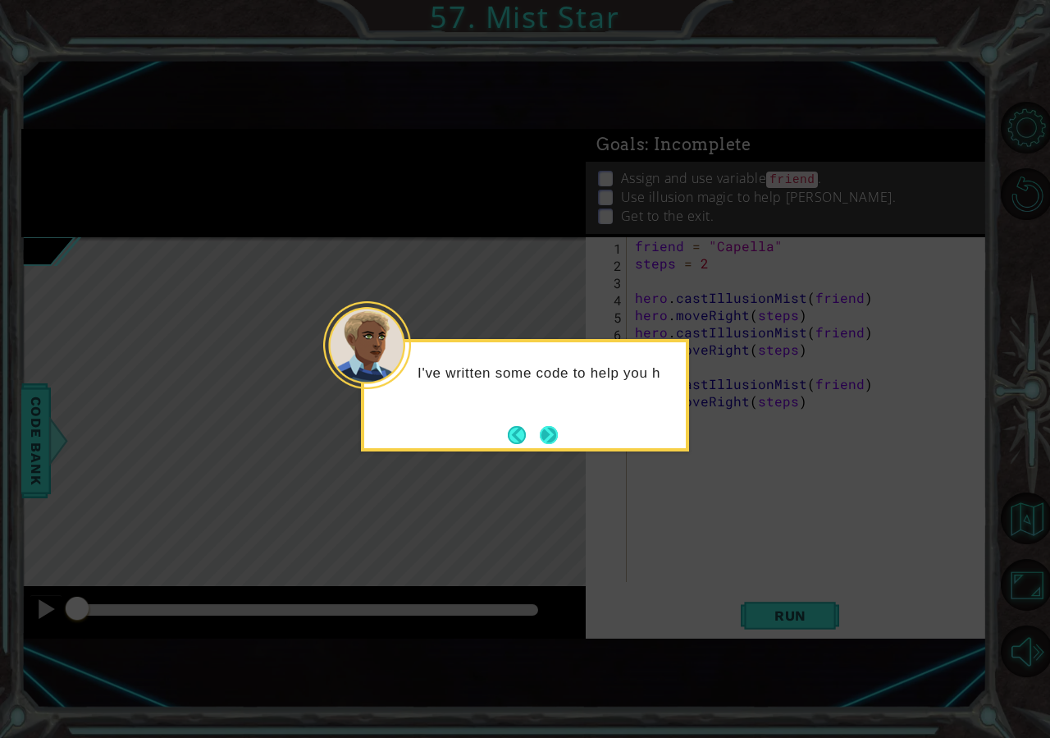
click at [553, 439] on button "Next" at bounding box center [549, 434] width 23 height 23
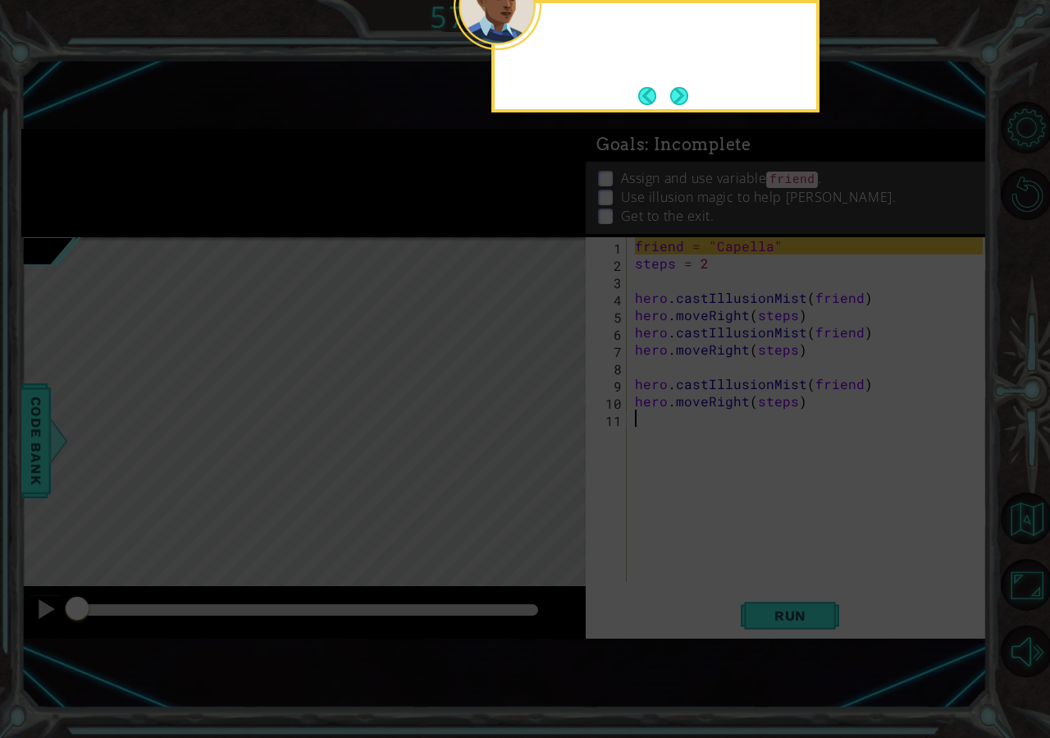
click at [553, 439] on icon at bounding box center [525, 207] width 1050 height 1061
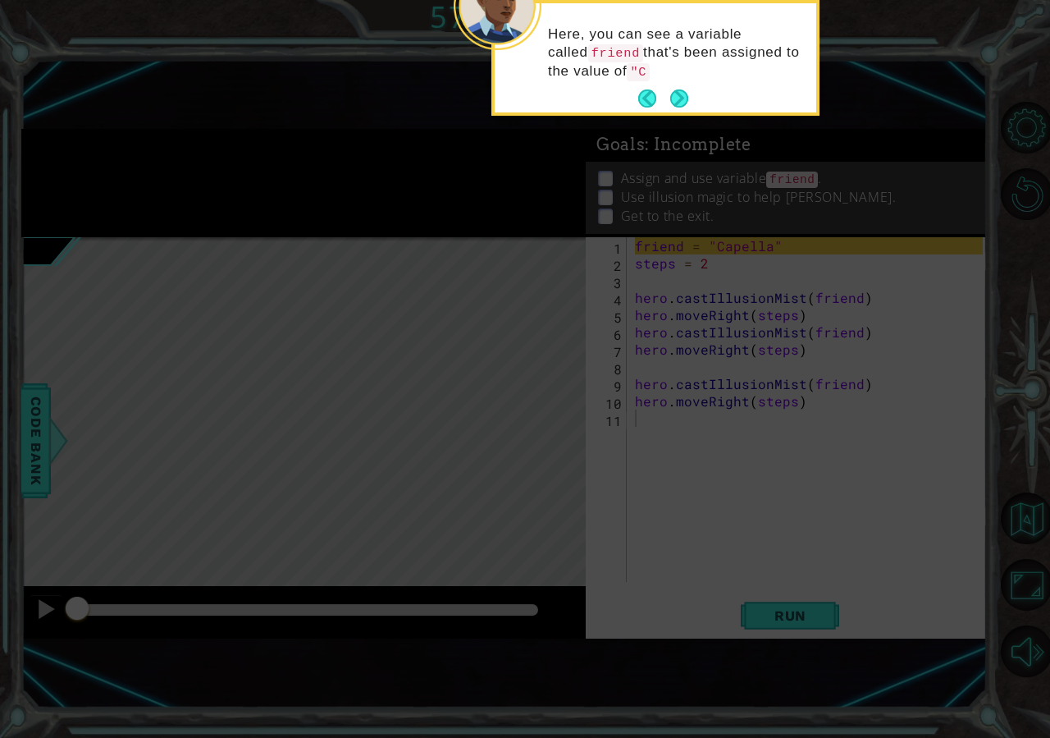
click at [828, 527] on icon at bounding box center [525, 207] width 1050 height 1061
